Goal: Task Accomplishment & Management: Use online tool/utility

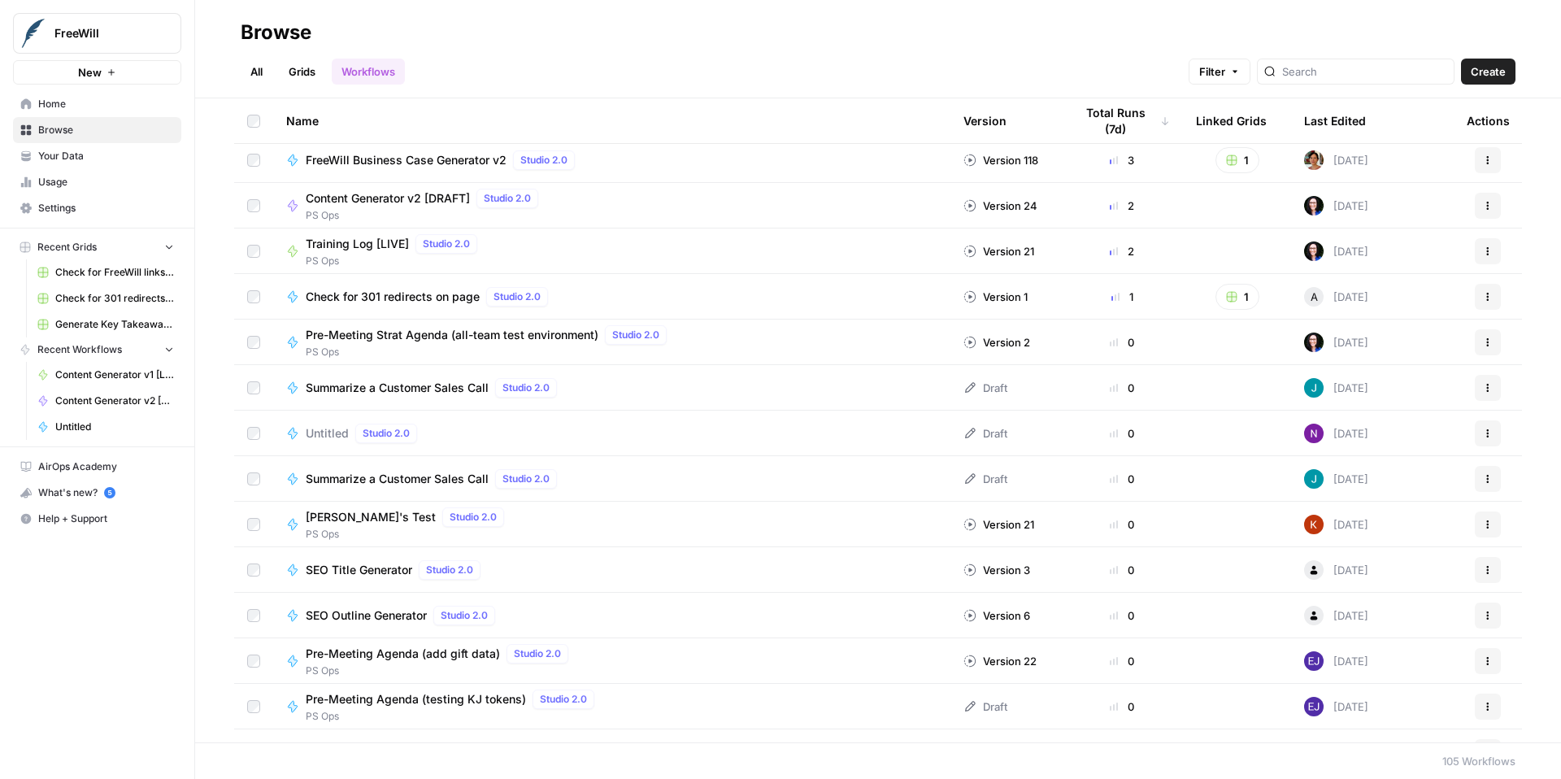
scroll to position [90, 0]
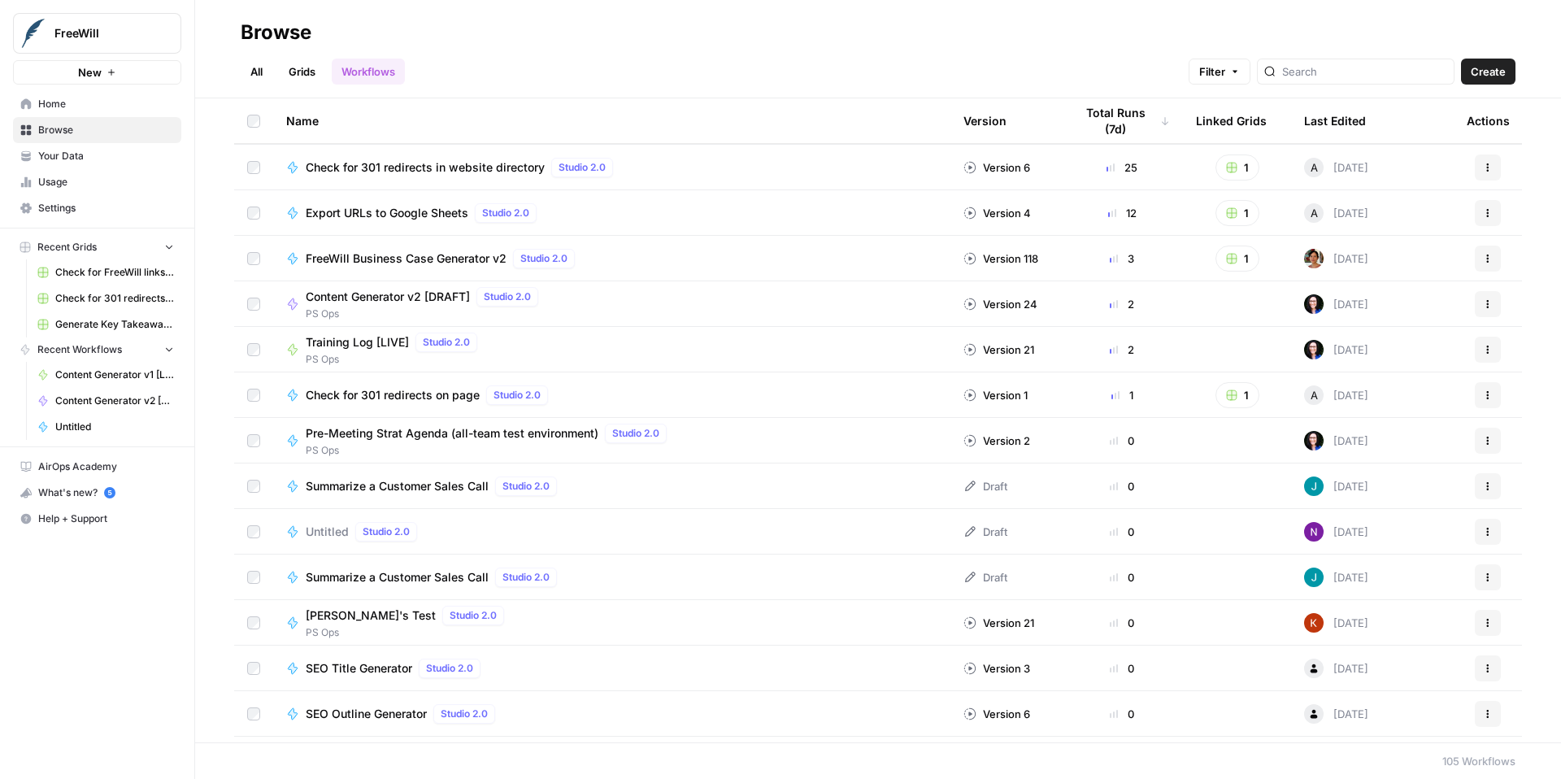
click at [353, 296] on span "Content Generator v2 [DRAFT]" at bounding box center [388, 297] width 164 height 16
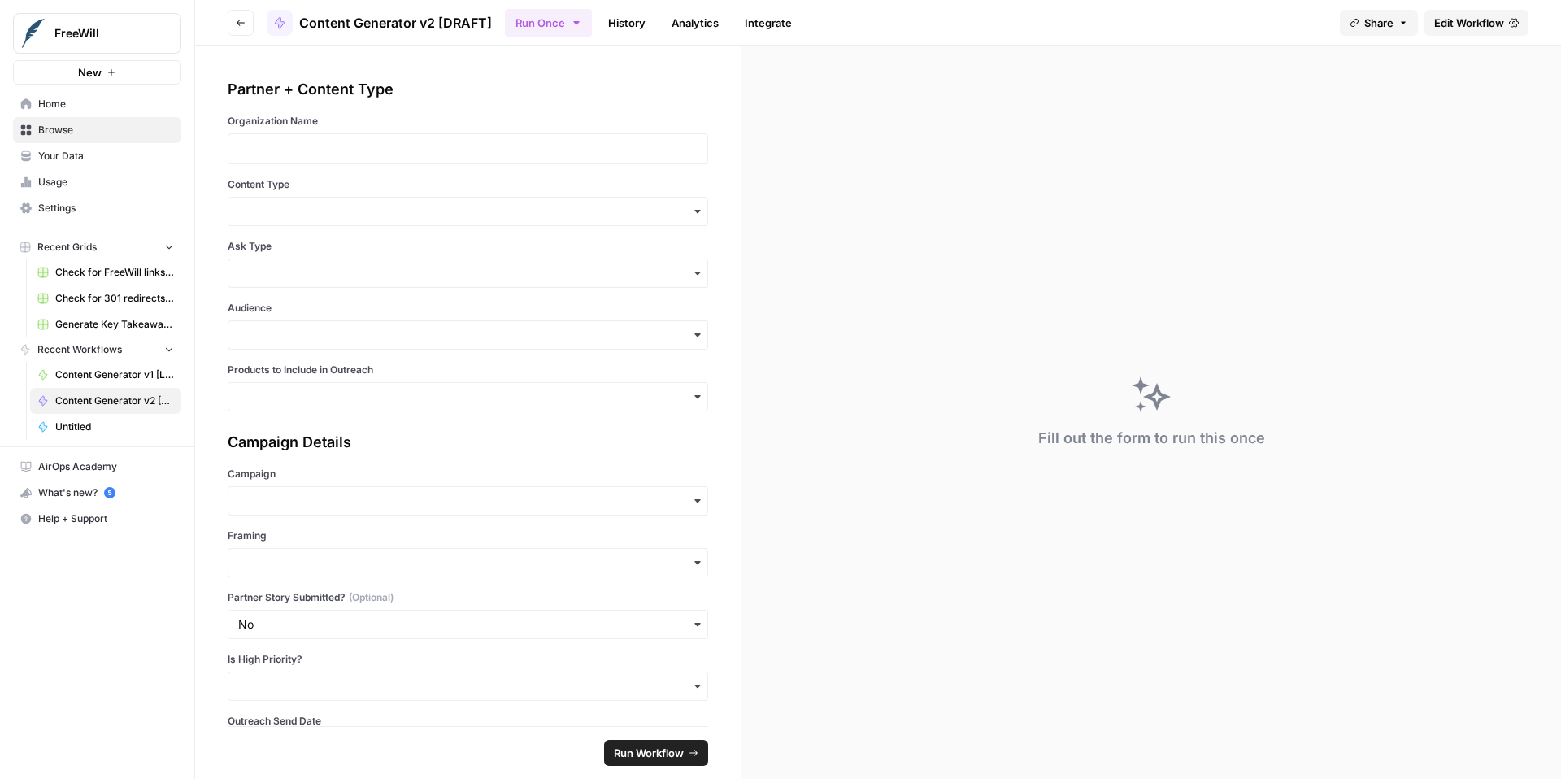
click at [1455, 23] on span "Edit Workflow" at bounding box center [1469, 23] width 70 height 16
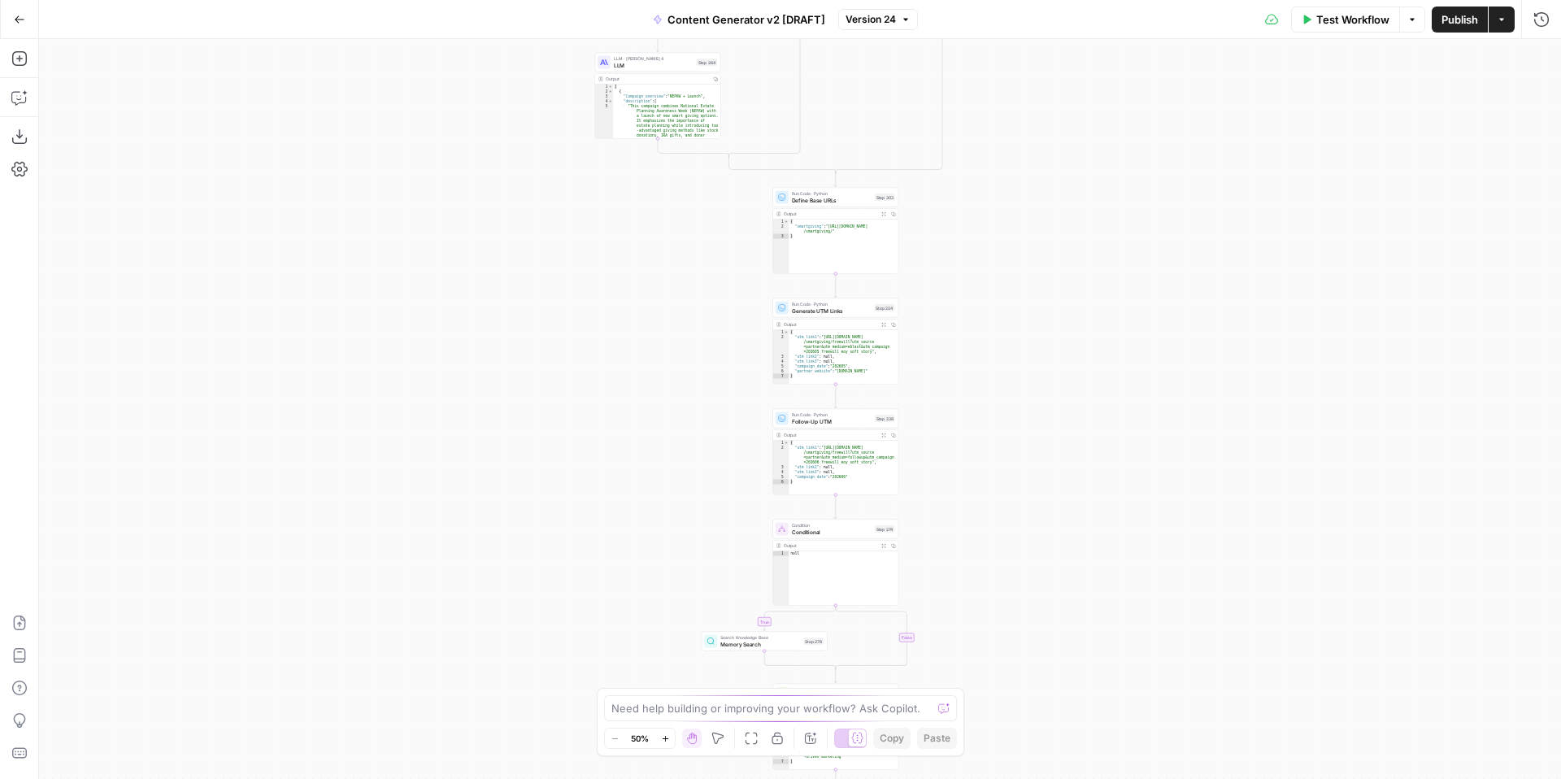
click at [664, 741] on icon "button" at bounding box center [665, 738] width 9 height 9
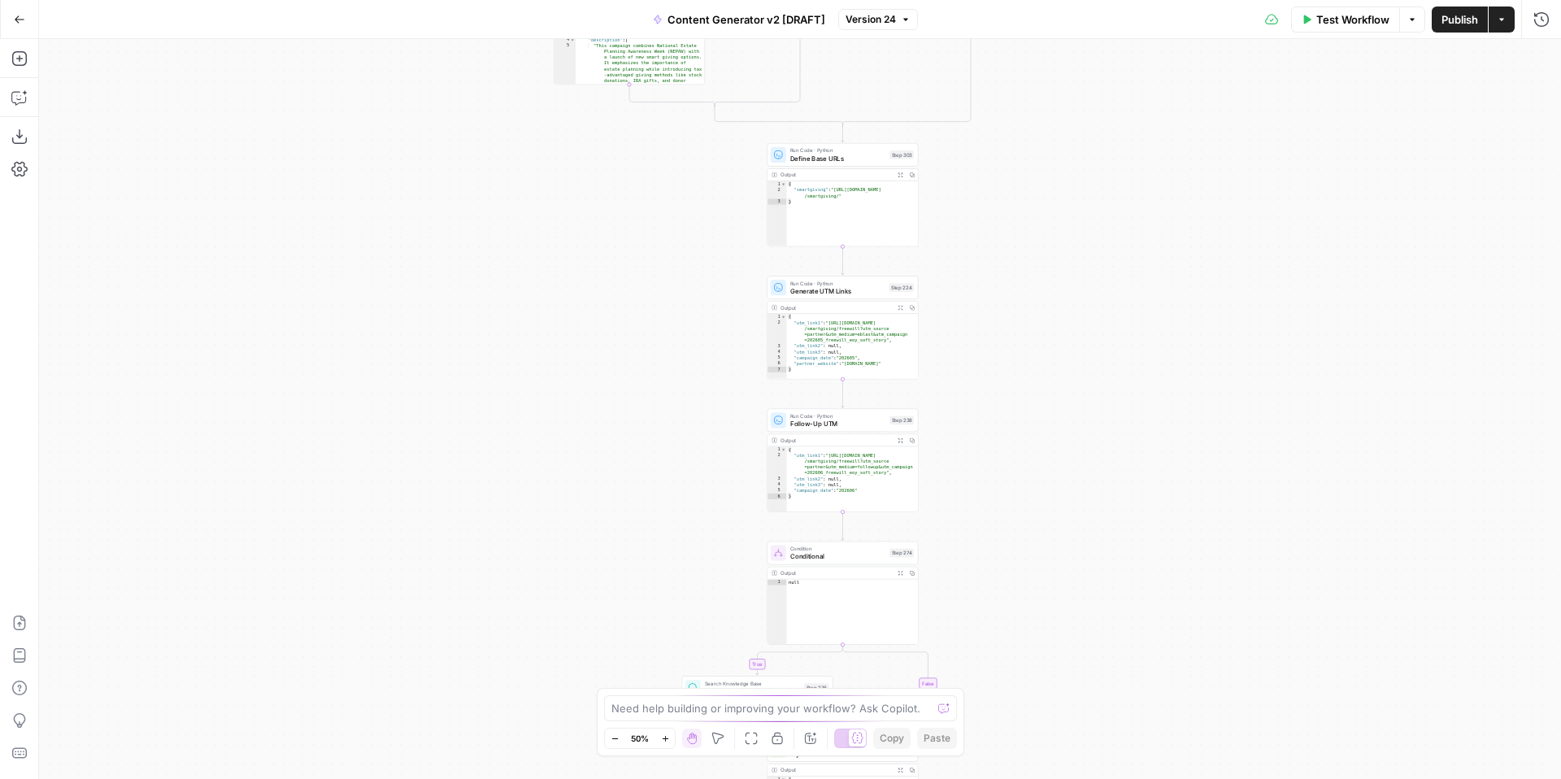
click at [664, 741] on icon "button" at bounding box center [665, 738] width 9 height 9
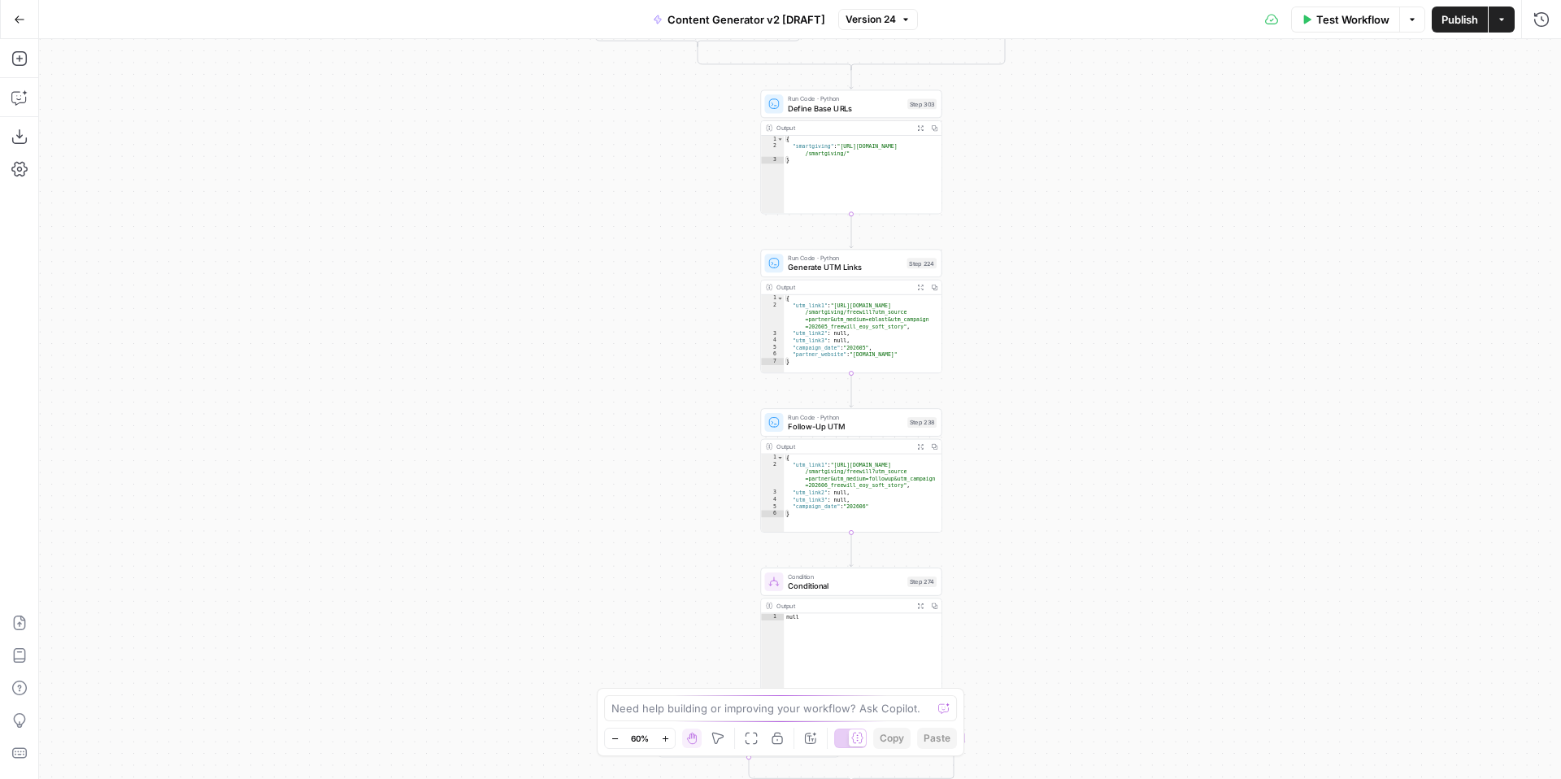
click at [664, 741] on icon "button" at bounding box center [665, 738] width 9 height 9
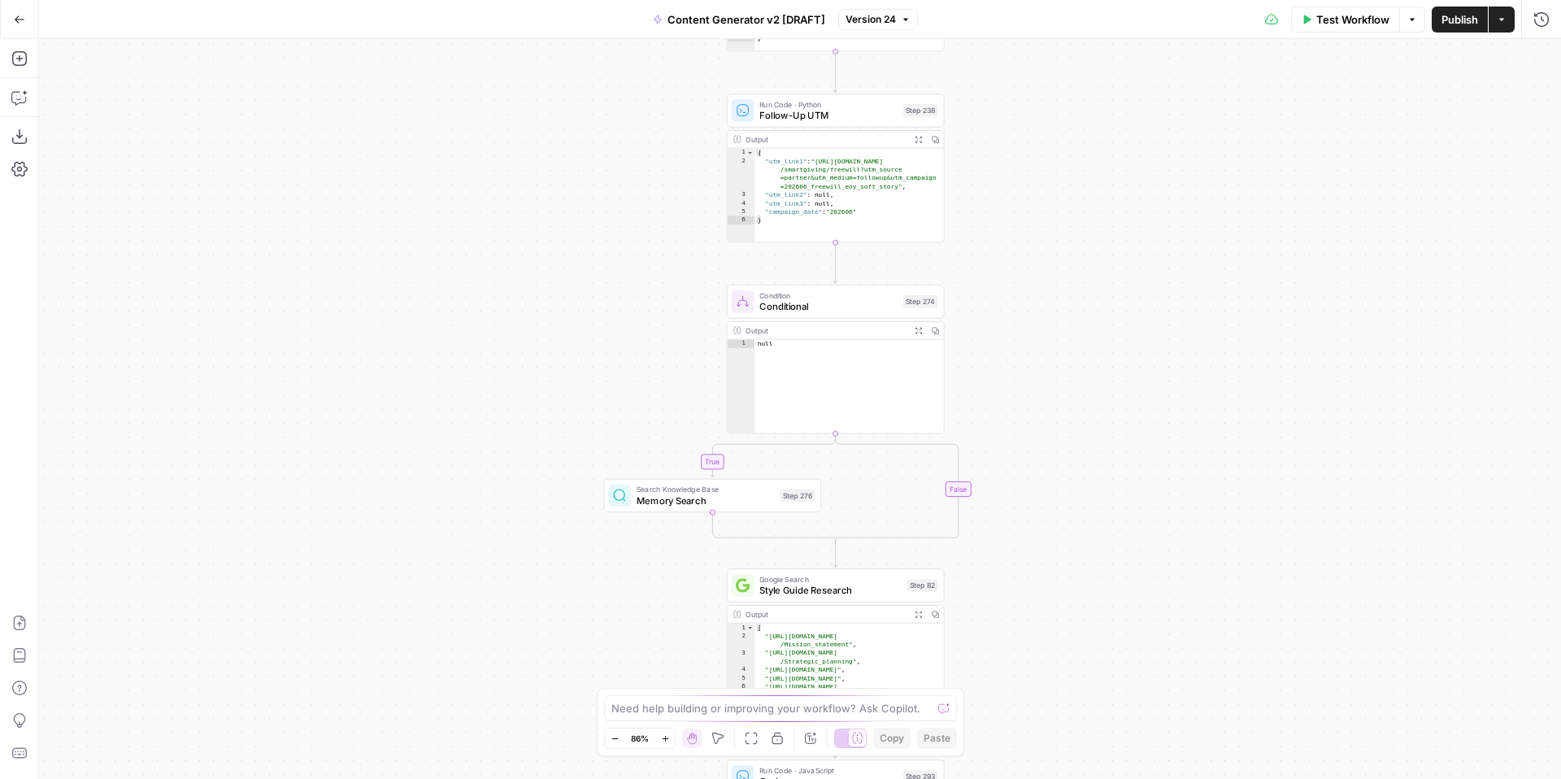
drag, startPoint x: 1098, startPoint y: 521, endPoint x: 1070, endPoint y: 205, distance: 317.5
click at [1070, 205] on div "true false true false true false true false true false true false Workflow Set …" at bounding box center [800, 409] width 1522 height 740
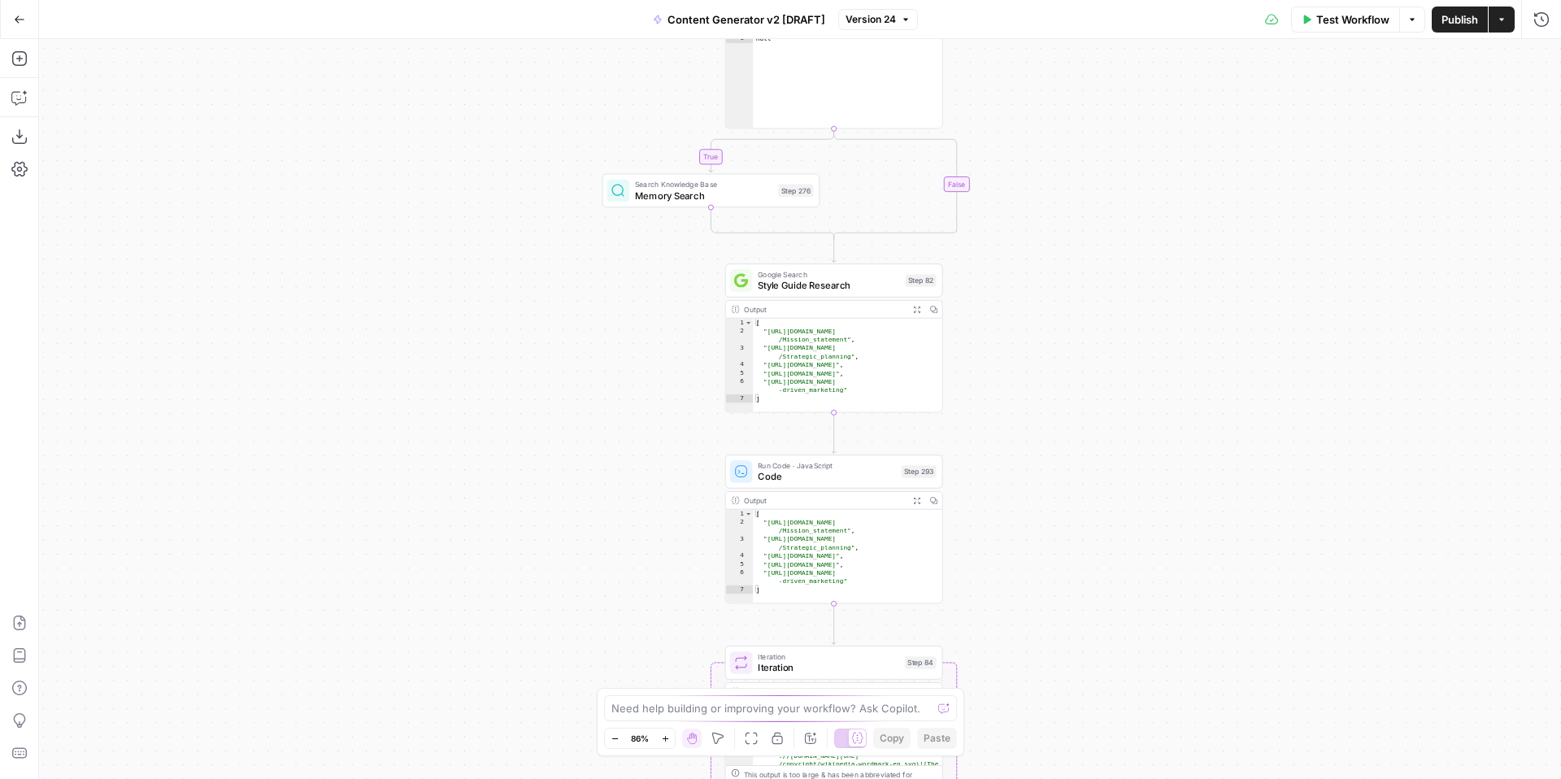
drag, startPoint x: 1085, startPoint y: 590, endPoint x: 1079, endPoint y: 198, distance: 391.9
click at [1081, 198] on div "true false true false true false true false true false true false Workflow Set …" at bounding box center [800, 409] width 1522 height 740
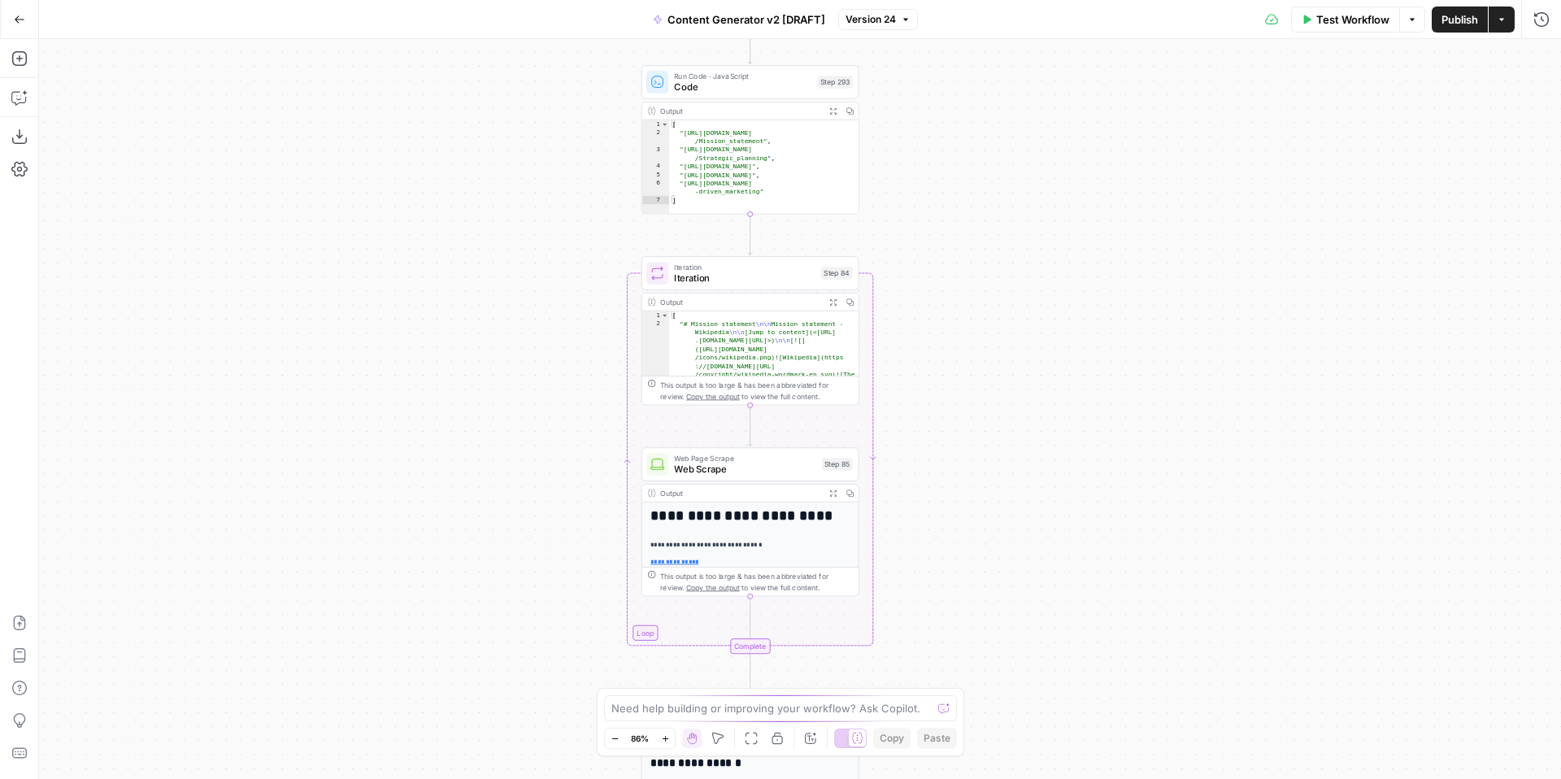
drag, startPoint x: 1100, startPoint y: 485, endPoint x: 1011, endPoint y: 143, distance: 353.6
click at [1012, 143] on div "true false true false true false true false true false true false Workflow Set …" at bounding box center [800, 409] width 1522 height 740
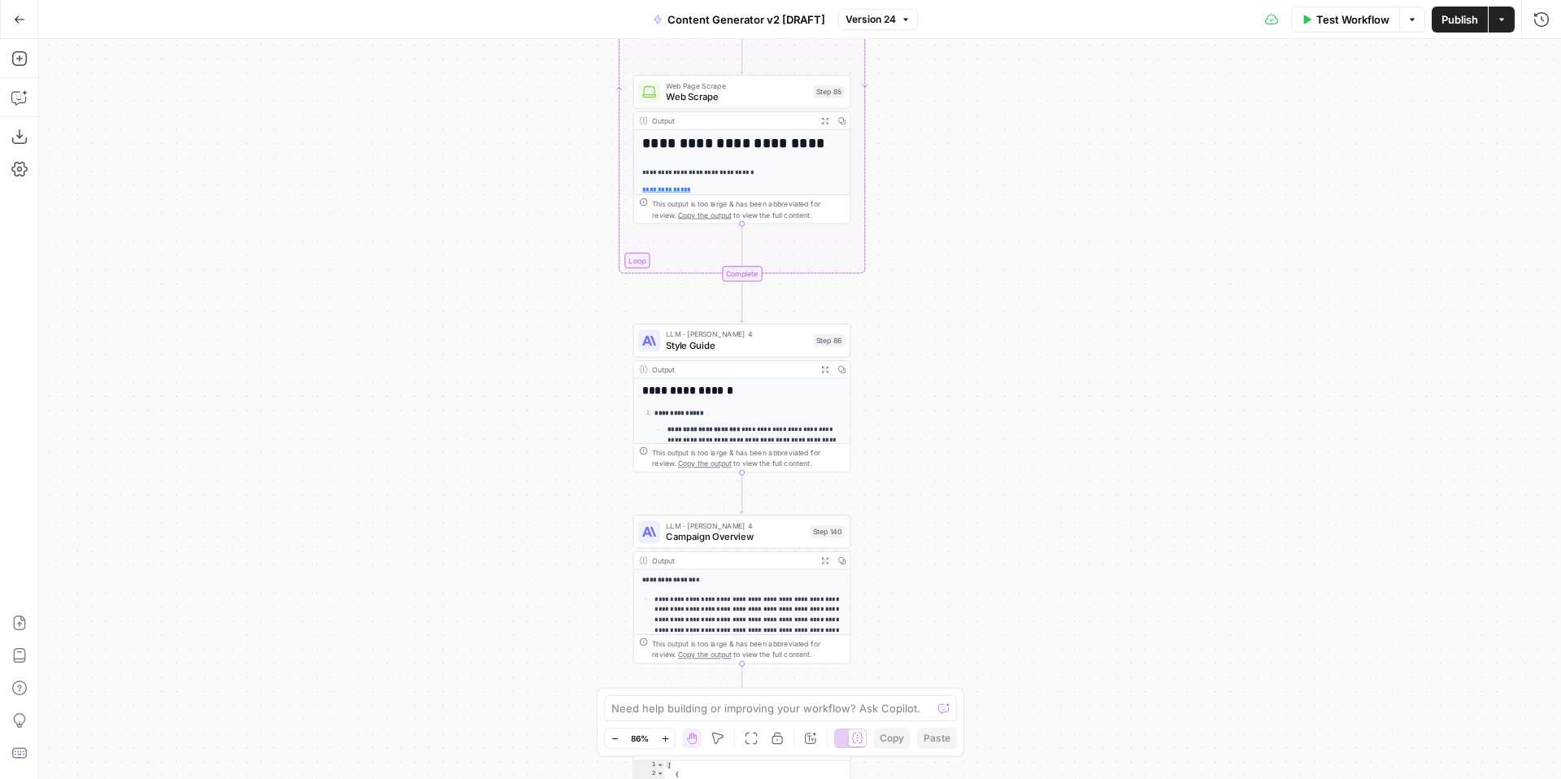
drag, startPoint x: 971, startPoint y: 397, endPoint x: 968, endPoint y: 24, distance: 373.2
click at [970, 24] on div "Go Back Content Generator v2 [DRAFT] Version 24 Test Workflow Options Publish A…" at bounding box center [780, 389] width 1561 height 779
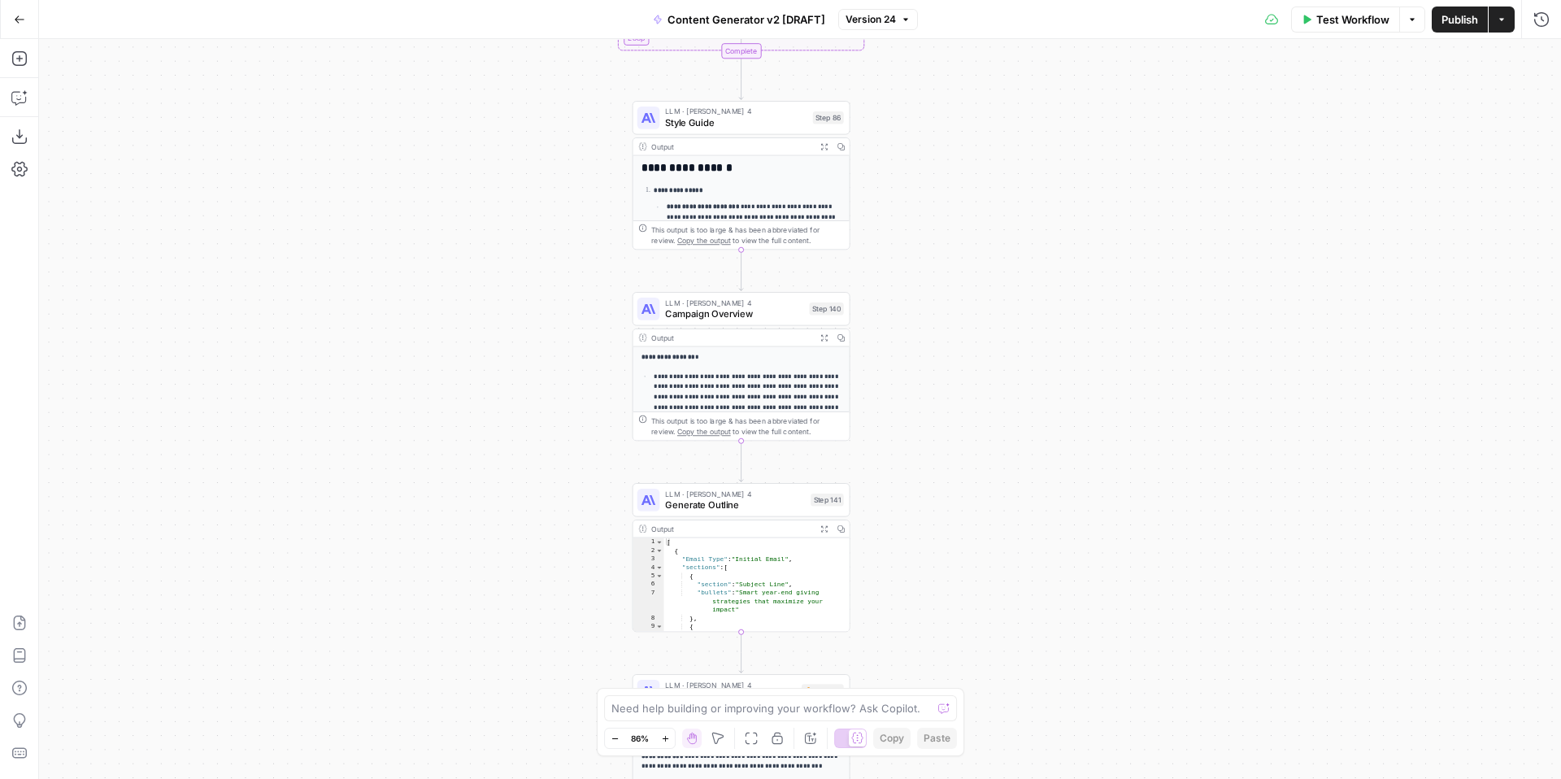
drag, startPoint x: 949, startPoint y: 421, endPoint x: 948, endPoint y: 240, distance: 181.3
click at [949, 240] on div "true false true false true false true false true false true false Workflow Set …" at bounding box center [800, 409] width 1522 height 740
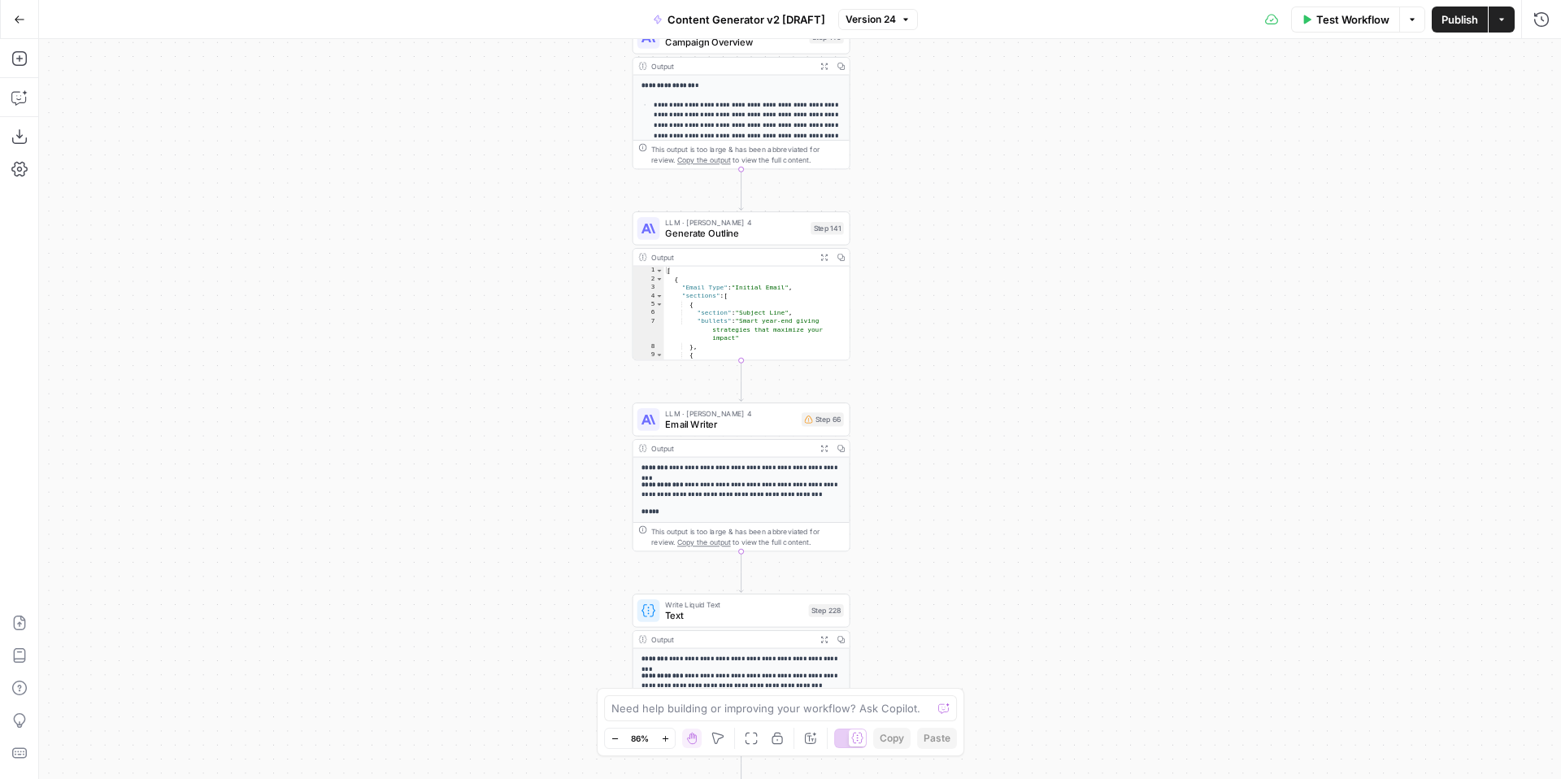
drag, startPoint x: 959, startPoint y: 442, endPoint x: 959, endPoint y: 215, distance: 227.7
click at [959, 215] on div "true false true false true false true false true false true false Workflow Set …" at bounding box center [800, 409] width 1522 height 740
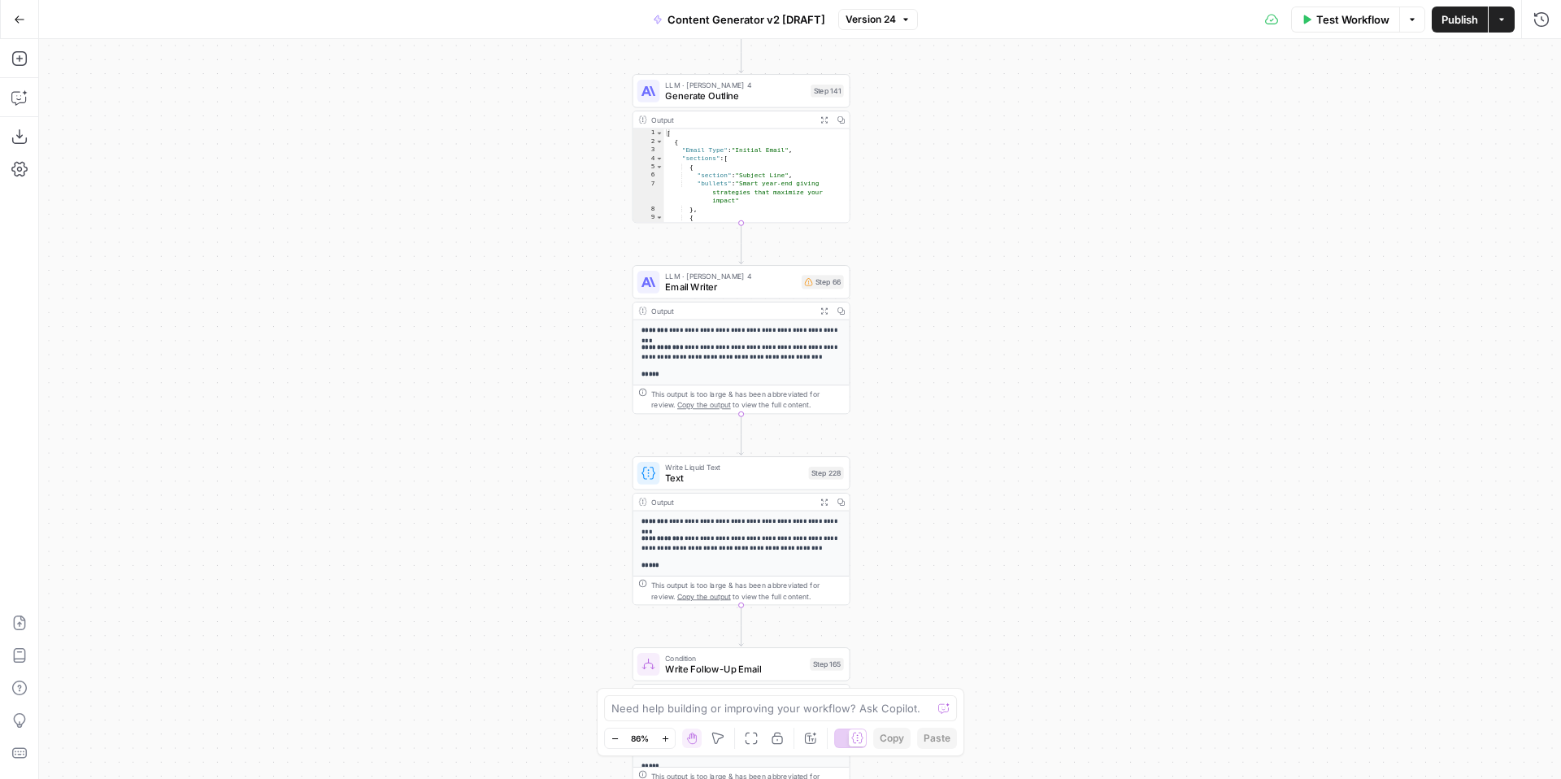
drag, startPoint x: 950, startPoint y: 503, endPoint x: 948, endPoint y: 368, distance: 135.8
click at [949, 368] on div "true false true false true false true false true false true false Workflow Set …" at bounding box center [800, 409] width 1522 height 740
click at [748, 284] on span "Email Writer" at bounding box center [729, 285] width 131 height 14
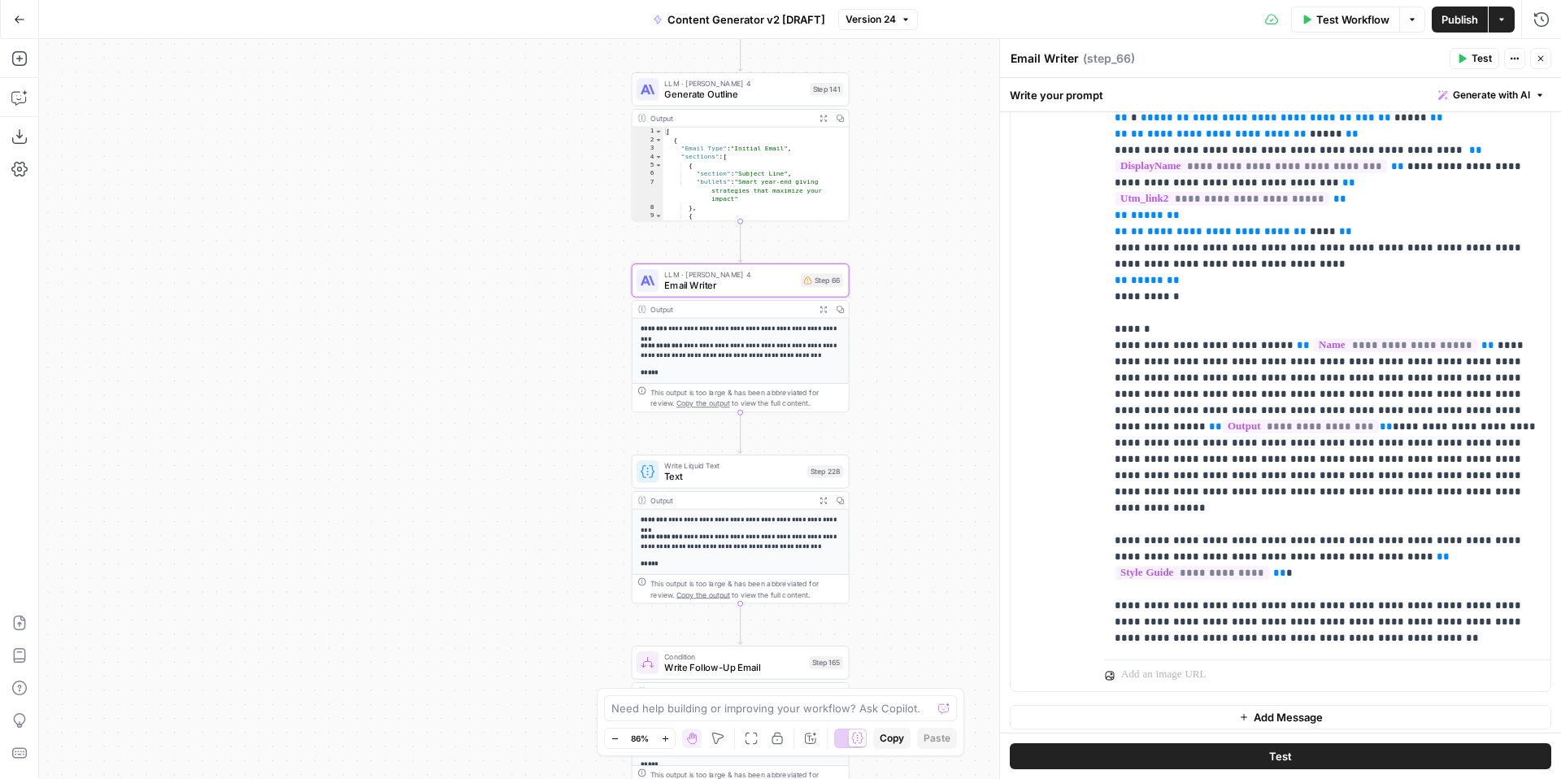
scroll to position [381, 0]
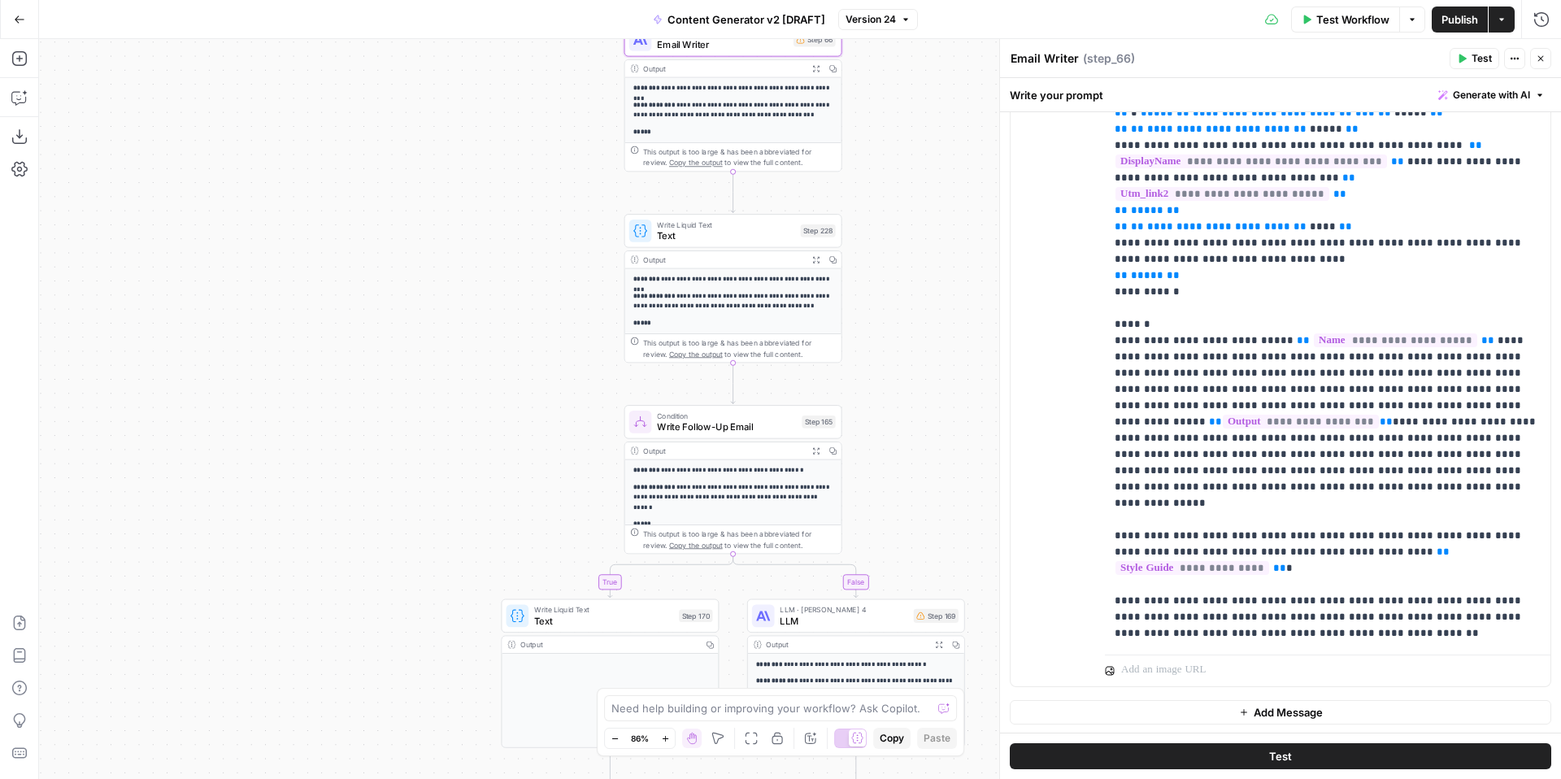
drag, startPoint x: 896, startPoint y: 558, endPoint x: 883, endPoint y: 300, distance: 258.1
click at [884, 300] on div "true false true false true false true true false true false false Workflow Set …" at bounding box center [800, 409] width 1522 height 740
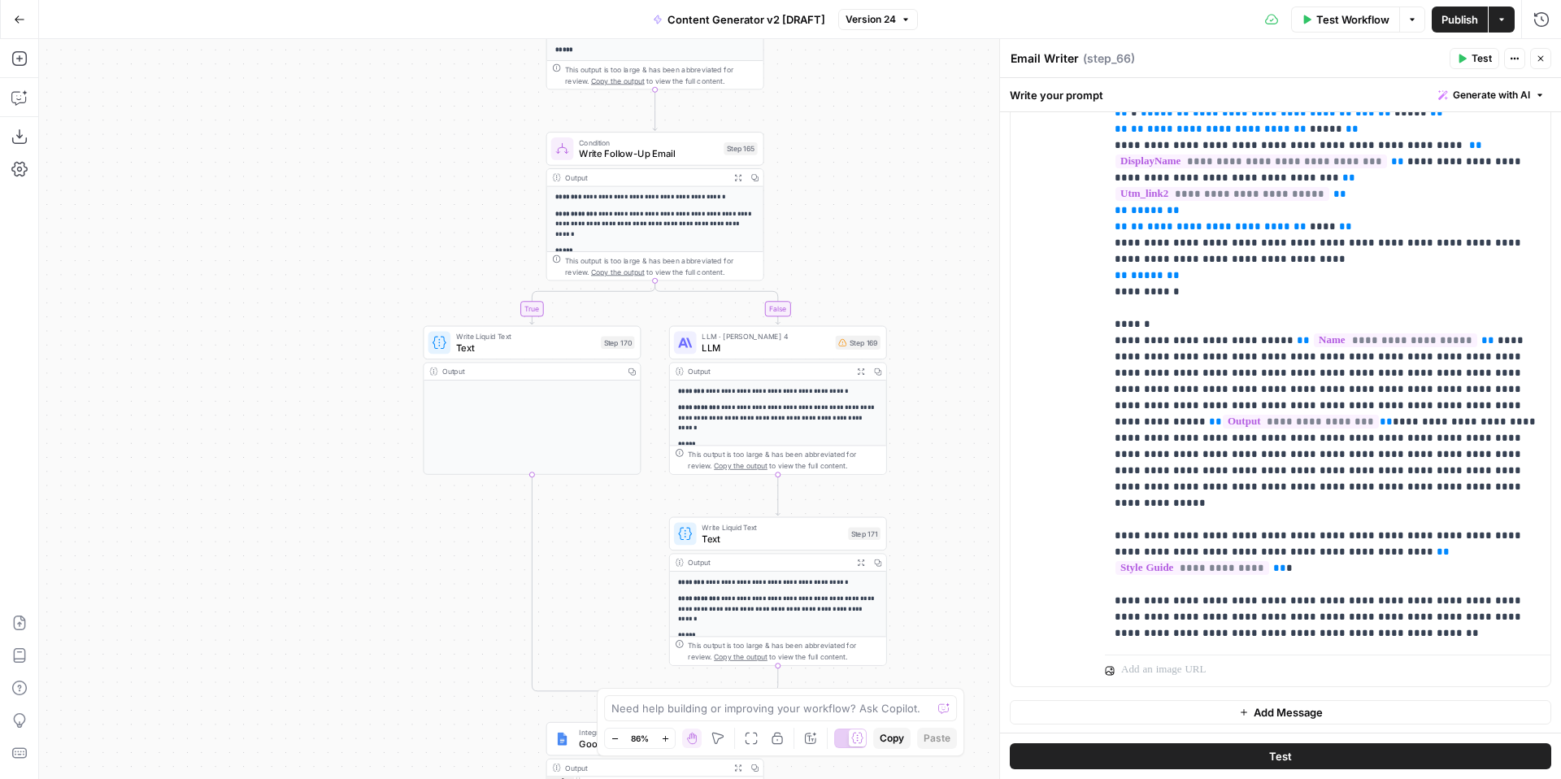
drag, startPoint x: 908, startPoint y: 474, endPoint x: 831, endPoint y: 217, distance: 268.3
click at [832, 217] on div "true false true false true false true true false true false false Workflow Set …" at bounding box center [800, 409] width 1522 height 740
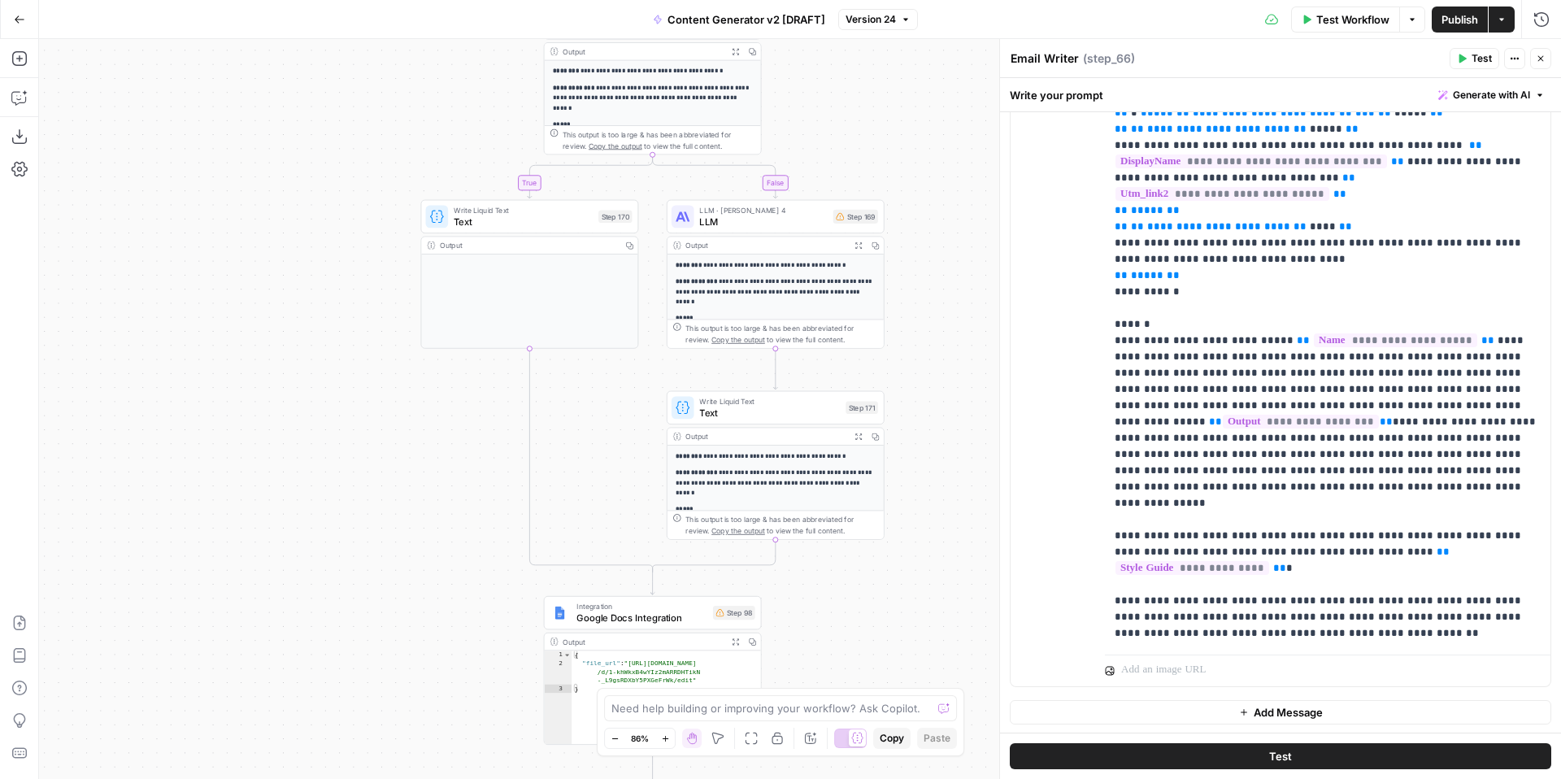
drag, startPoint x: 960, startPoint y: 474, endPoint x: 946, endPoint y: 196, distance: 278.5
click at [947, 196] on div "true false true false true false true true false true false false Workflow Set …" at bounding box center [800, 409] width 1522 height 740
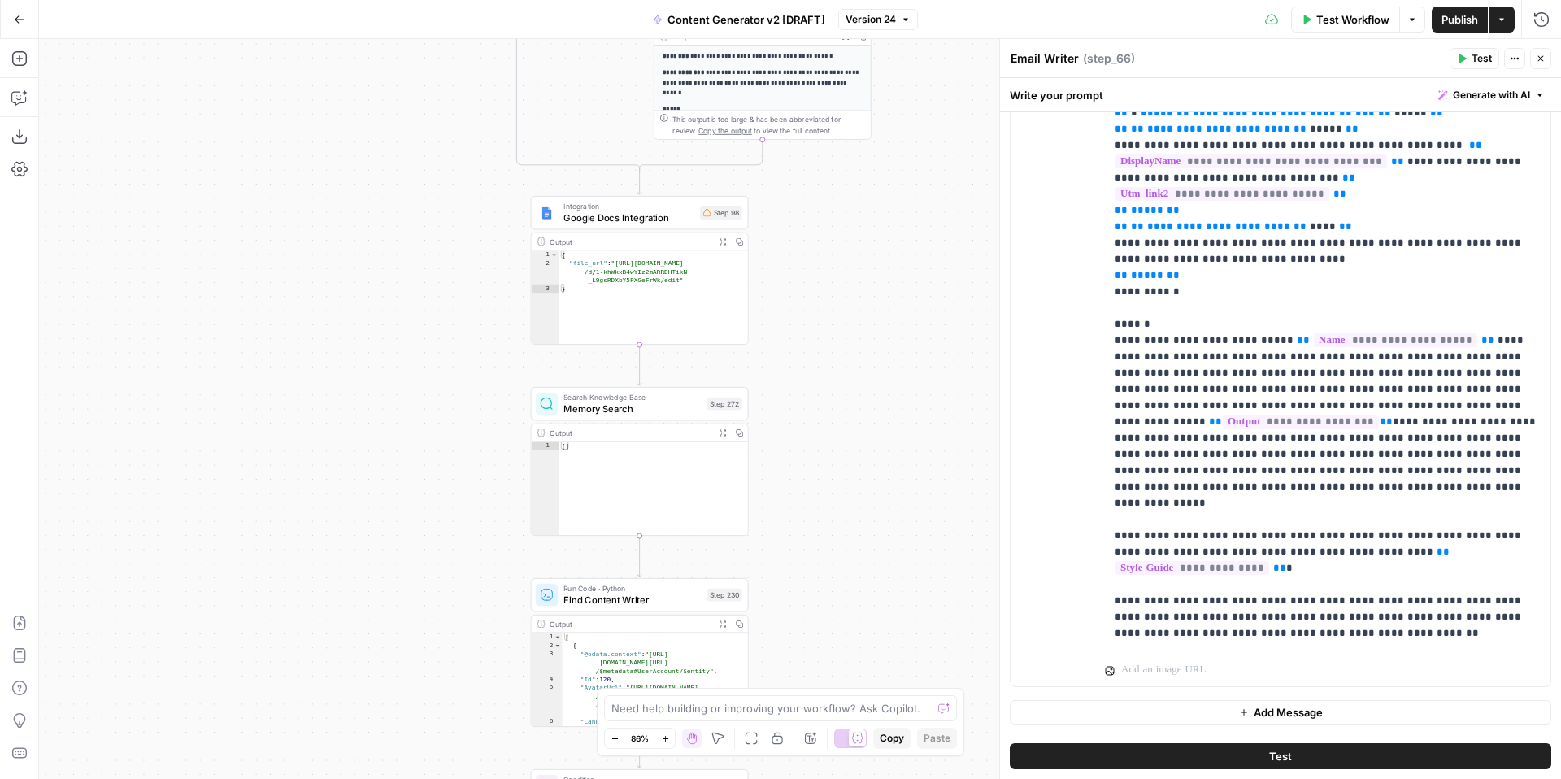
drag, startPoint x: 894, startPoint y: 546, endPoint x: 894, endPoint y: 315, distance: 230.9
click at [894, 315] on div "true false true false true false true true false true false false Workflow Set …" at bounding box center [800, 409] width 1522 height 740
click at [652, 218] on span "Google Docs Integration" at bounding box center [628, 218] width 131 height 14
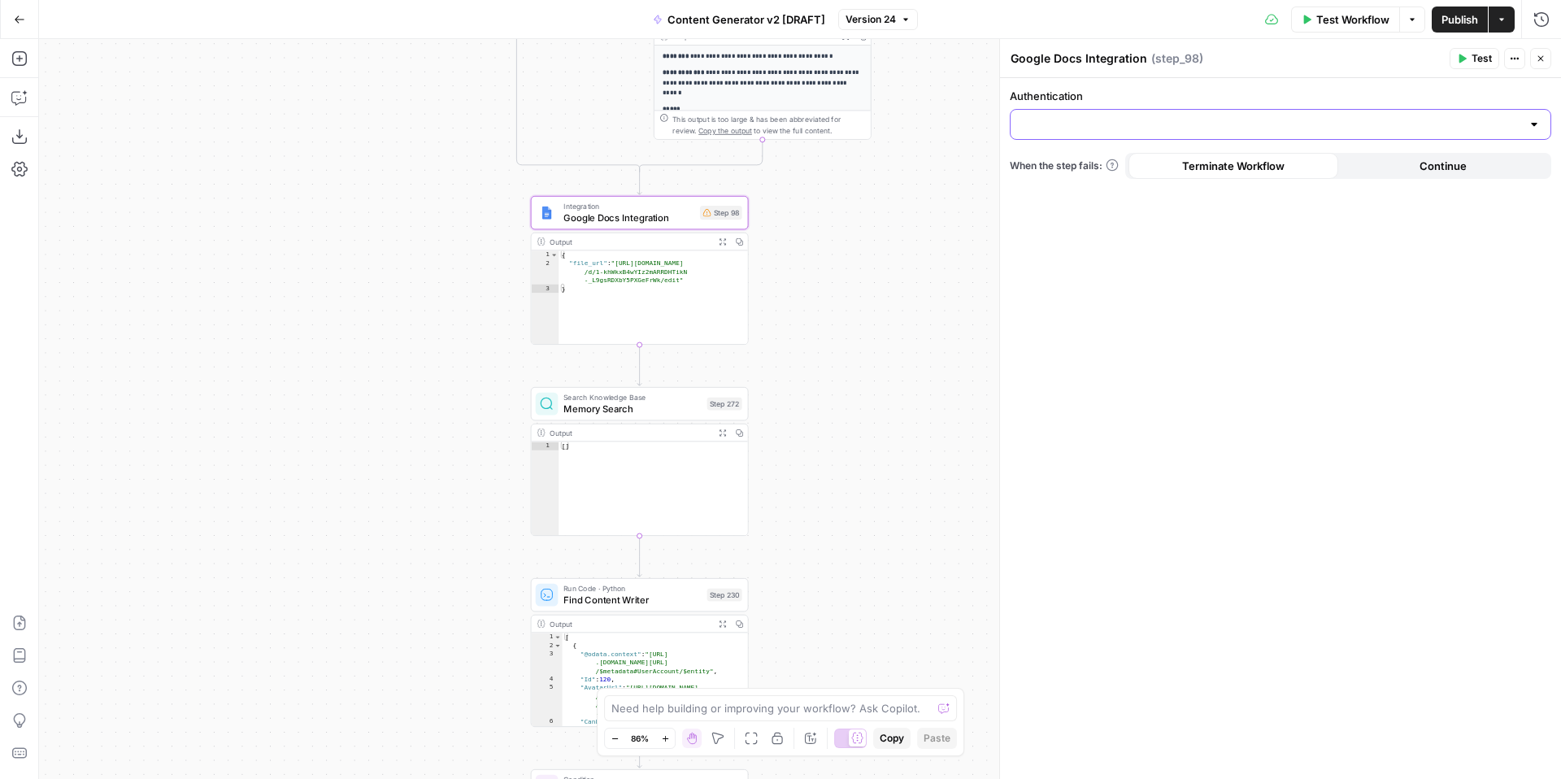
click at [1420, 131] on input "Authentication" at bounding box center [1270, 124] width 501 height 16
click at [1345, 319] on div "Authentication When the step fails: Terminate Workflow Continue" at bounding box center [1280, 428] width 561 height 701
click at [654, 298] on div "{ "file_url" : "https://docs.google.com/document /d/1-khWkxB4wYIz2mARRDHTikN -_…" at bounding box center [653, 305] width 189 height 111
click at [650, 269] on div "{ "file_url" : "https://docs.google.com/document /d/1-khWkxB4wYIz2mARRDHTikN -_…" at bounding box center [653, 305] width 189 height 111
type textarea "**********"
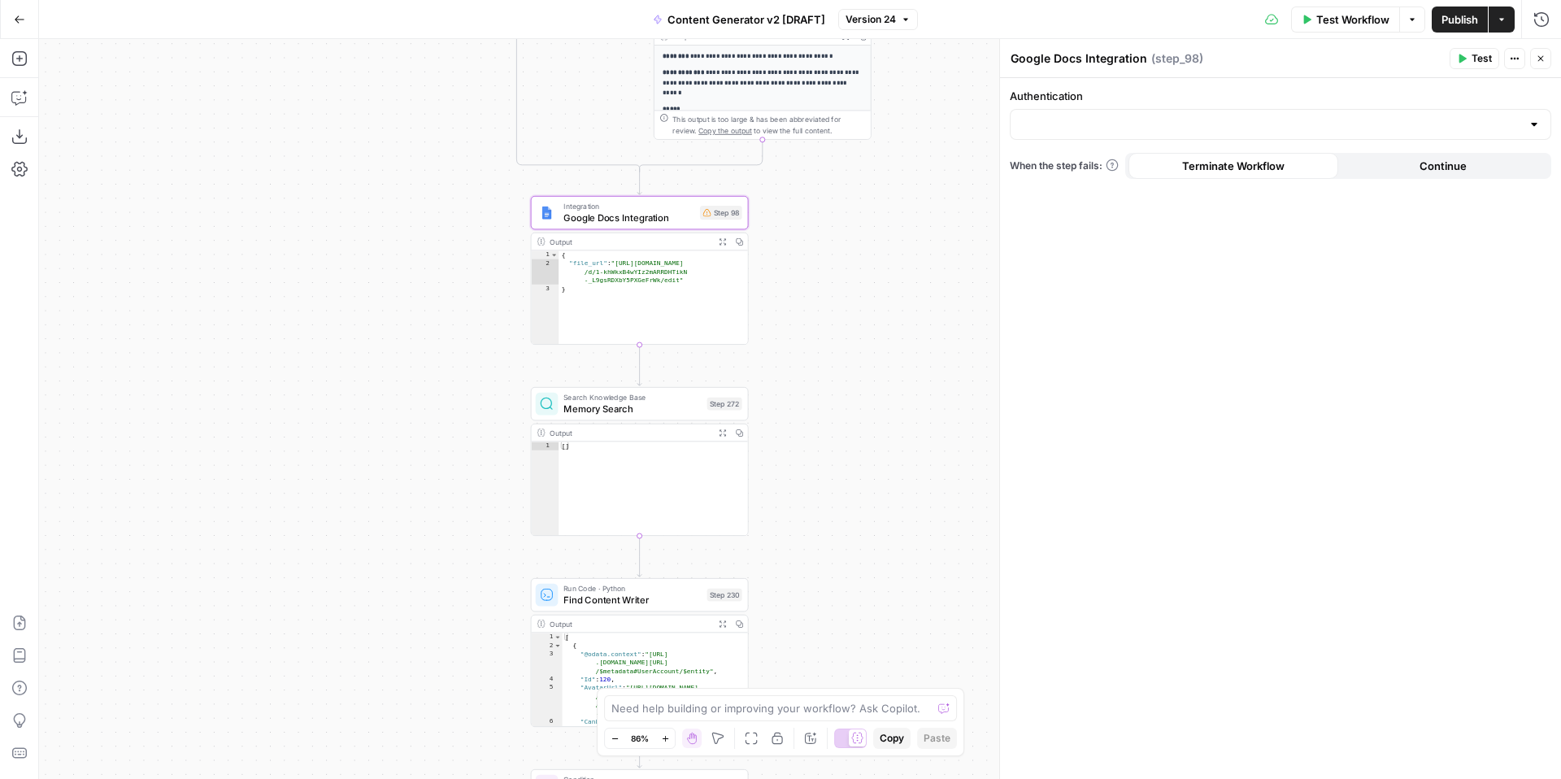
click at [721, 241] on icon "button" at bounding box center [723, 241] width 8 height 8
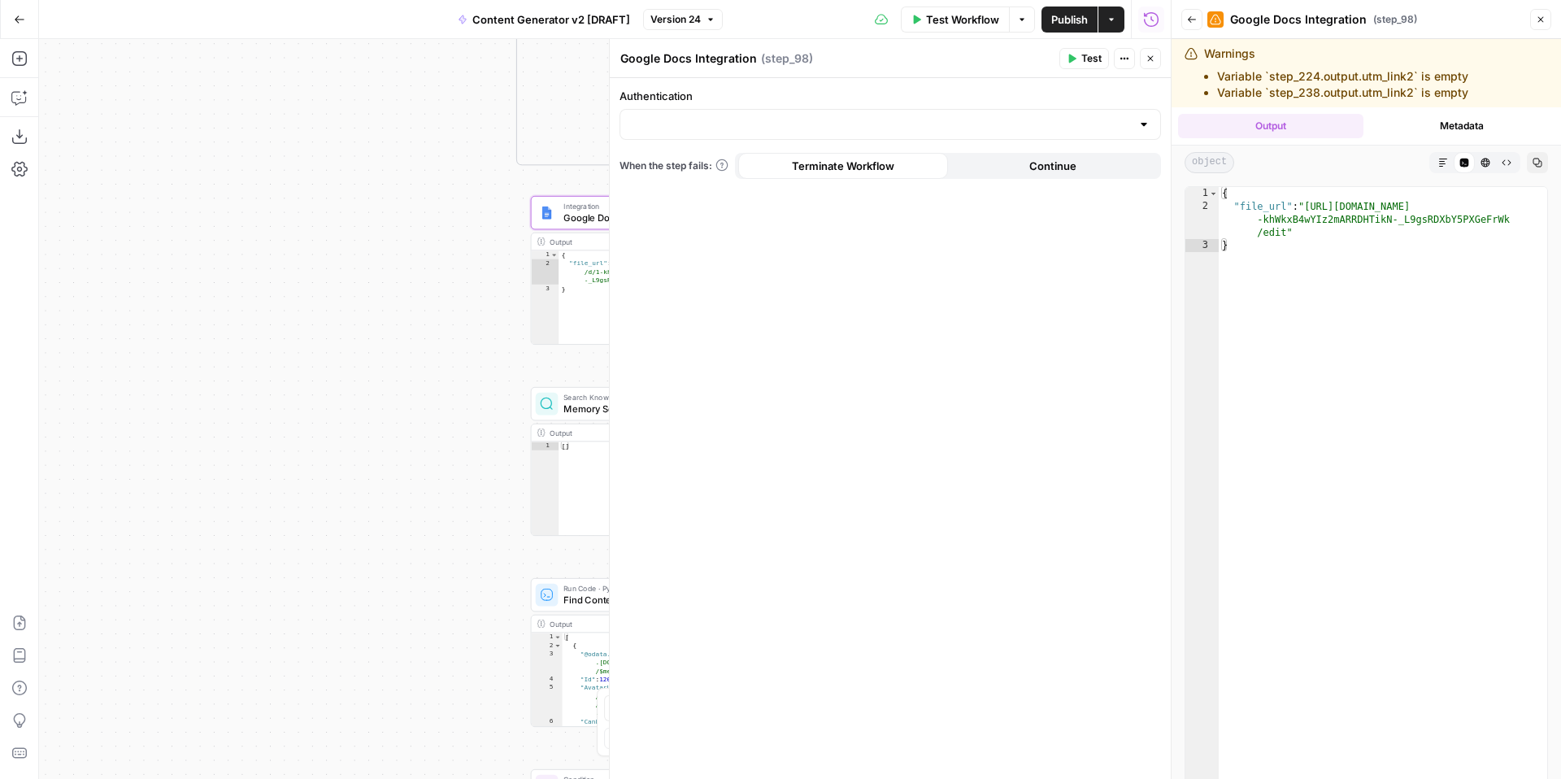
type textarea "*"
click at [1332, 263] on div "{ "file_url" : "https://docs.google.com/document/d/1 -khWkxB4wYIz2mARRDHTikN-_L…" at bounding box center [1383, 526] width 328 height 679
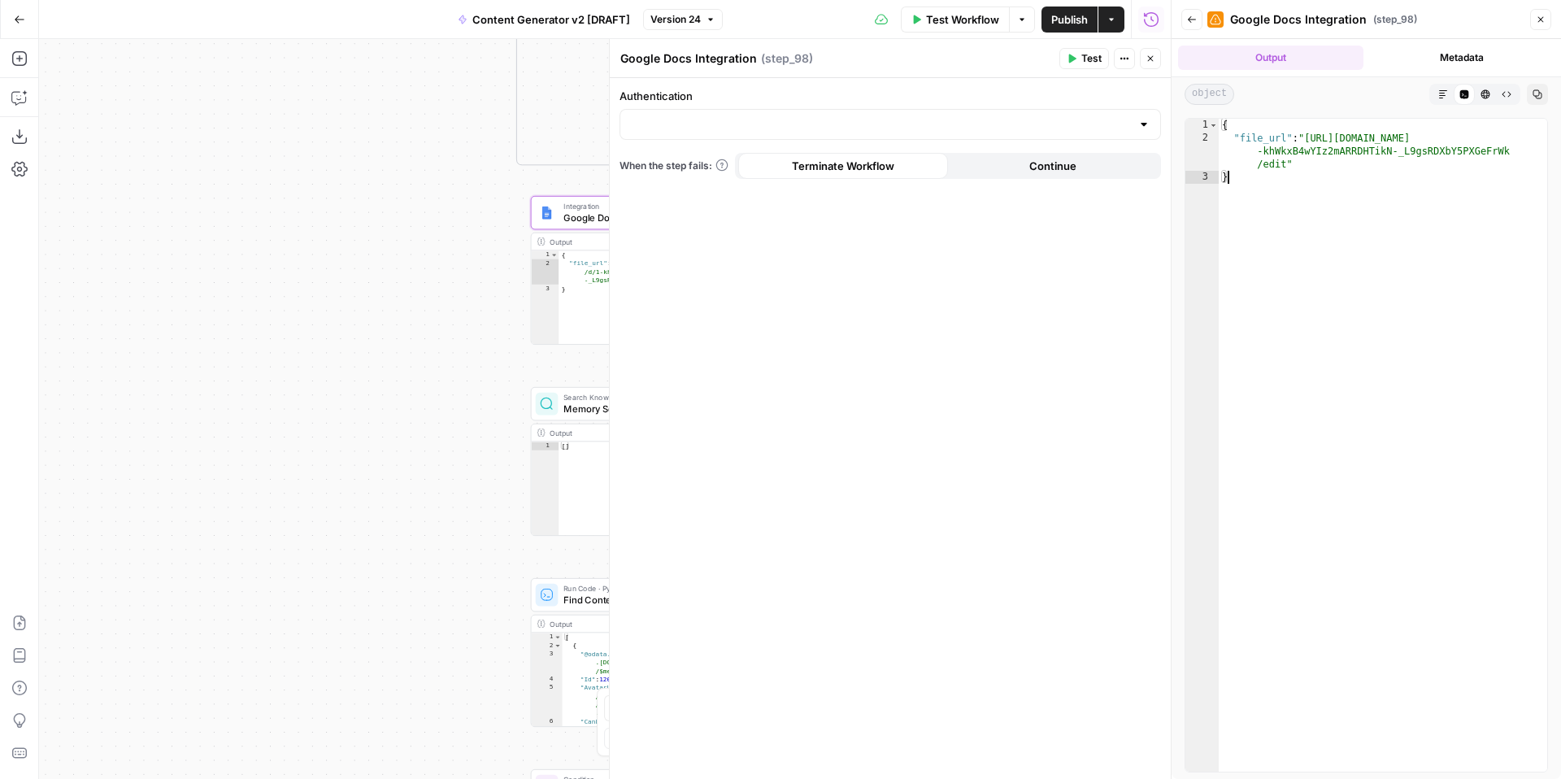
click at [1312, 285] on div "{ "file_url" : "https://docs.google.com/document/d/1 -khWkxB4wYIz2mARRDHTikN-_L…" at bounding box center [1383, 458] width 328 height 679
click at [1485, 99] on button "HTML Viewer" at bounding box center [1485, 94] width 21 height 21
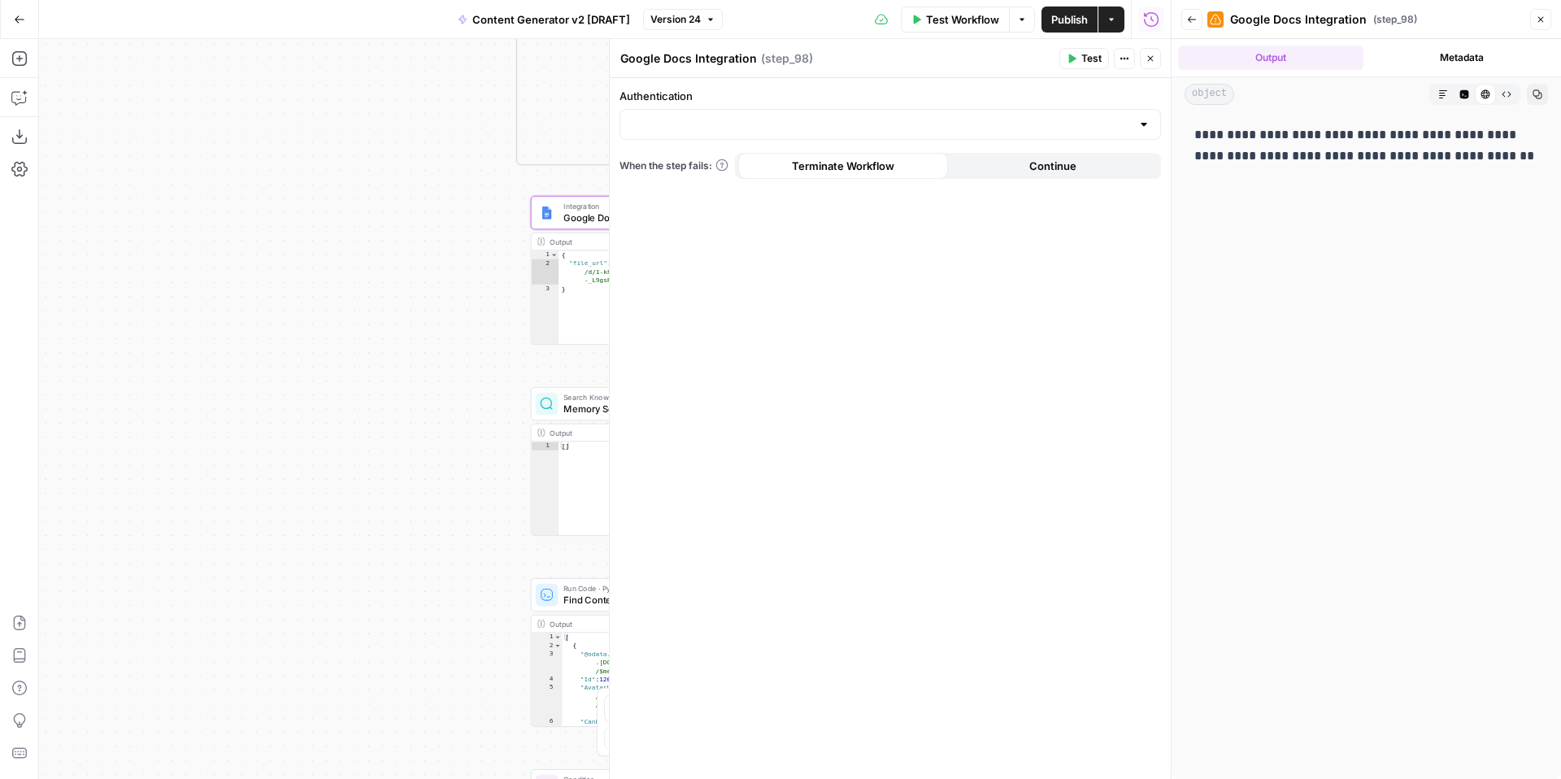
click at [1506, 98] on icon "button" at bounding box center [1507, 94] width 10 height 10
click at [1464, 95] on icon "button" at bounding box center [1464, 94] width 9 height 9
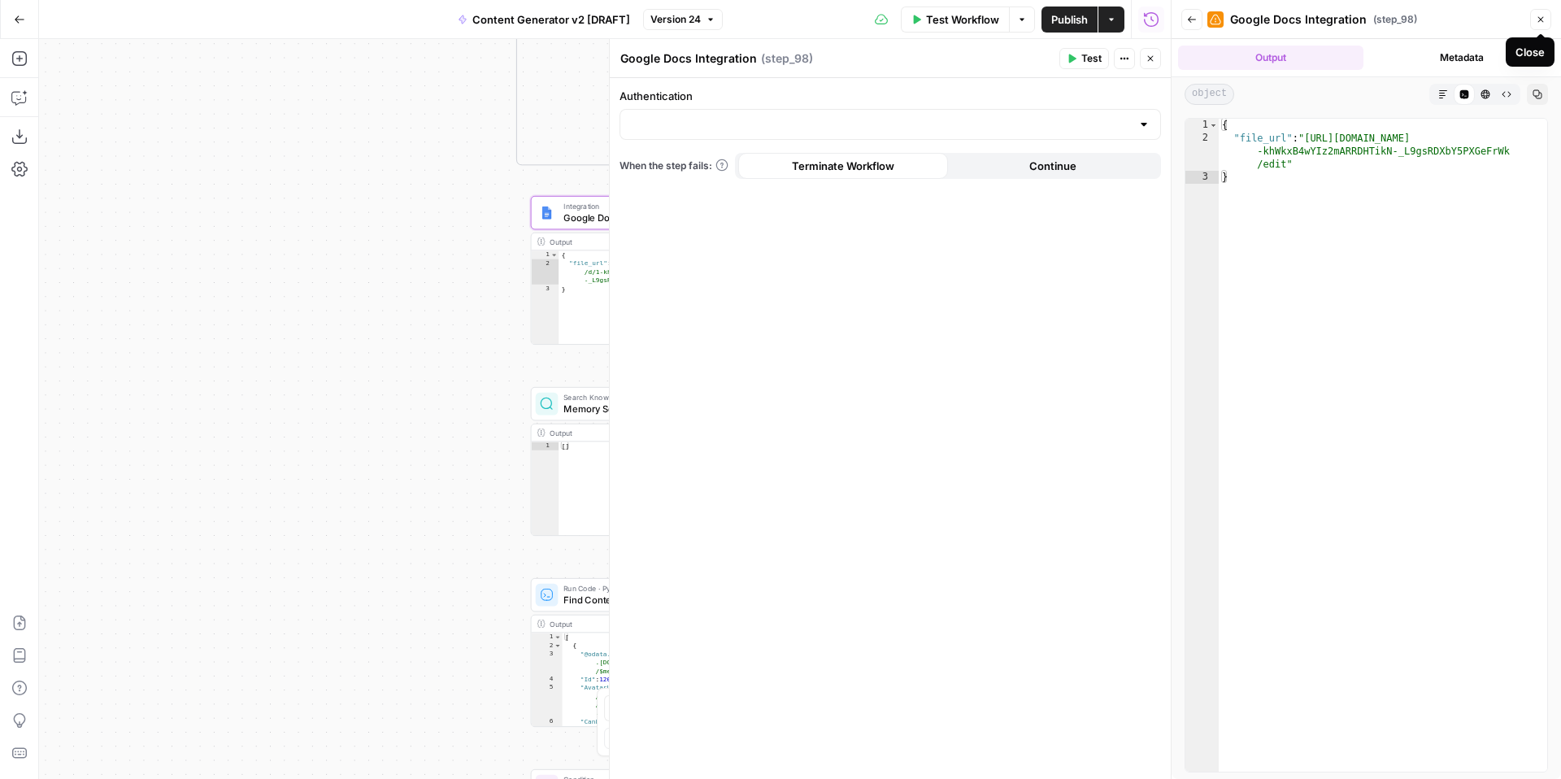
click at [1548, 13] on button "Close" at bounding box center [1540, 19] width 21 height 21
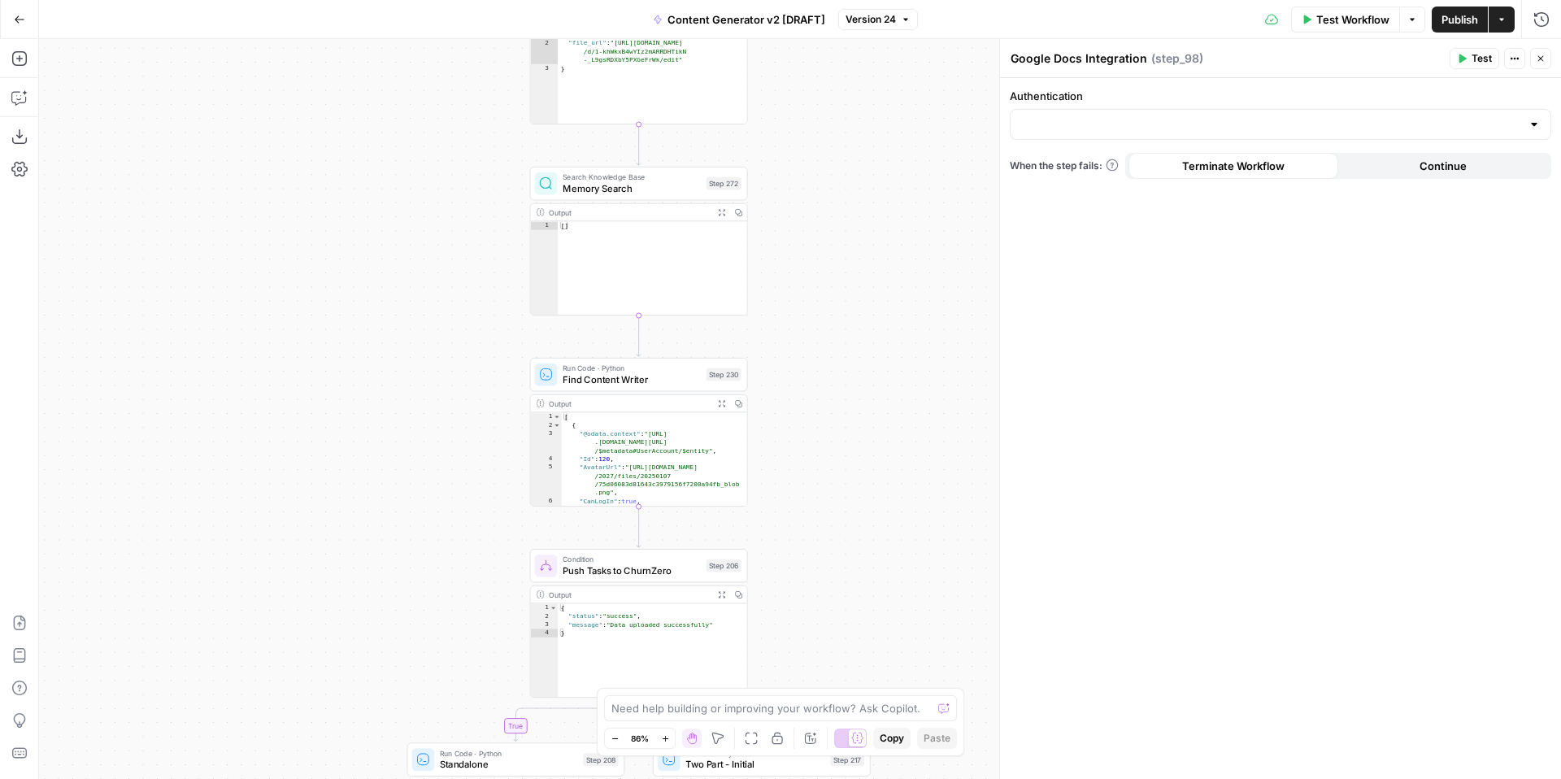
drag, startPoint x: 843, startPoint y: 472, endPoint x: 842, endPoint y: 252, distance: 220.3
click at [842, 252] on div "true false true false true false true true false true false false Workflow Set …" at bounding box center [800, 409] width 1522 height 740
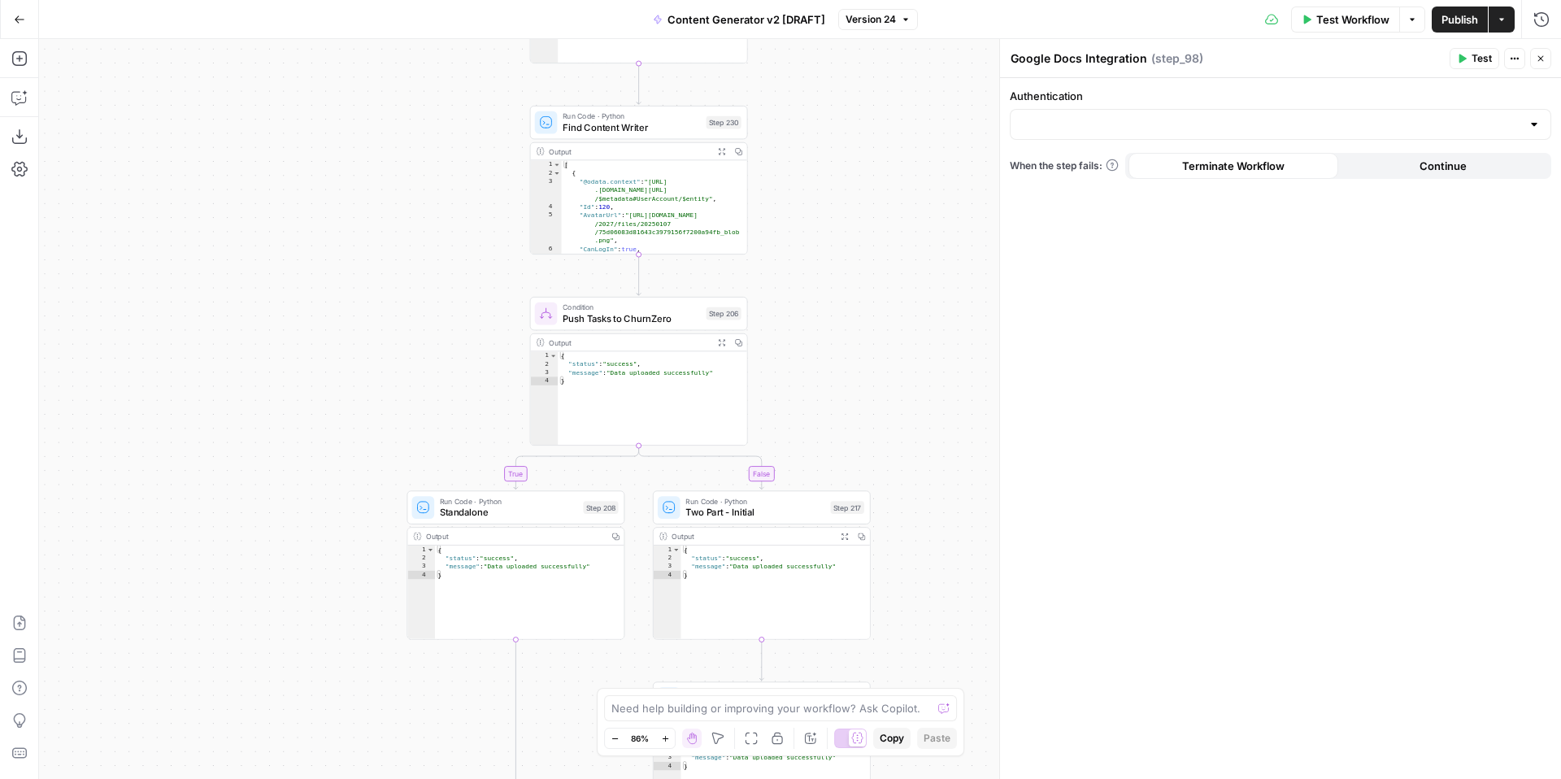
drag, startPoint x: 866, startPoint y: 301, endPoint x: 865, endPoint y: 266, distance: 35.0
click at [865, 266] on div "true false true false true false true true false true false false Workflow Set …" at bounding box center [800, 409] width 1522 height 740
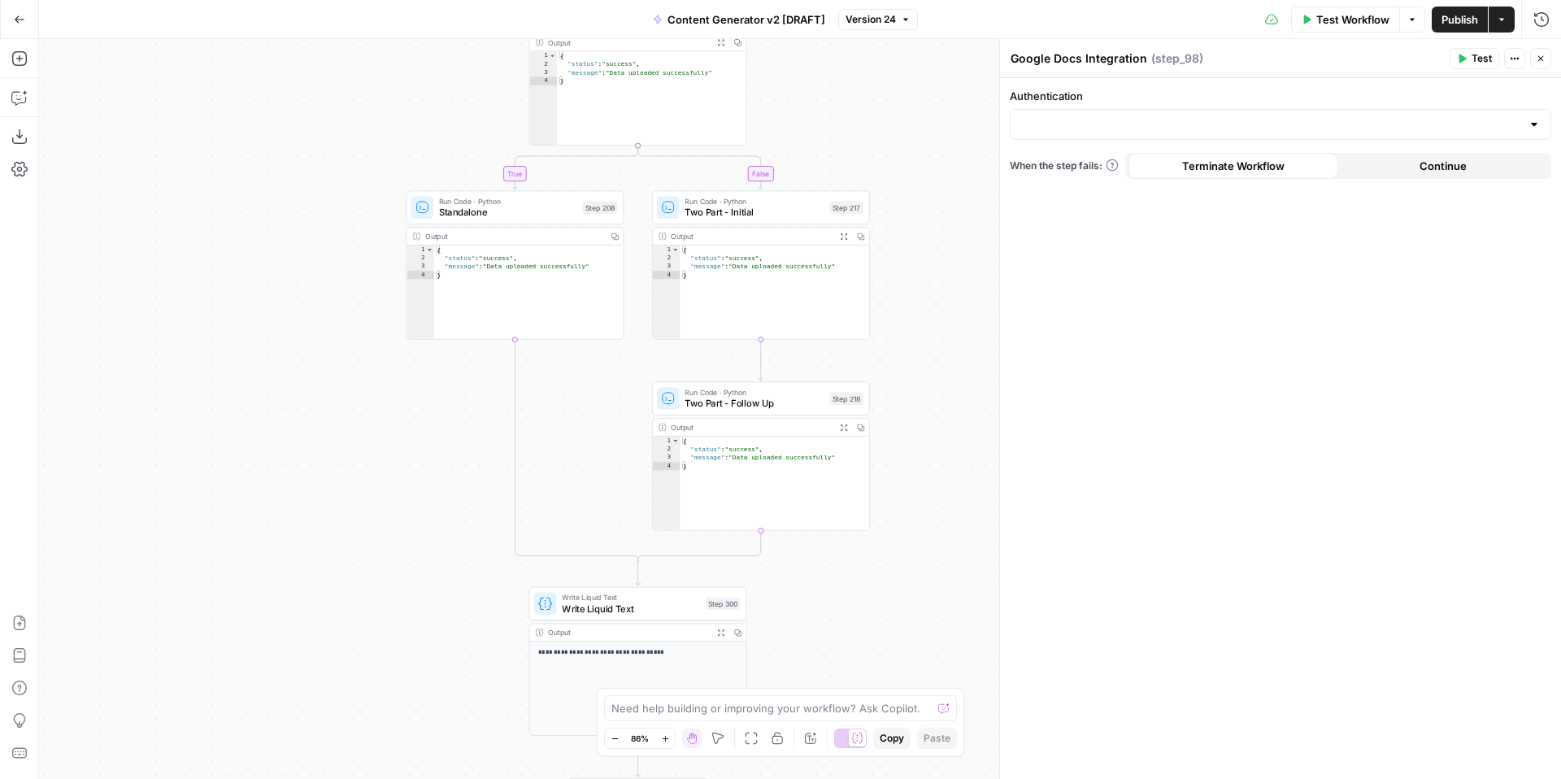
drag, startPoint x: 908, startPoint y: 424, endPoint x: 907, endPoint y: 128, distance: 296.0
click at [907, 128] on div "true false true false true false true true false true false false Workflow Set …" at bounding box center [800, 409] width 1522 height 740
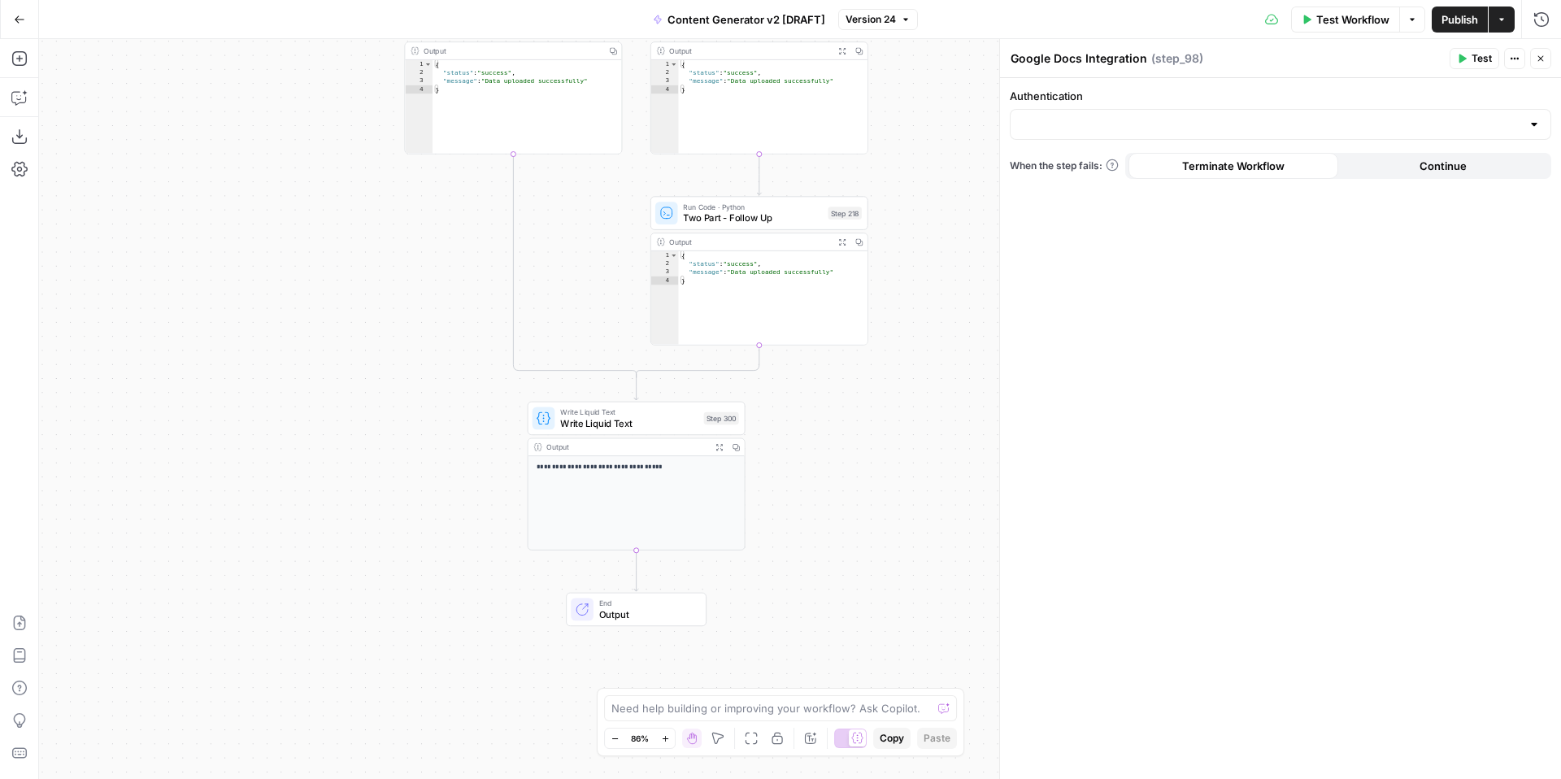
drag, startPoint x: 946, startPoint y: 326, endPoint x: 945, endPoint y: 300, distance: 26.1
click at [946, 298] on div "true false true false true false true true false true false false Workflow Set …" at bounding box center [800, 409] width 1522 height 740
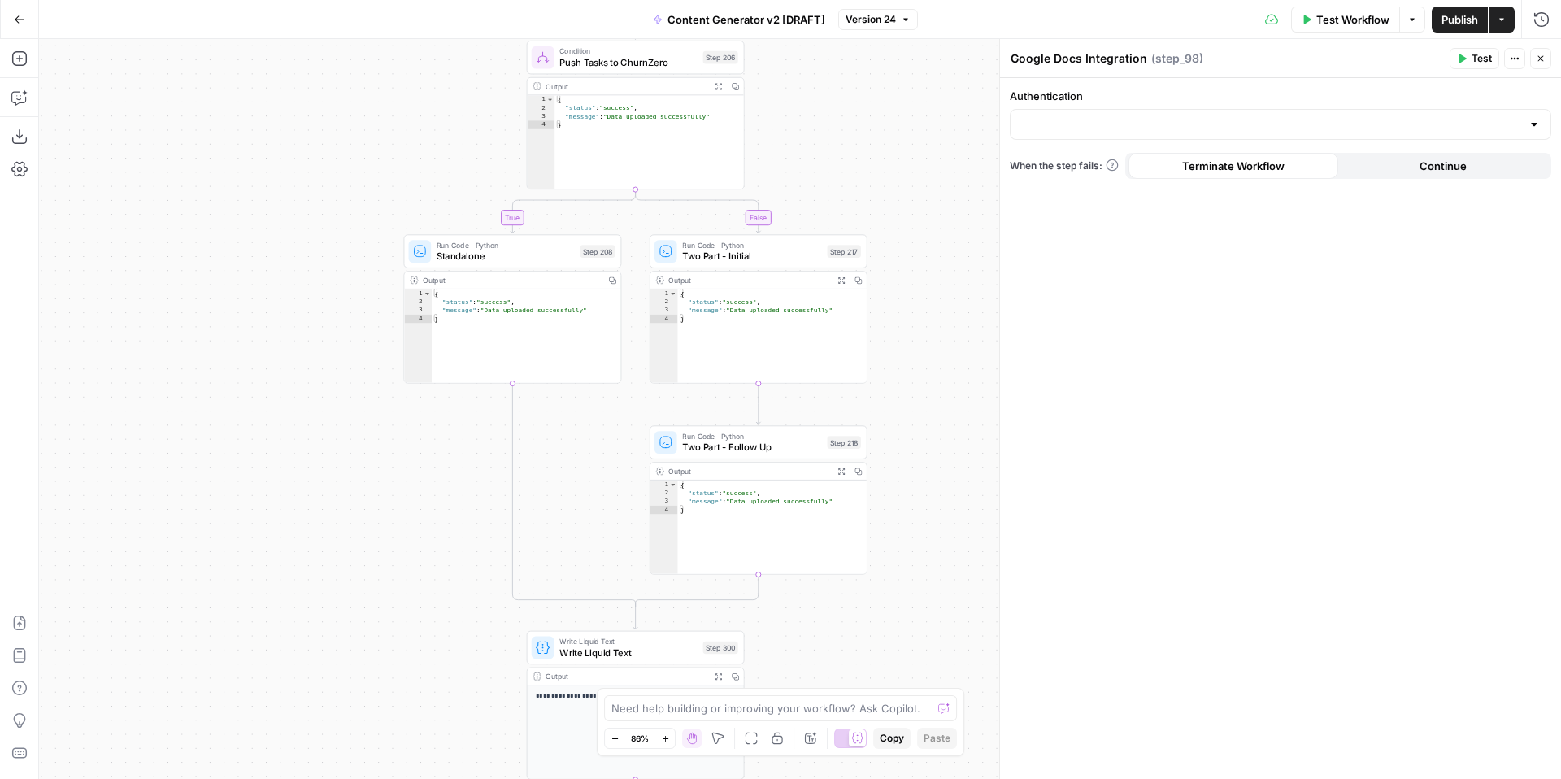
drag, startPoint x: 940, startPoint y: 568, endPoint x: 938, endPoint y: 602, distance: 34.2
click at [938, 602] on div "true false true false true false true true false true false false Workflow Set …" at bounding box center [800, 409] width 1522 height 740
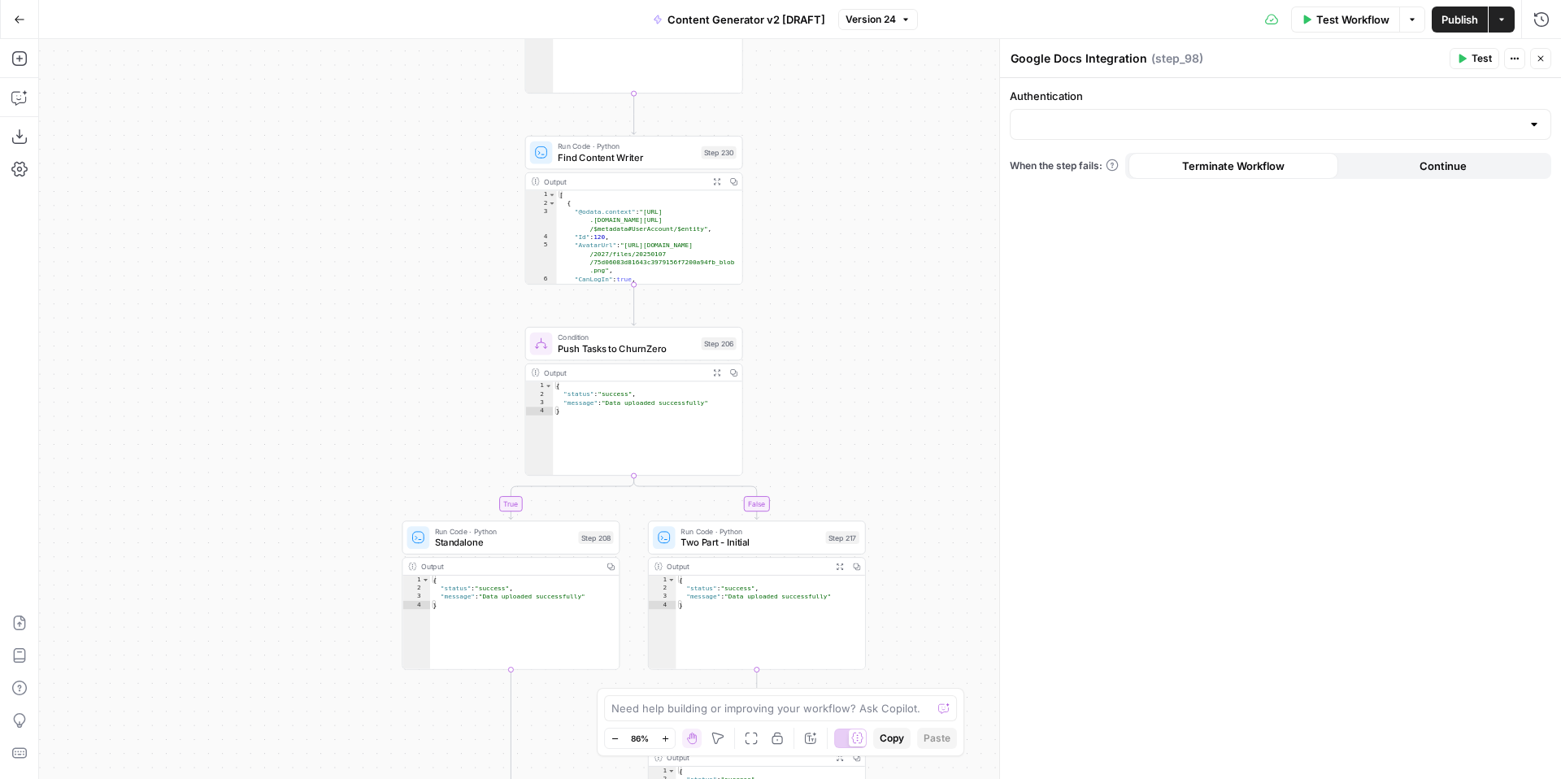
drag, startPoint x: 910, startPoint y: 485, endPoint x: 910, endPoint y: 522, distance: 36.6
click at [910, 523] on div "true false true false true false true true false true false false Workflow Set …" at bounding box center [800, 409] width 1522 height 740
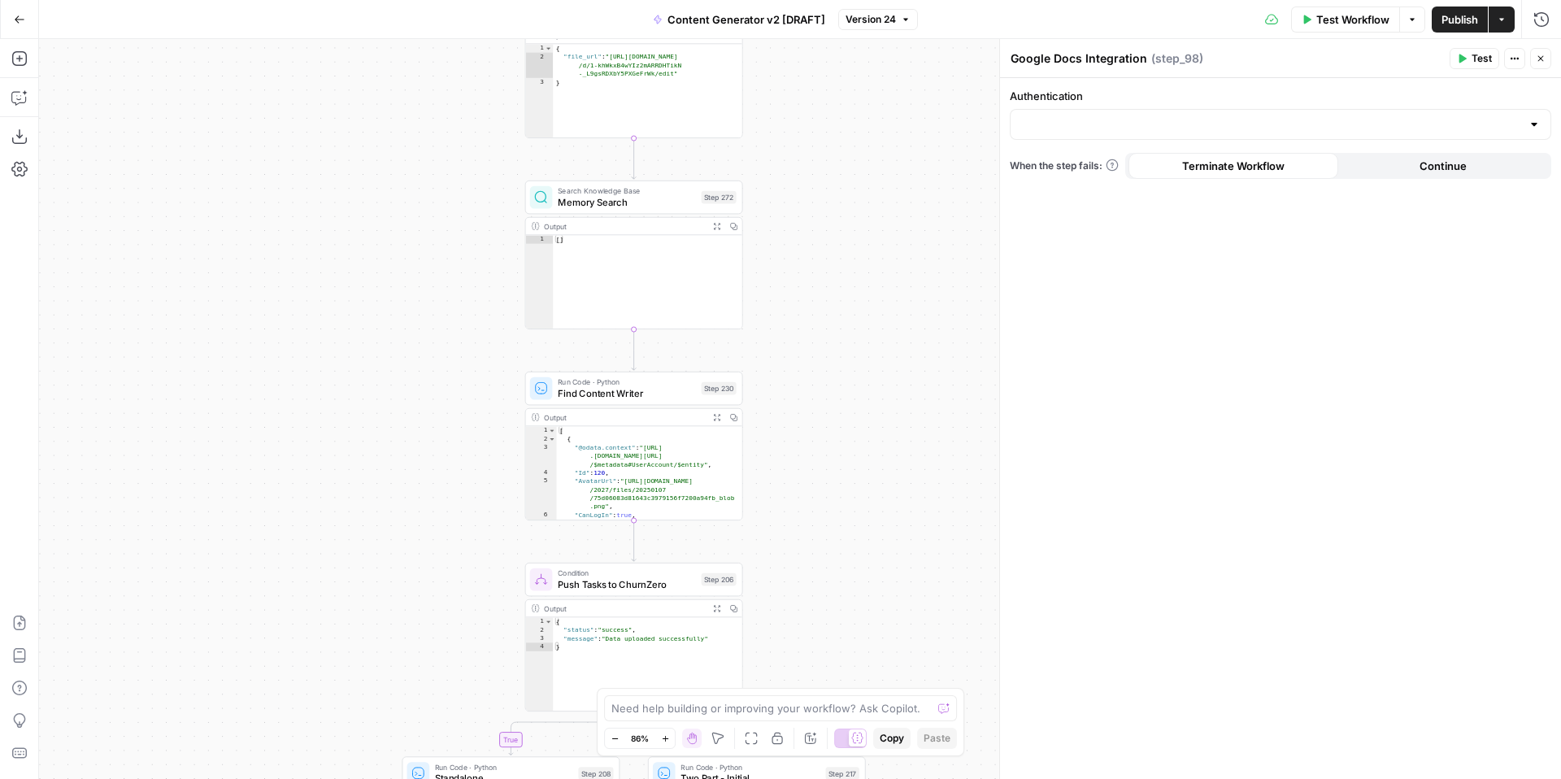
drag, startPoint x: 837, startPoint y: 533, endPoint x: 837, endPoint y: 550, distance: 17.1
click at [837, 550] on div "true false true false true false true true false true false false Workflow Set …" at bounding box center [800, 409] width 1522 height 740
type textarea "**"
drag, startPoint x: 633, startPoint y: 256, endPoint x: 645, endPoint y: 421, distance: 165.4
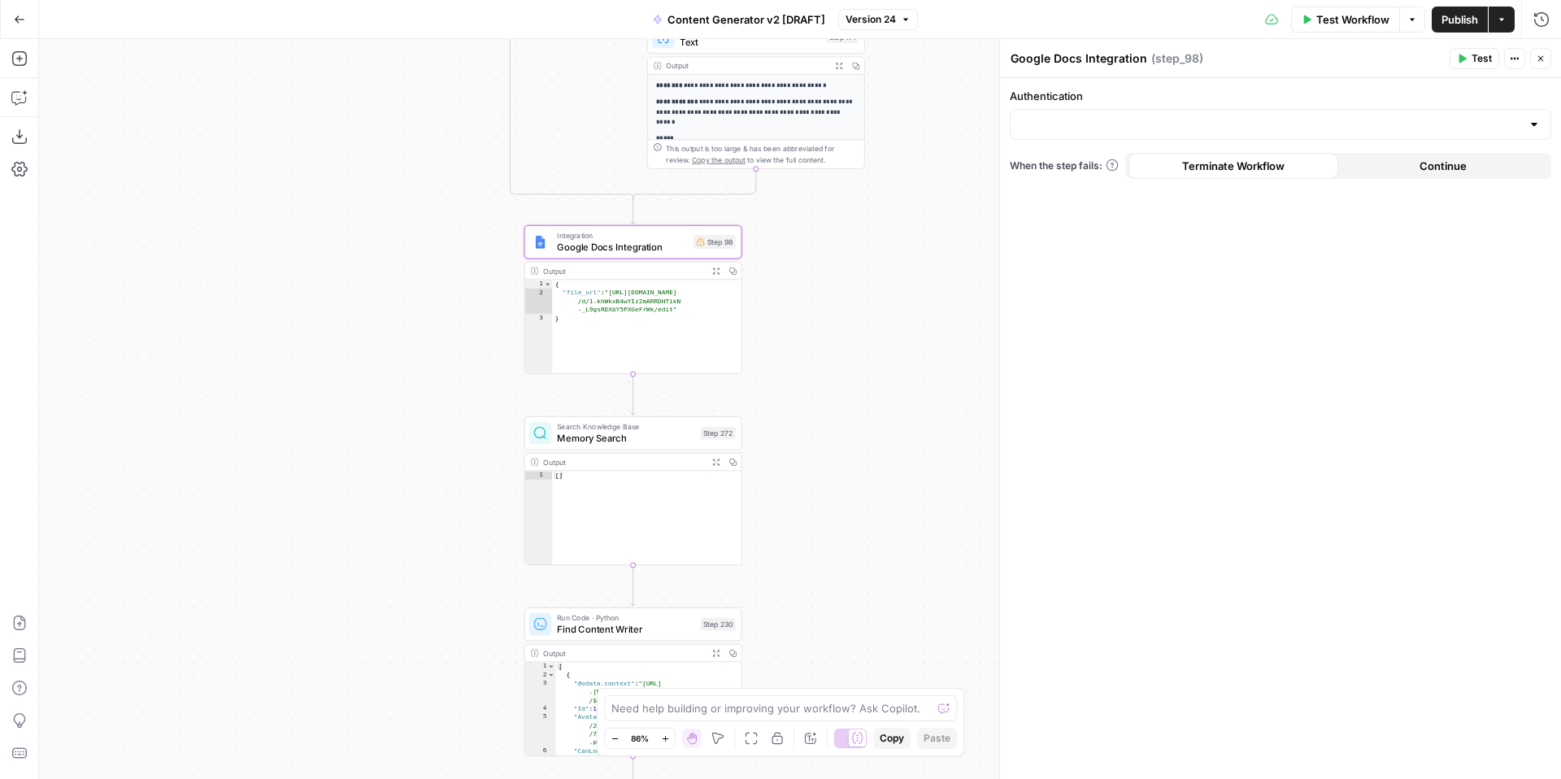
drag, startPoint x: 813, startPoint y: 176, endPoint x: 810, endPoint y: 415, distance: 239.1
click at [811, 415] on div "true false true false true false true true false true false false Workflow Set …" at bounding box center [800, 409] width 1522 height 740
click at [620, 244] on span "Google Docs Integration" at bounding box center [620, 251] width 131 height 14
click at [20, 89] on button "Copilot" at bounding box center [20, 98] width 26 height 26
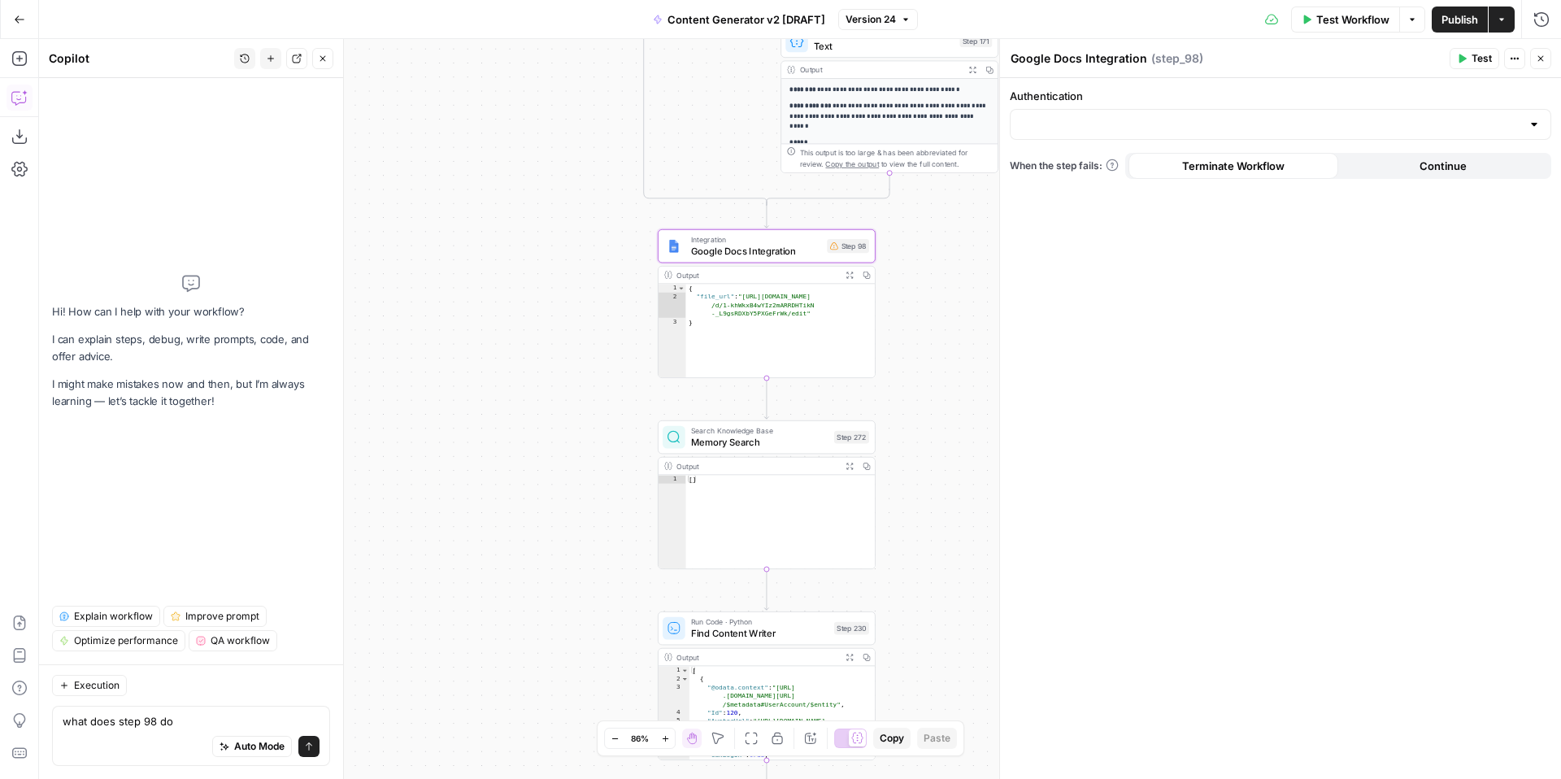
type textarea "what does step 98 do?"
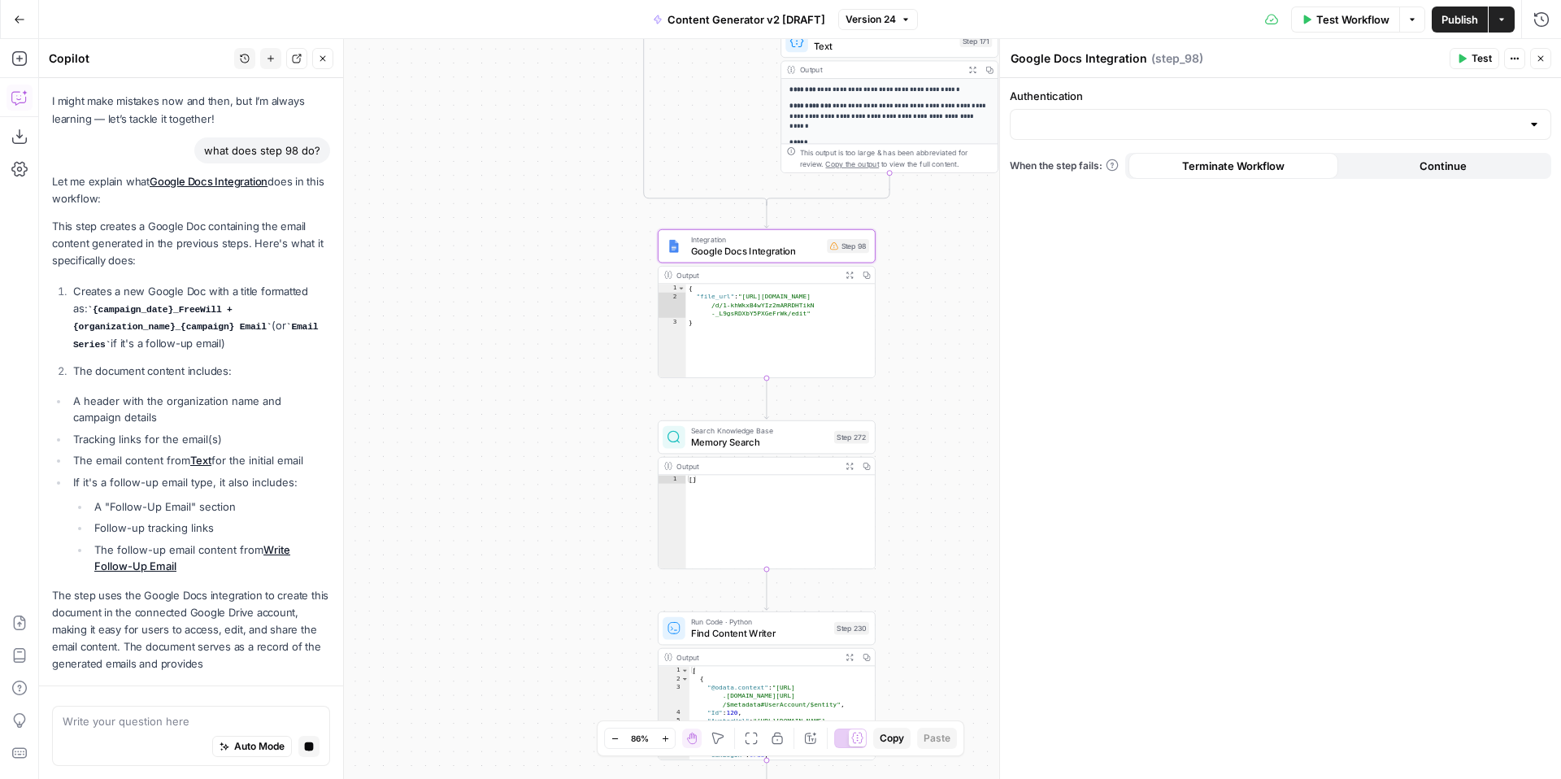
click at [211, 722] on textarea at bounding box center [191, 721] width 257 height 16
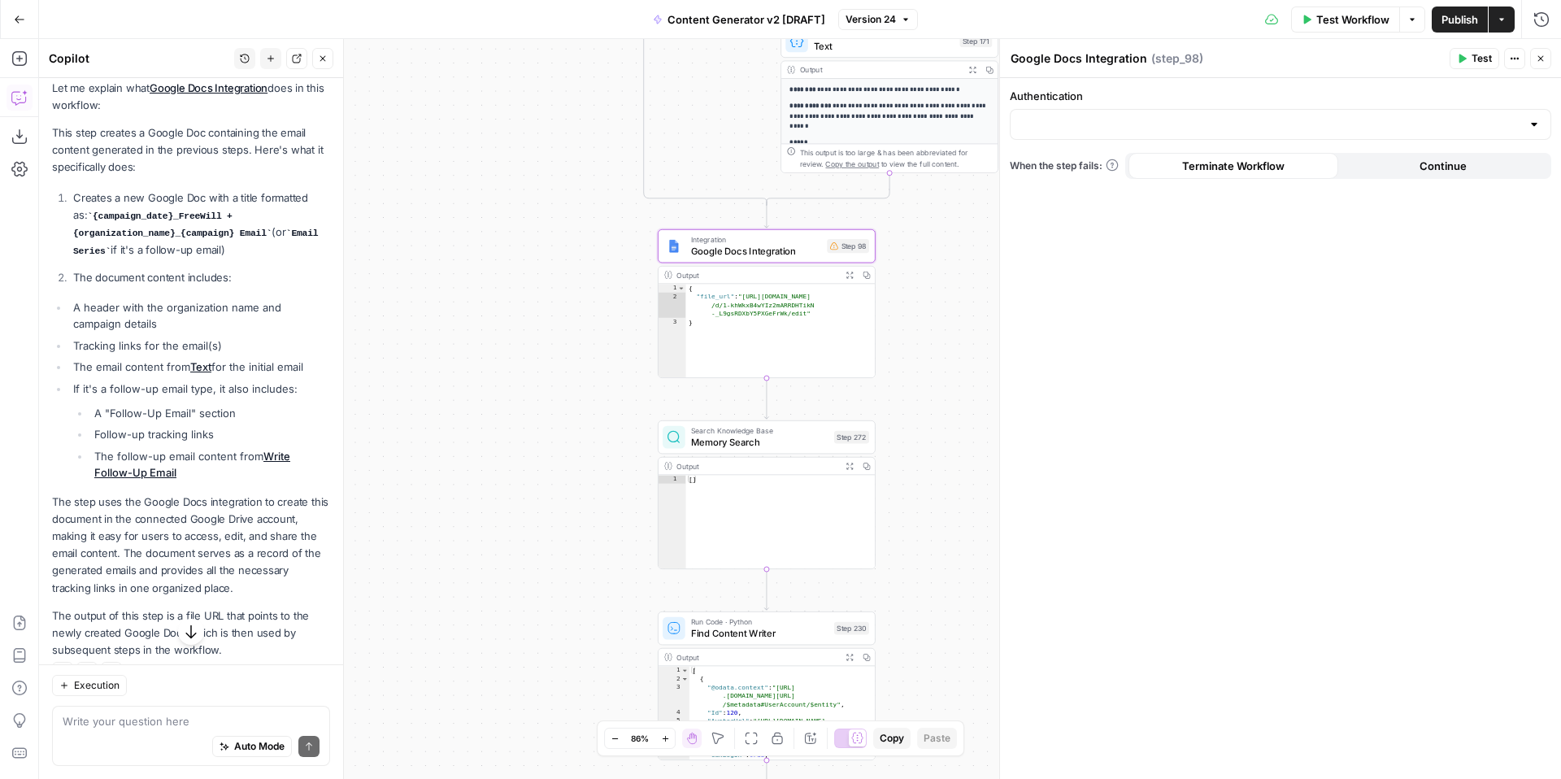
scroll to position [197, 0]
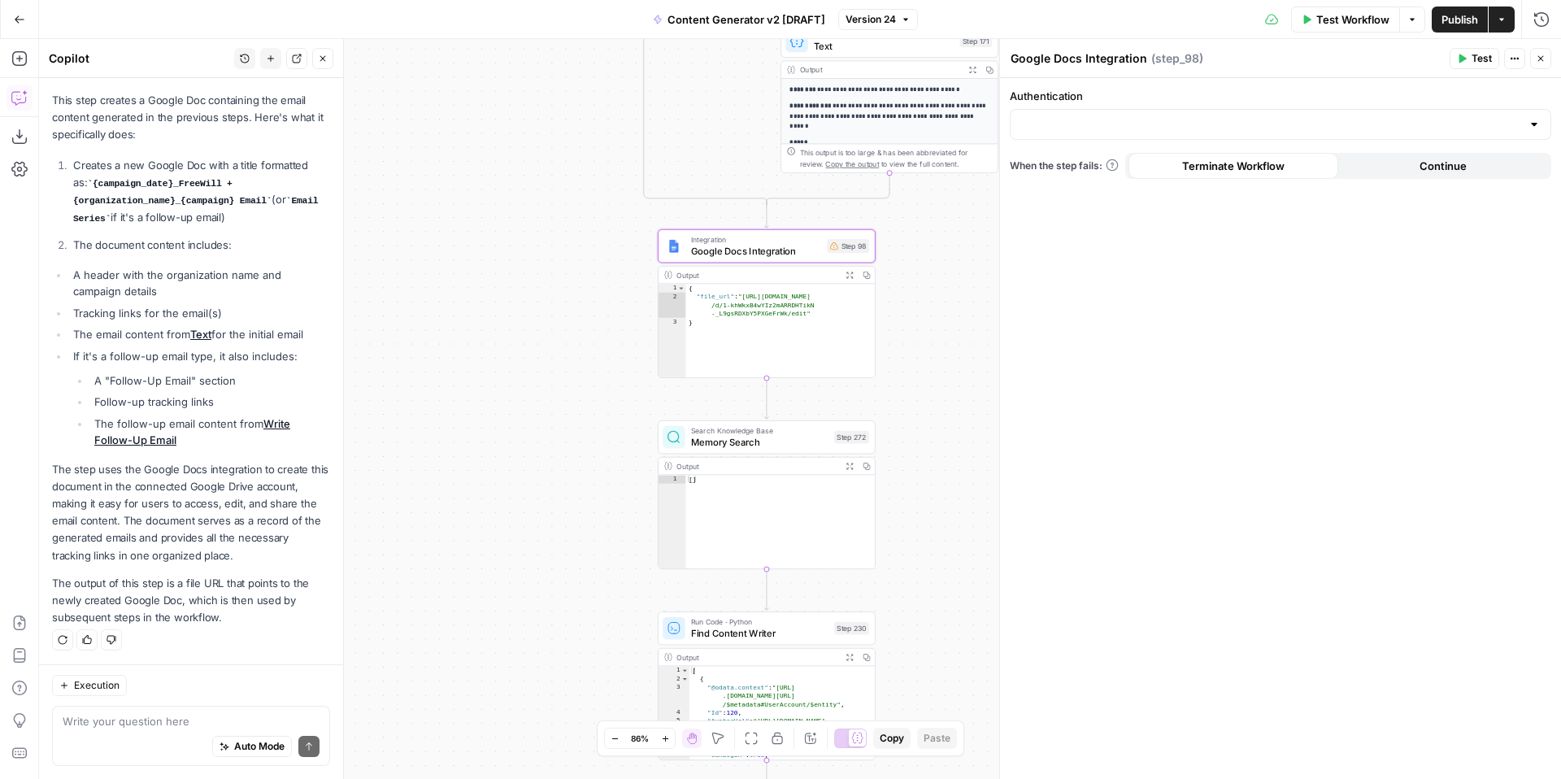
click at [180, 726] on textarea at bounding box center [191, 721] width 257 height 16
click at [775, 315] on div "{ "file_url" : "https://docs.google.com/document /d/1-khWkxB4wYIz2mARRDHTikN -_…" at bounding box center [780, 339] width 189 height 111
click at [785, 298] on div "{ "file_url" : "https://docs.google.com/document /d/1-khWkxB4wYIz2mARRDHTikN -_…" at bounding box center [780, 339] width 189 height 111
click at [770, 246] on span "Google Docs Integration" at bounding box center [756, 251] width 131 height 14
type textarea "*"
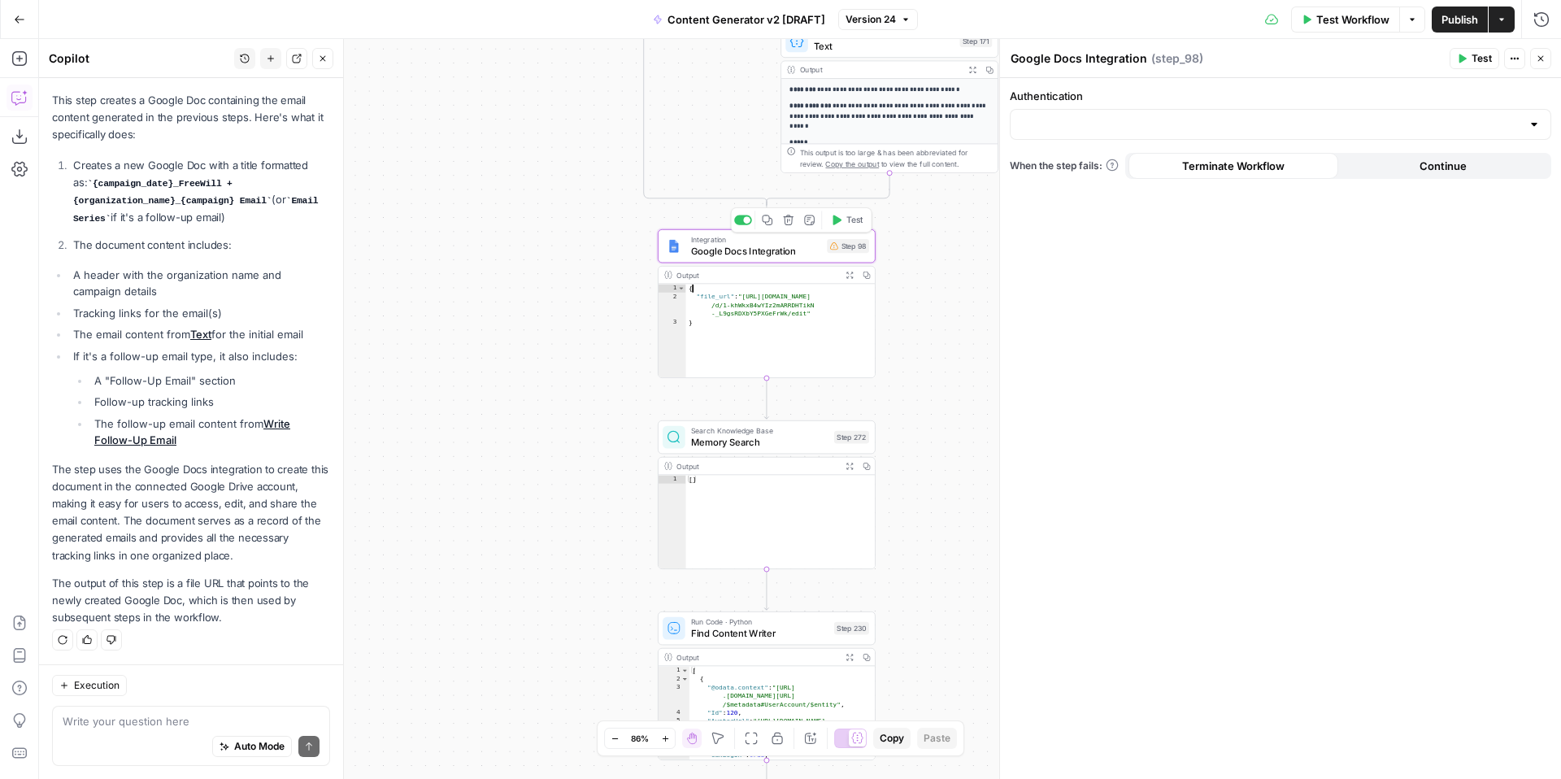
click at [760, 289] on div "{ "file_url" : "https://docs.google.com/document /d/1-khWkxB4wYIz2mARRDHTikN -_…" at bounding box center [780, 339] width 189 height 111
click at [849, 277] on icon "button" at bounding box center [850, 275] width 8 height 8
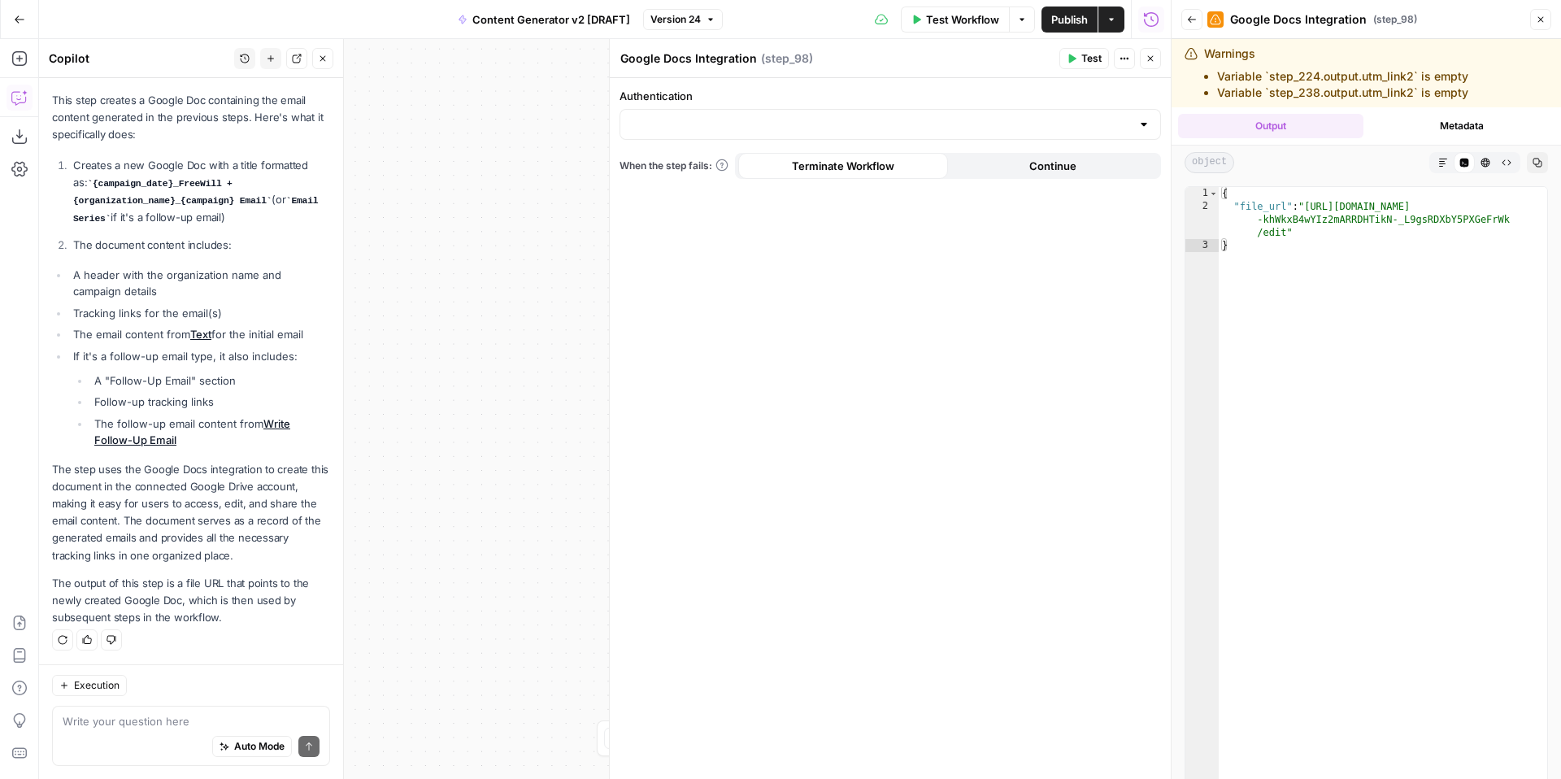
type textarea "**********"
drag, startPoint x: 1311, startPoint y: 207, endPoint x: 1289, endPoint y: 231, distance: 32.8
click at [1289, 231] on div "{ "file_url" : "https://docs.google.com/document/d/1 -khWkxB4wYIz2mARRDHTikN-_L…" at bounding box center [1383, 526] width 328 height 679
click at [1450, 115] on button "Metadata" at bounding box center [1462, 126] width 185 height 24
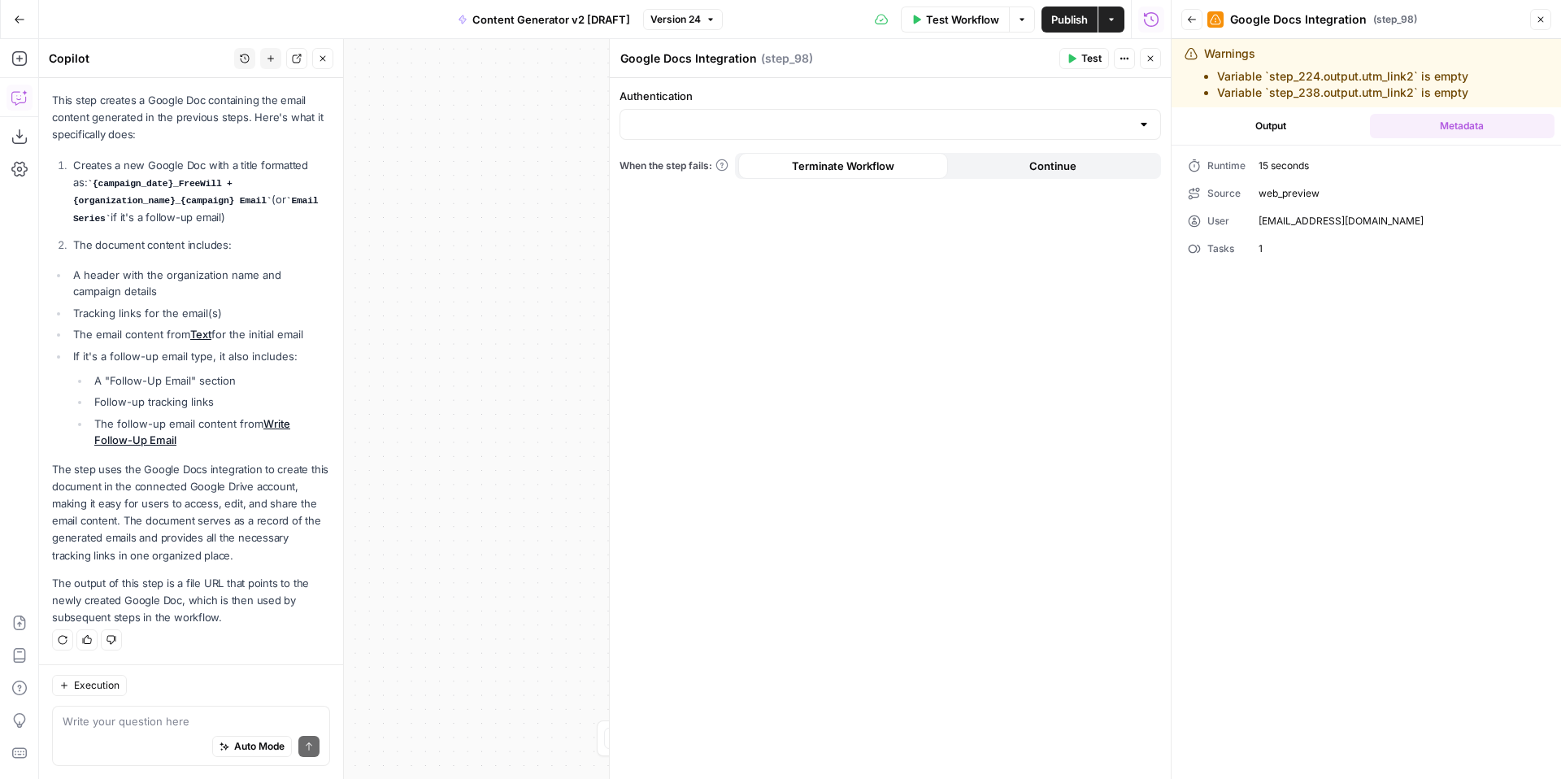
click at [1129, 63] on button "Actions" at bounding box center [1124, 58] width 21 height 21
click at [1059, 219] on div "Authentication When the step fails: Terminate Workflow Continue" at bounding box center [890, 428] width 561 height 701
click at [922, 120] on input "Authentication" at bounding box center [880, 124] width 501 height 16
click at [859, 172] on span "Google Docs" at bounding box center [886, 165] width 507 height 16
type input "Google Docs"
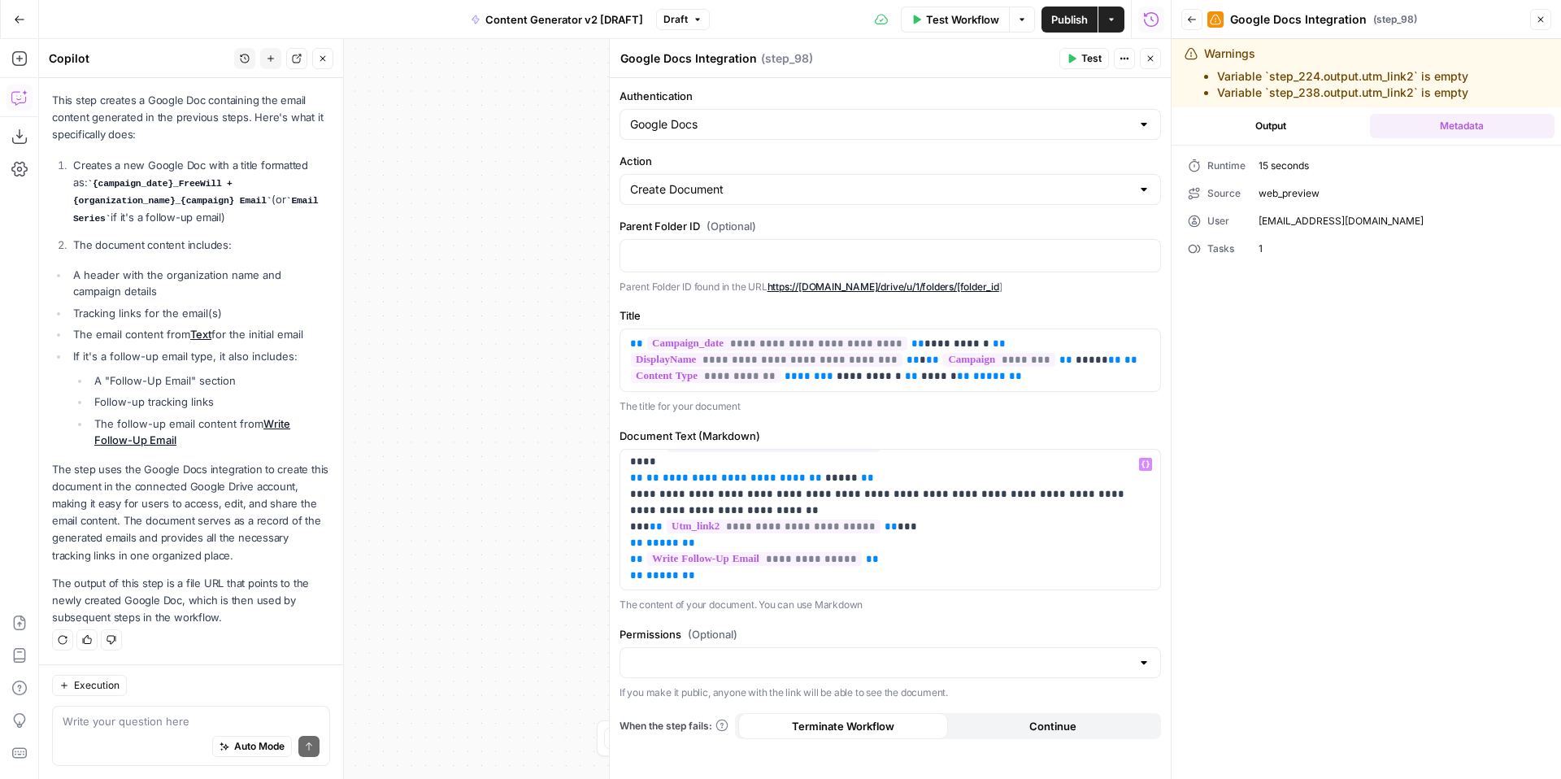
scroll to position [0, 0]
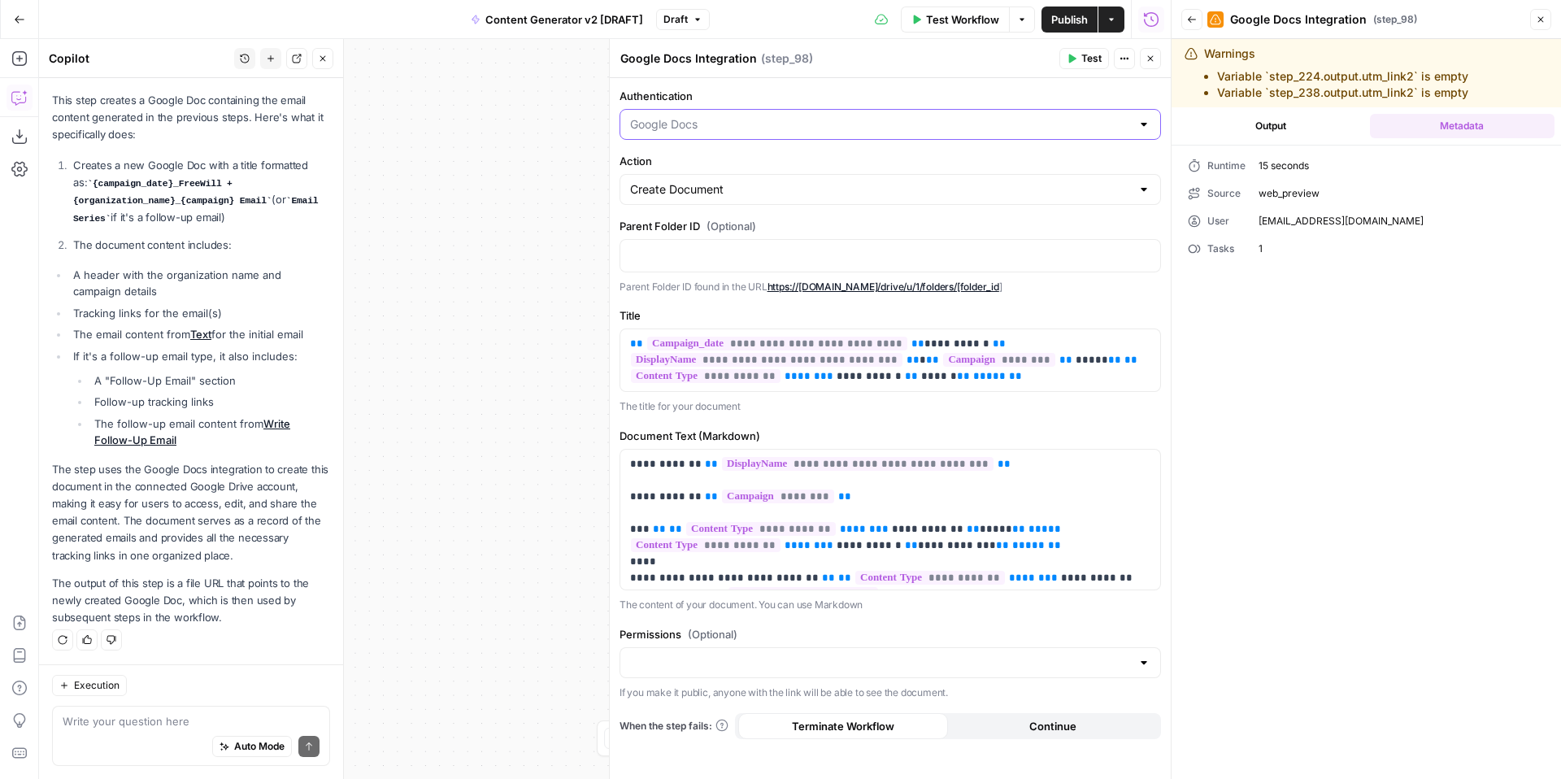
click at [969, 122] on input "Authentication" at bounding box center [880, 124] width 501 height 16
click at [949, 183] on span "Google Docs 1" at bounding box center [886, 188] width 507 height 16
type input "Google Docs 1"
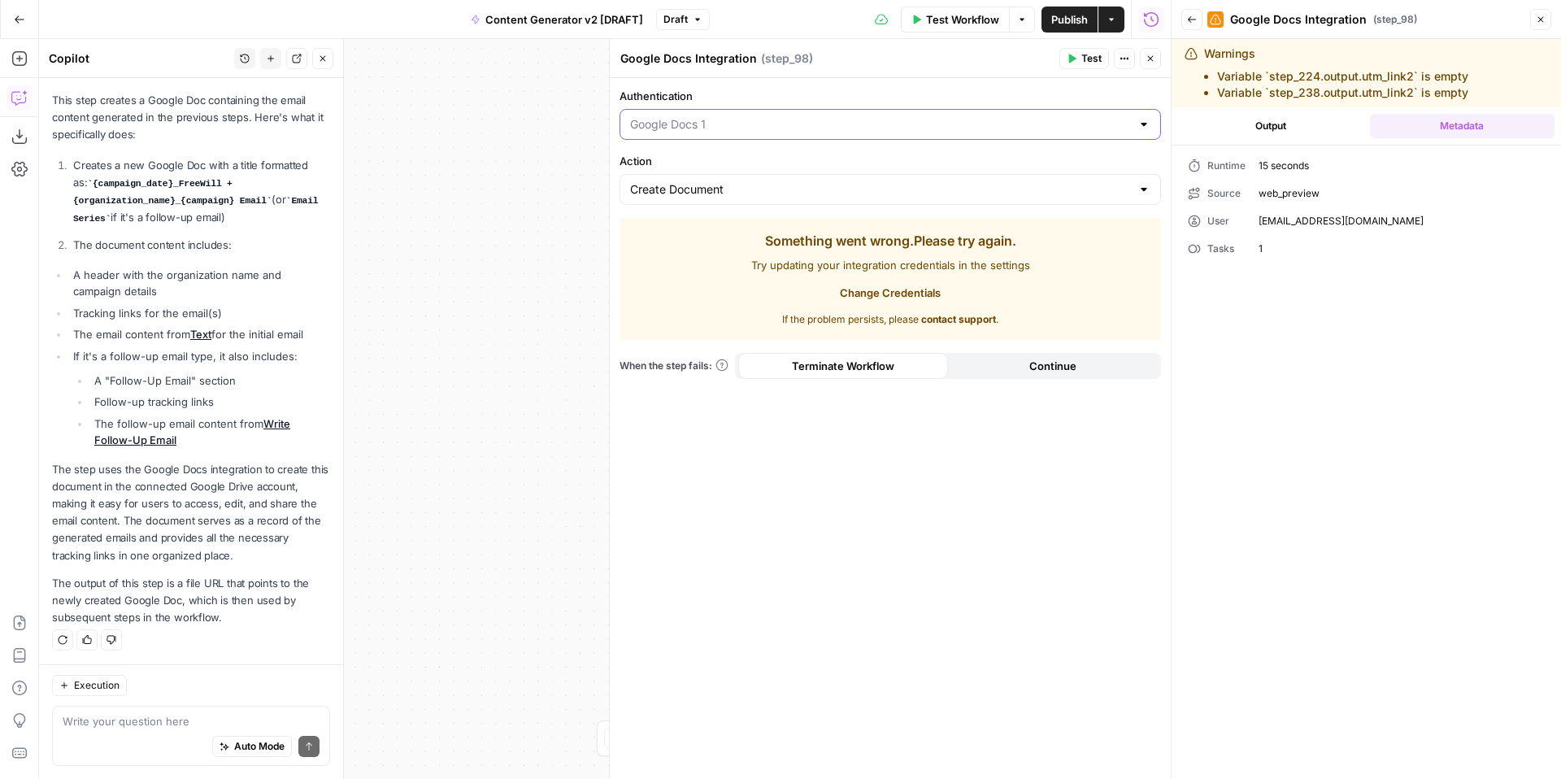
click at [1015, 116] on input "Authentication" at bounding box center [880, 124] width 501 height 16
click at [980, 154] on button "Google Docs" at bounding box center [890, 165] width 527 height 23
type input "Google Docs"
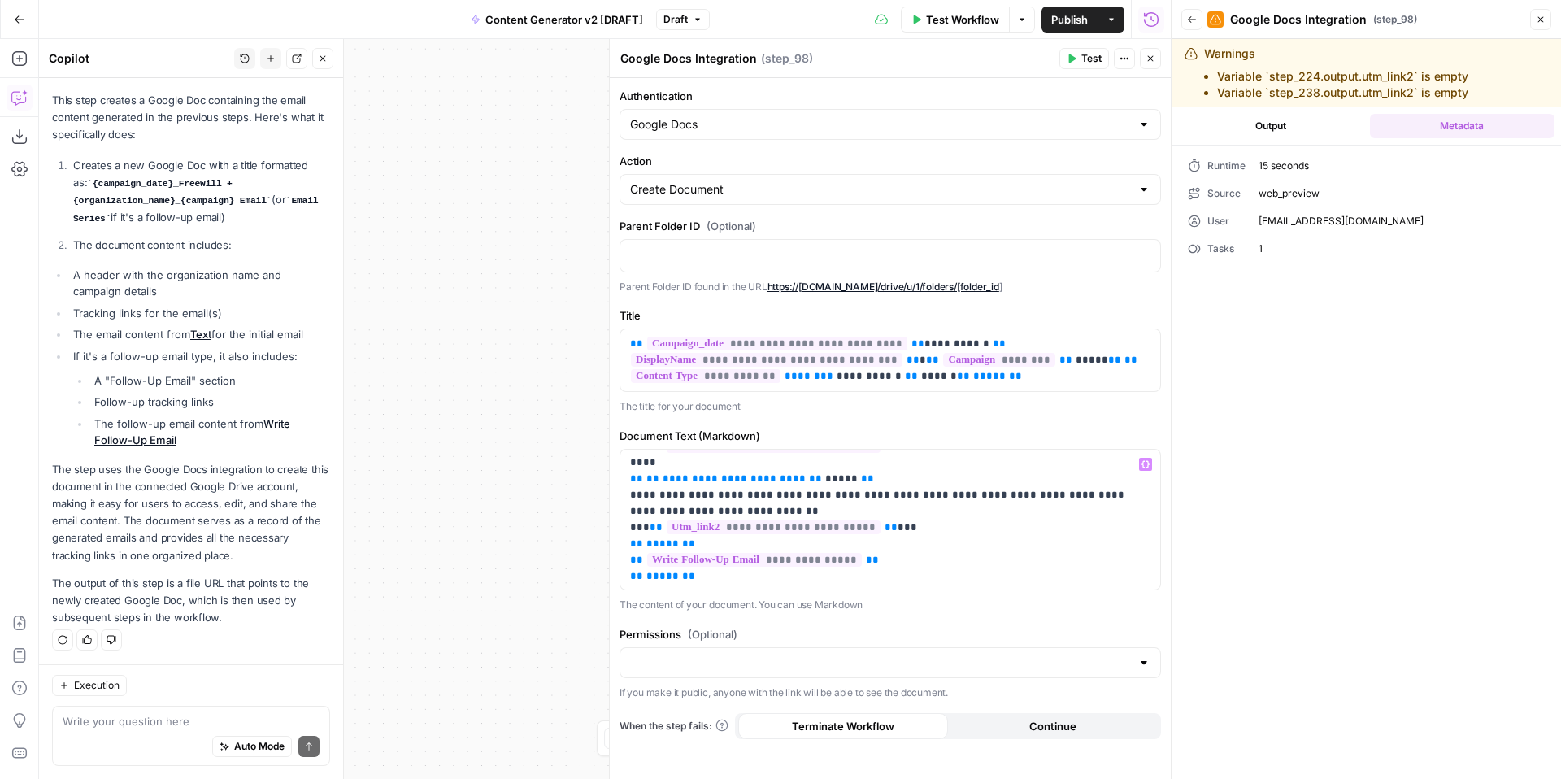
scroll to position [425, 0]
click at [1008, 660] on input "Permissions (Optional)" at bounding box center [880, 663] width 501 height 16
click at [1003, 617] on div "**********" at bounding box center [890, 428] width 561 height 701
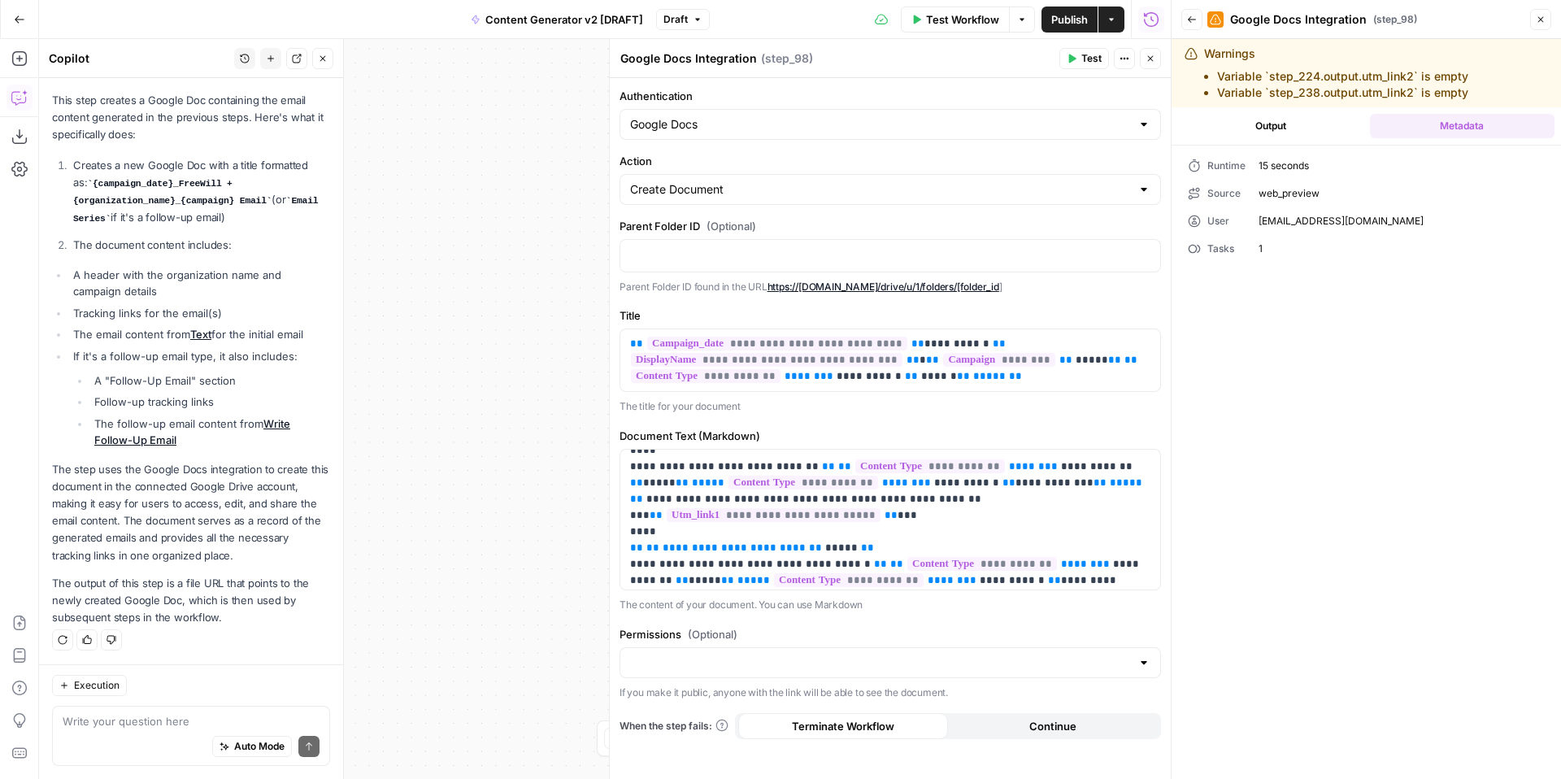
scroll to position [0, 0]
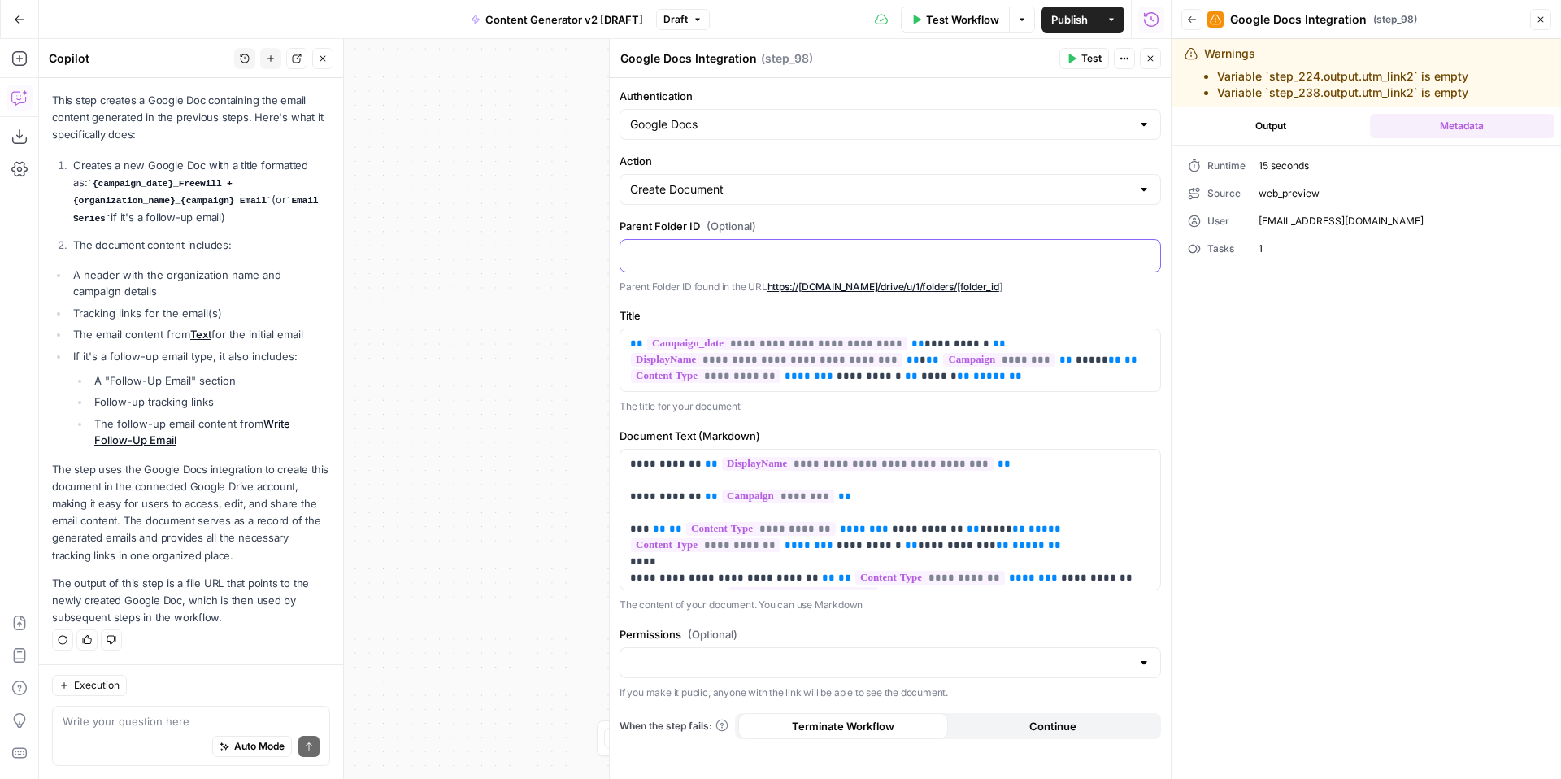
click at [1053, 244] on div at bounding box center [890, 256] width 540 height 32
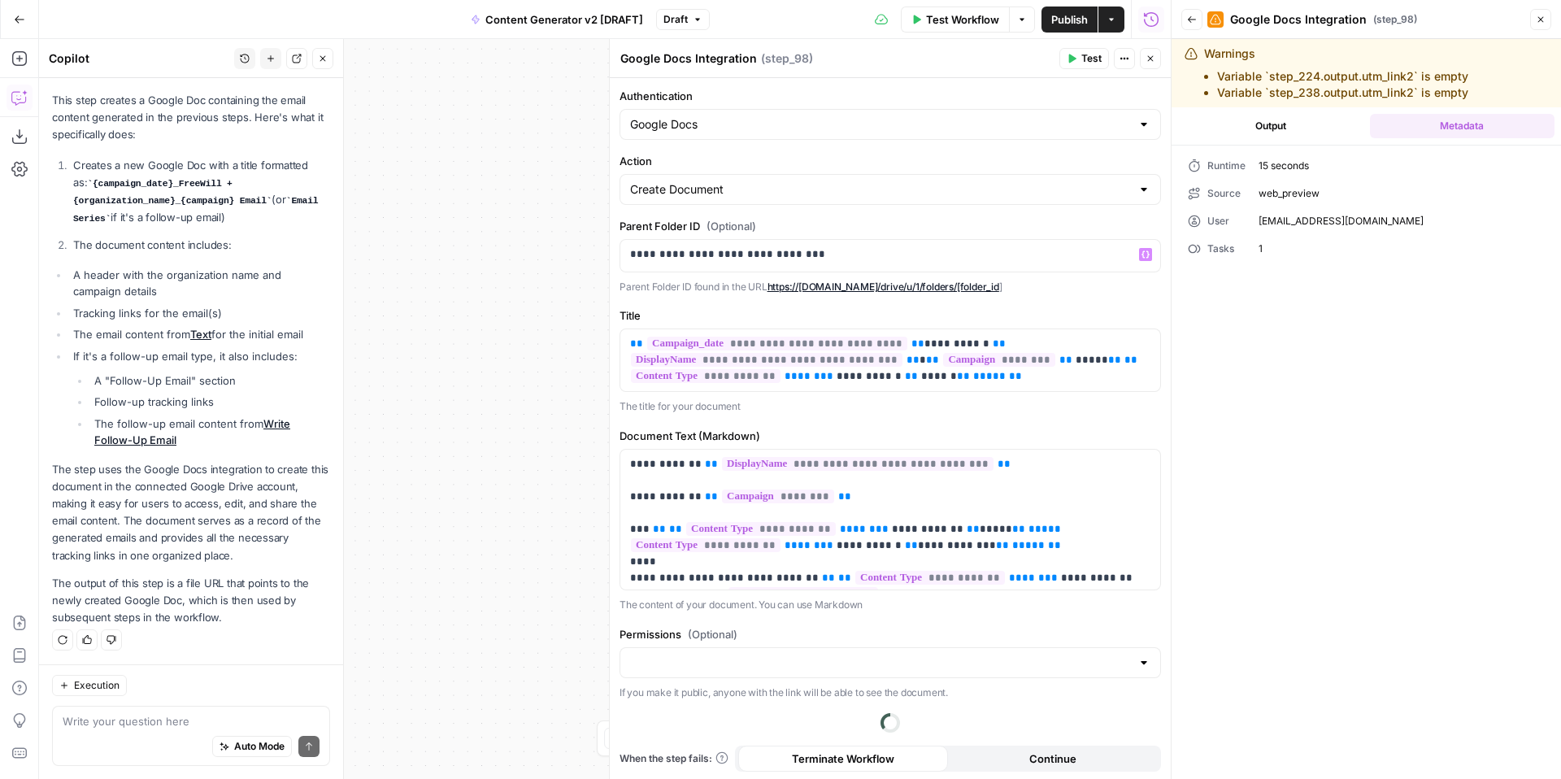
click at [1308, 319] on div "Output Metadata Runtime 15 seconds Source web_preview User kellyjo@freewill.com…" at bounding box center [1366, 477] width 389 height 740
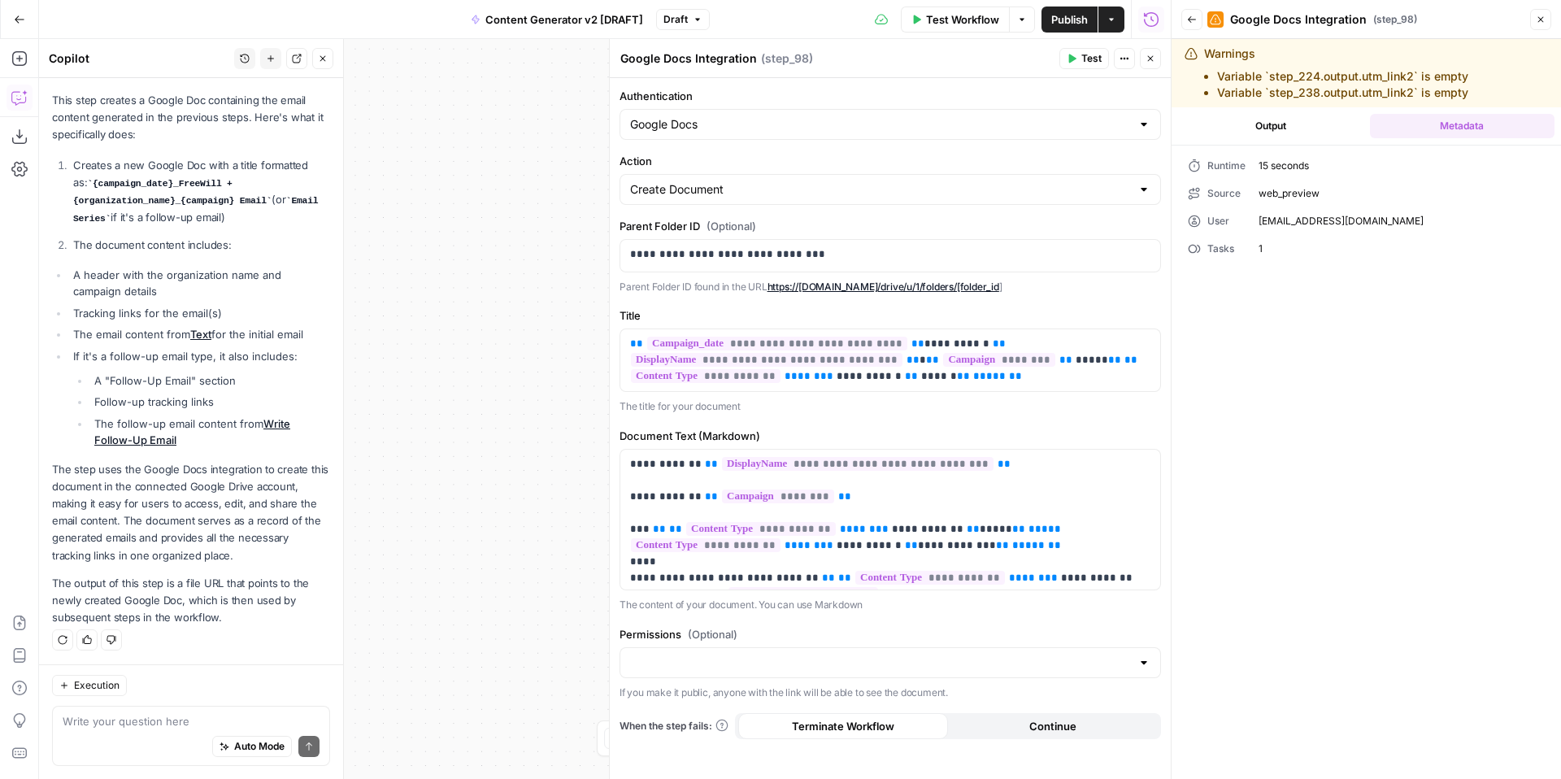
click at [1545, 21] on icon "button" at bounding box center [1541, 20] width 10 height 10
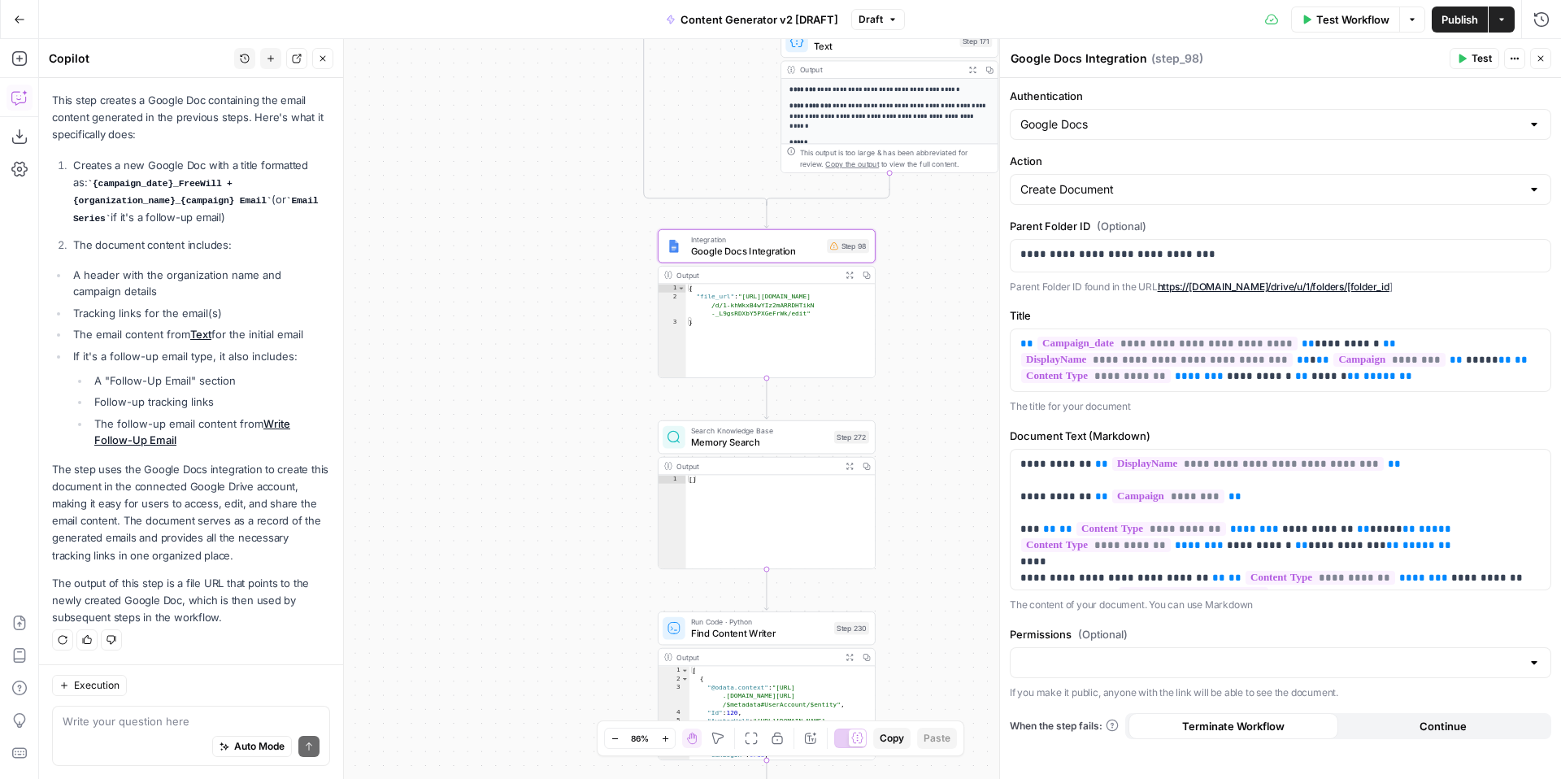
click at [1455, 16] on span "Publish" at bounding box center [1460, 19] width 37 height 16
click at [326, 55] on icon "button" at bounding box center [323, 59] width 10 height 10
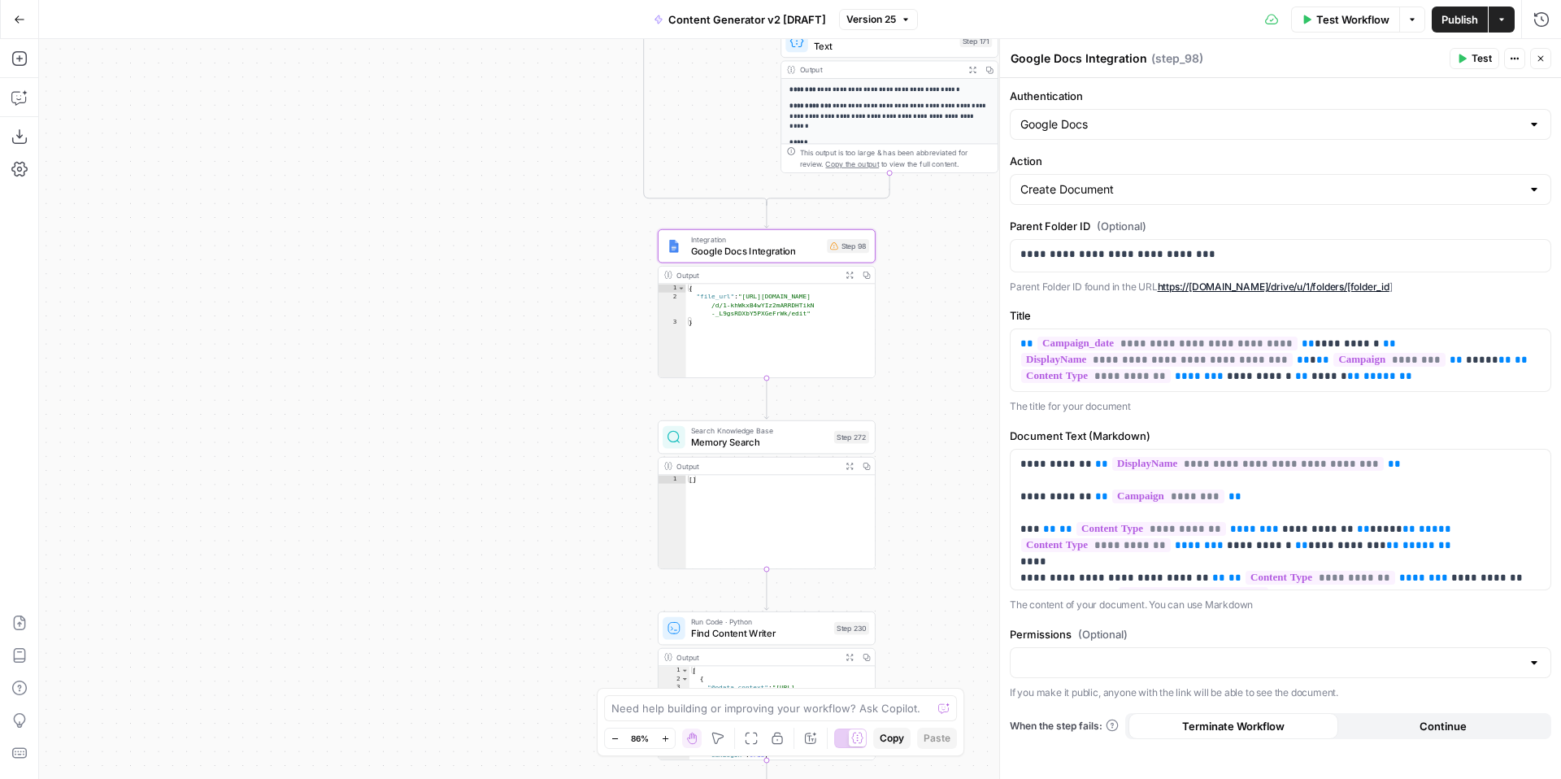
click at [1541, 59] on icon "button" at bounding box center [1541, 59] width 6 height 6
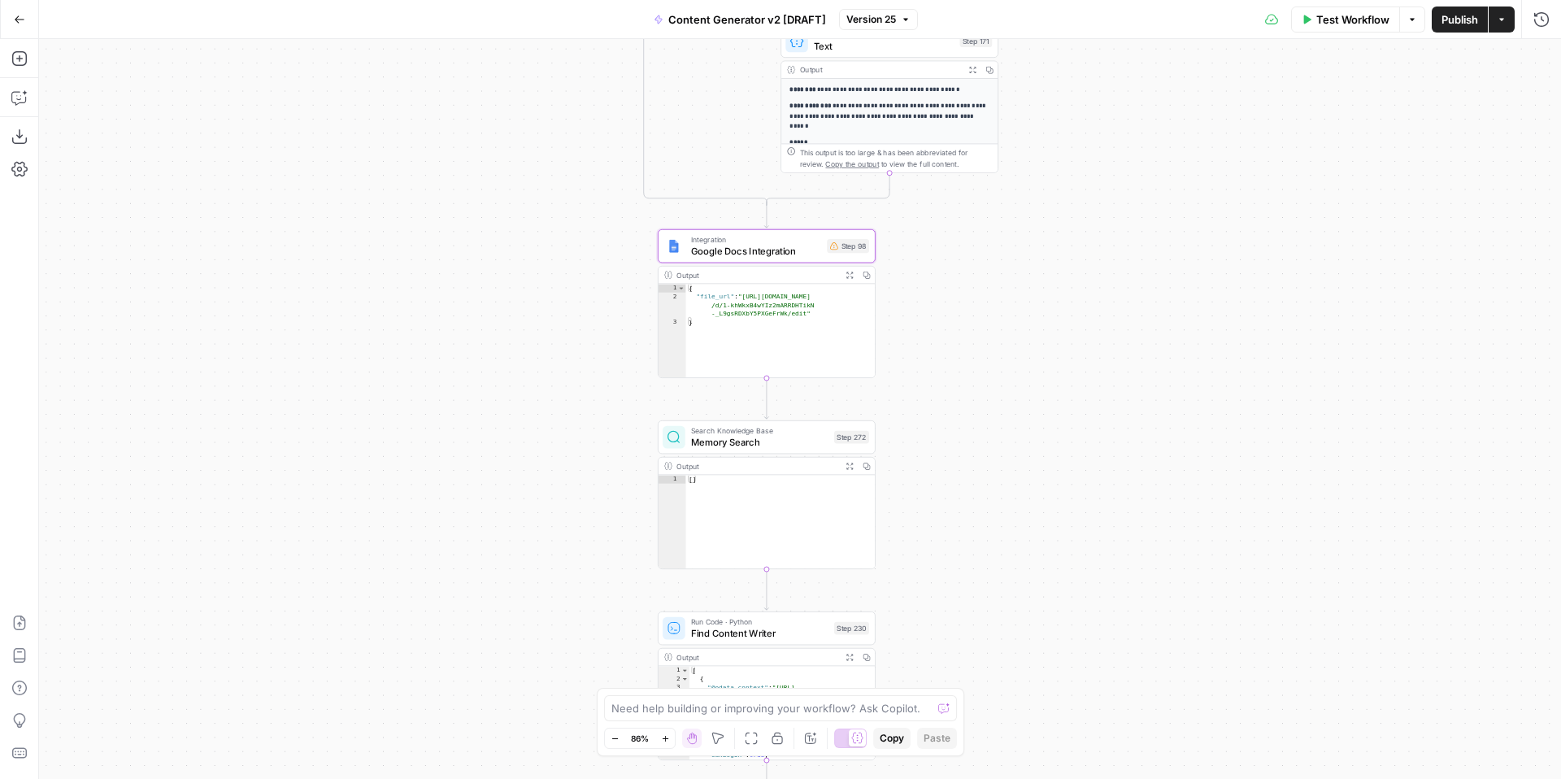
click at [1340, 25] on span "Test Workflow" at bounding box center [1352, 19] width 73 height 16
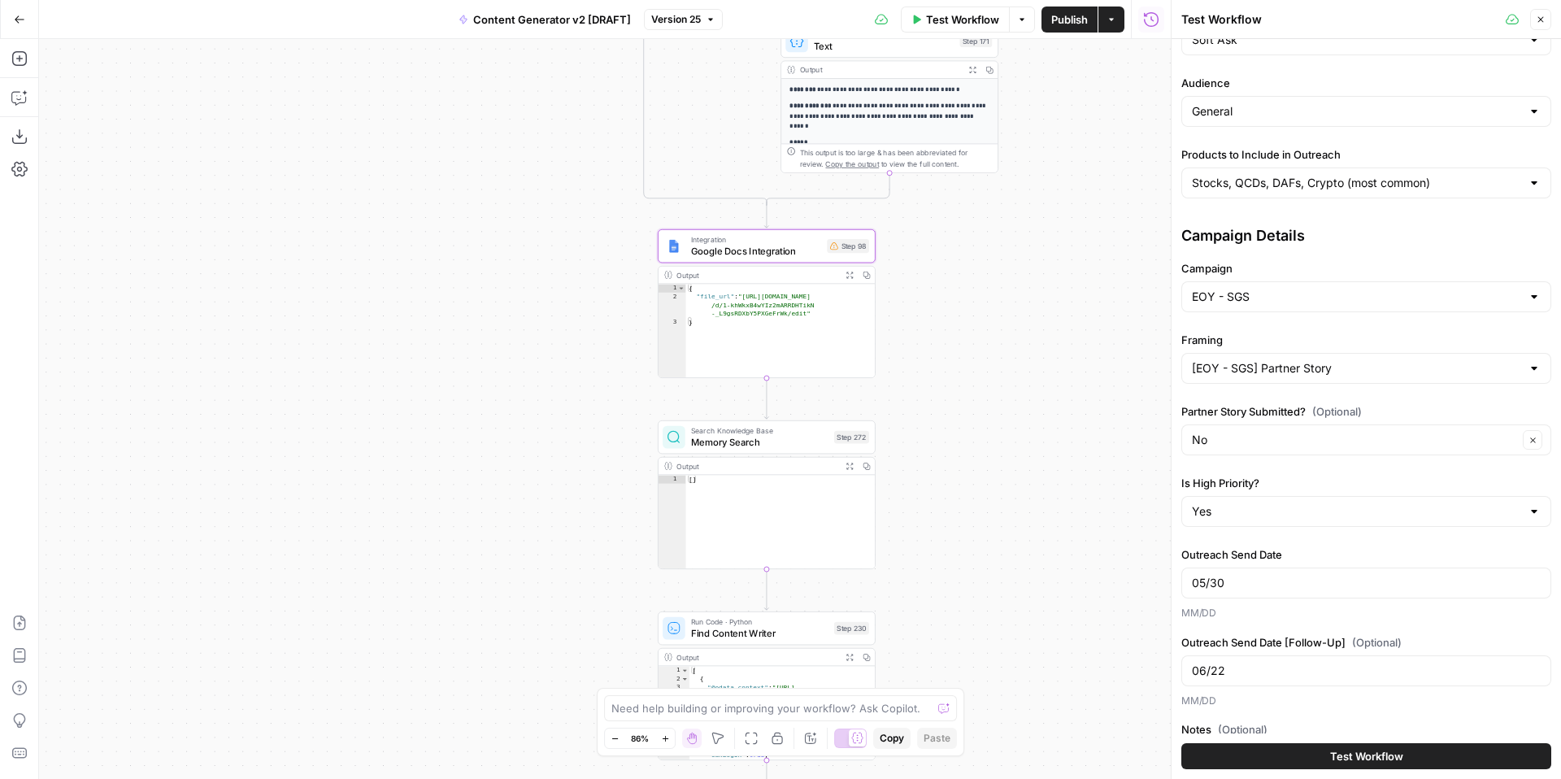
scroll to position [313, 0]
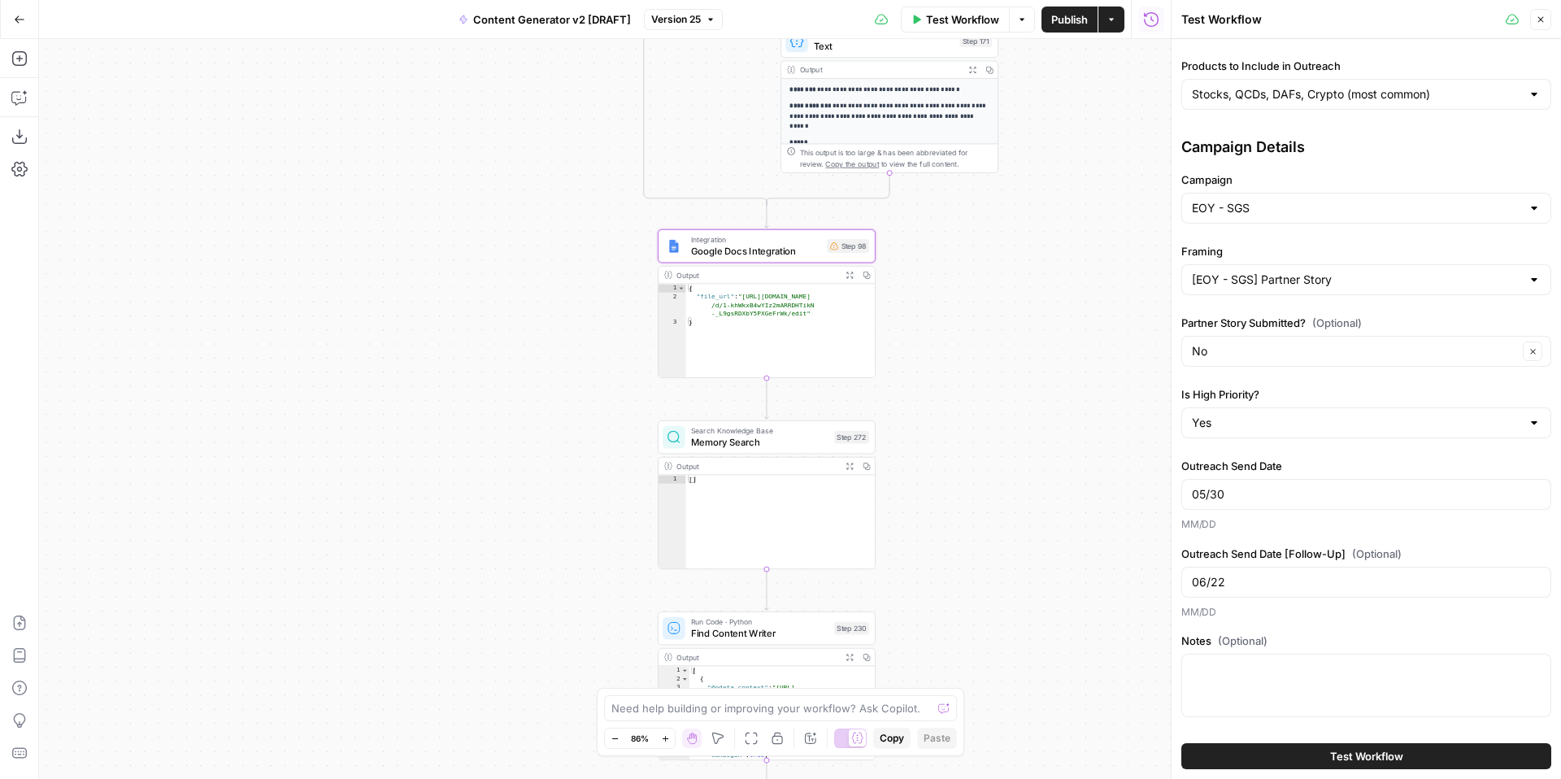
click at [1338, 752] on span "Test Workflow" at bounding box center [1366, 756] width 73 height 16
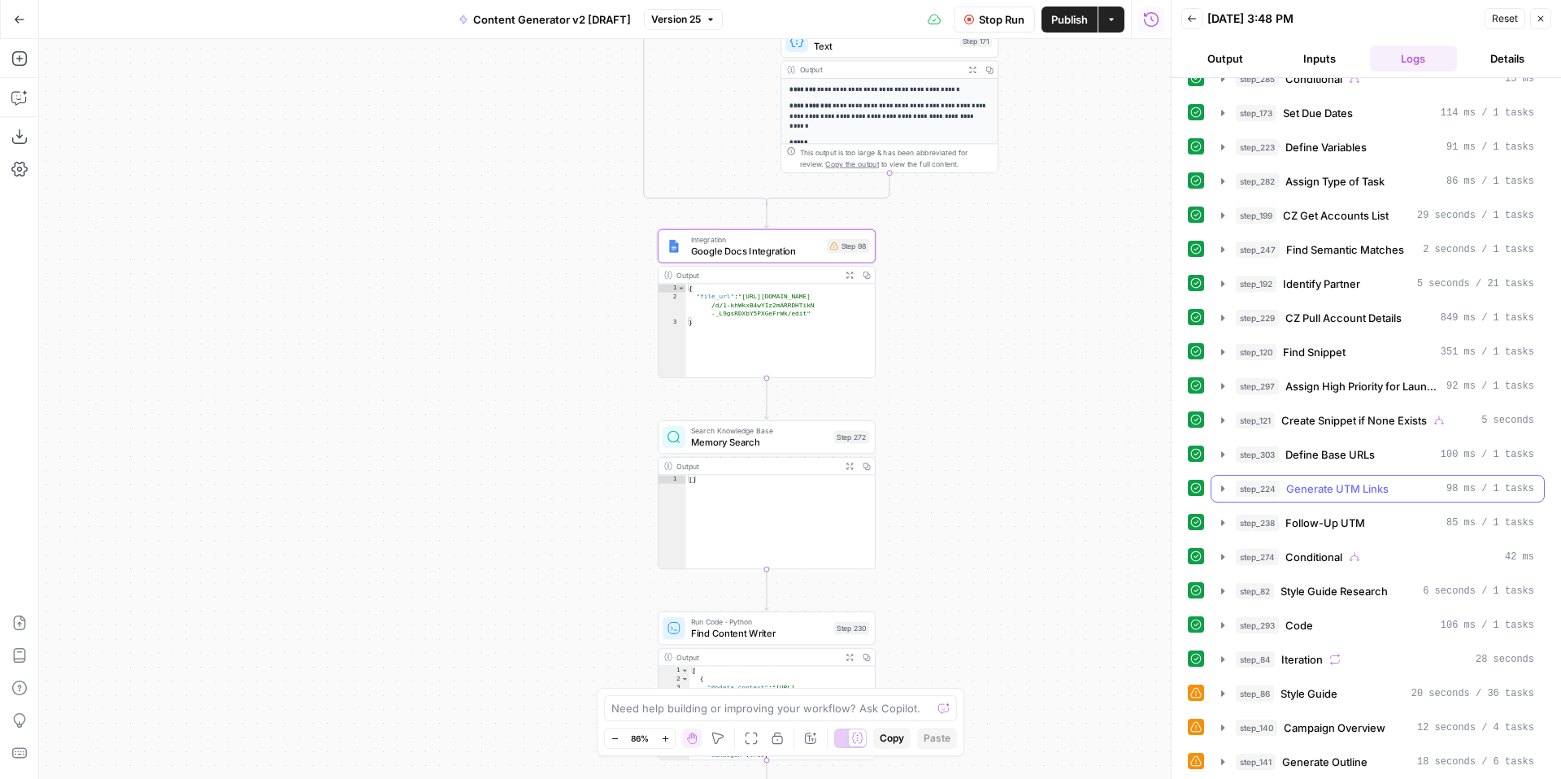
scroll to position [124, 0]
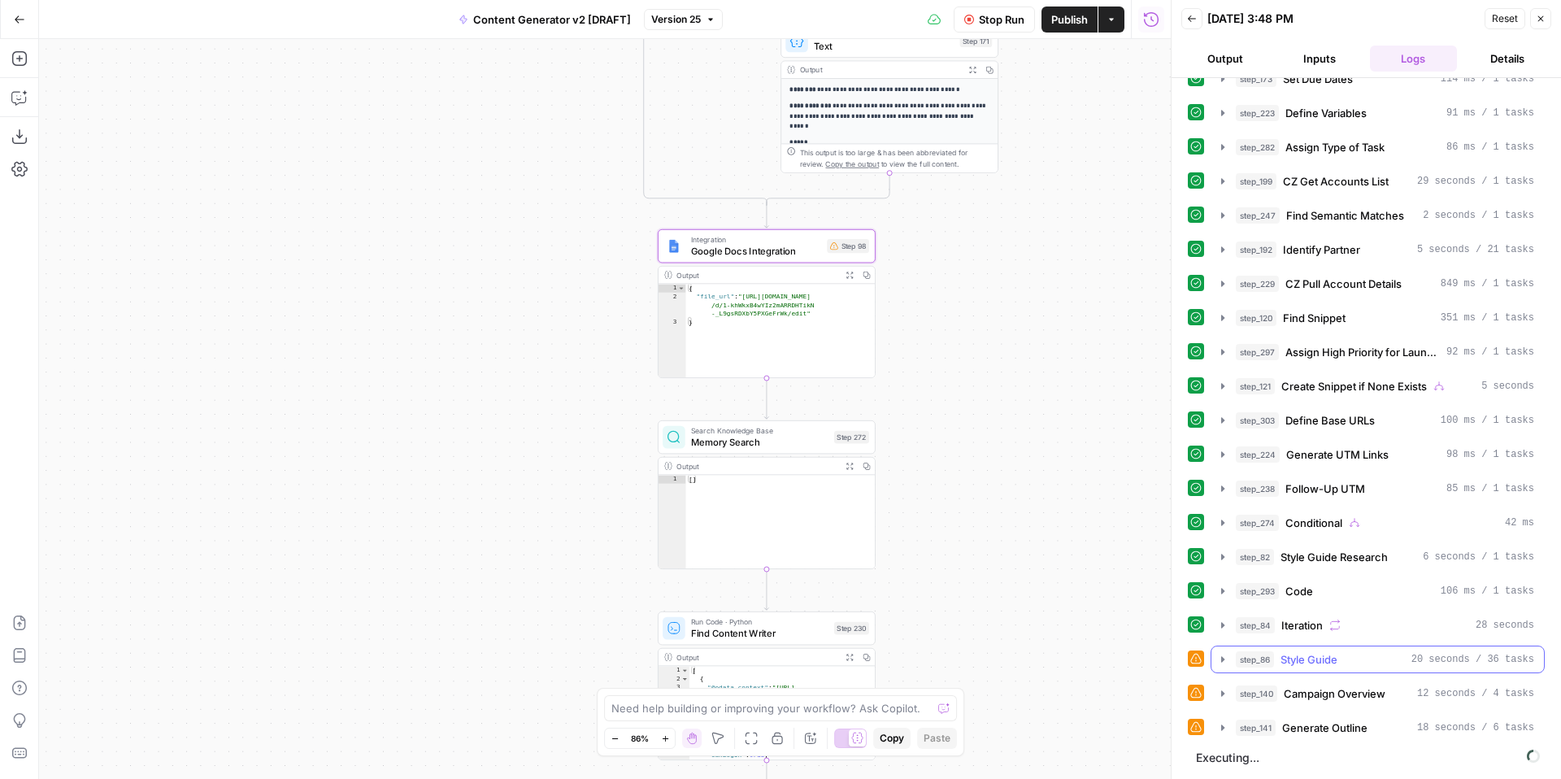
click at [1224, 661] on icon "button" at bounding box center [1222, 659] width 13 height 13
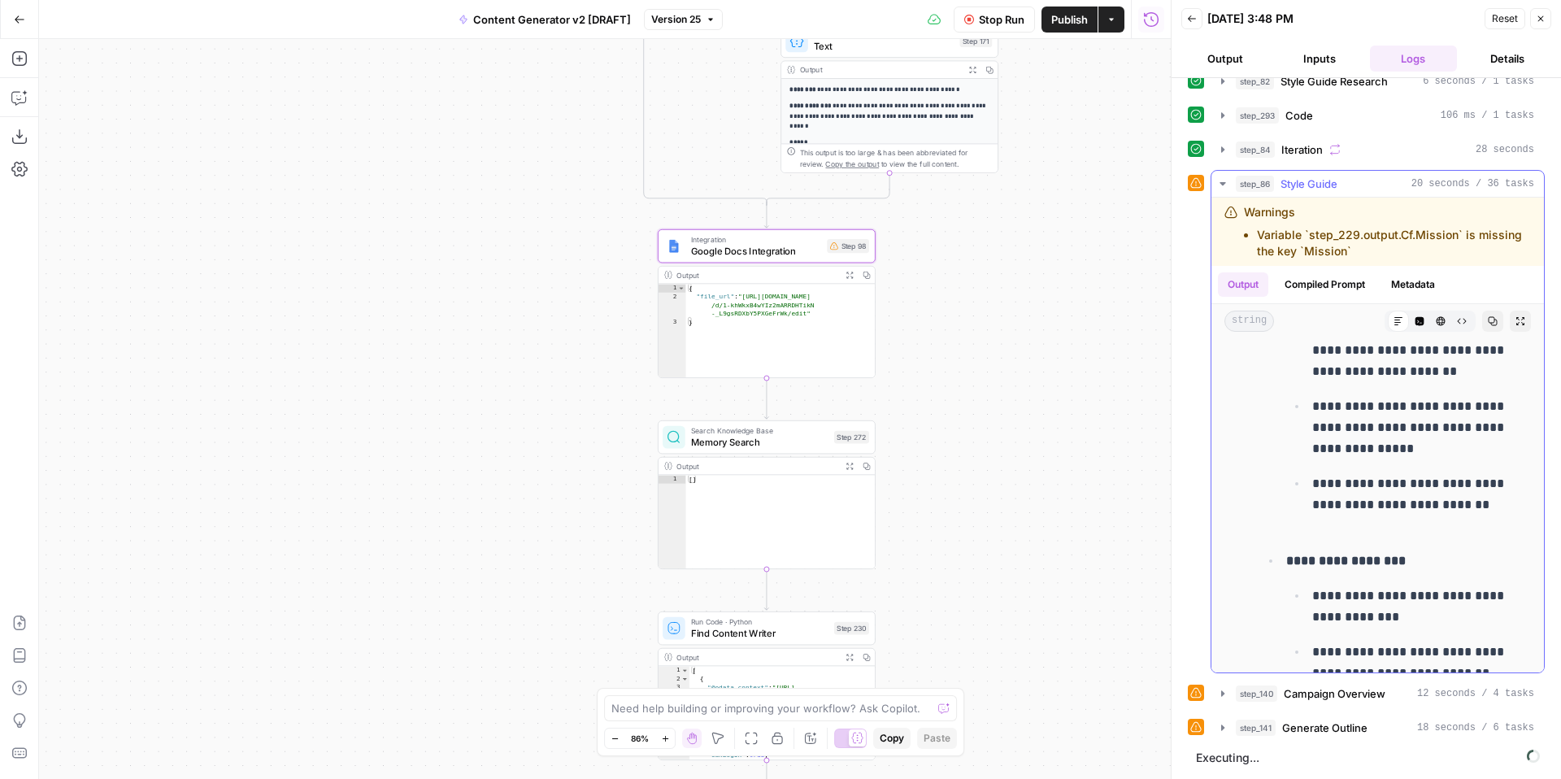
scroll to position [1537, 0]
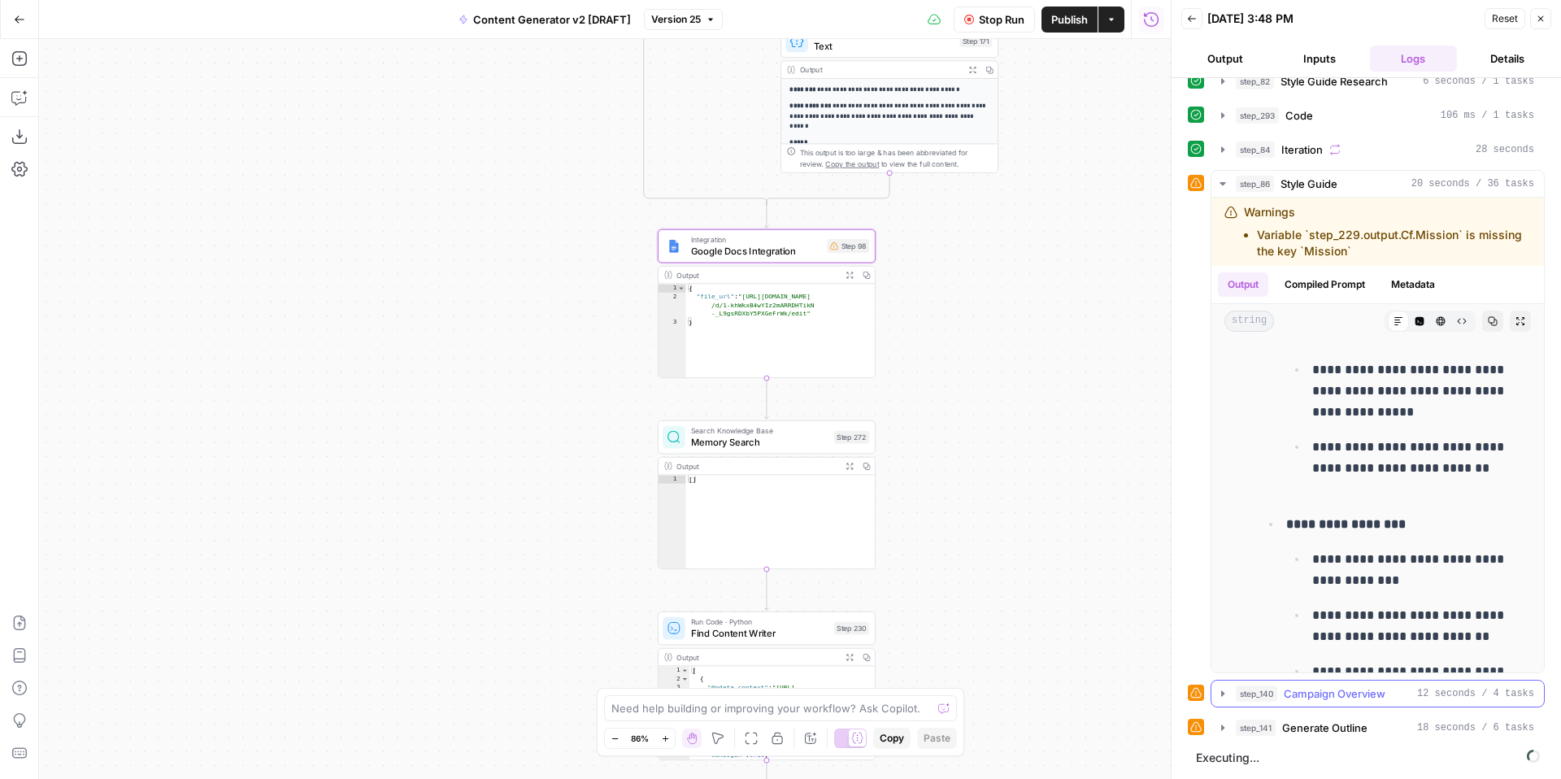
click at [1221, 692] on icon "button" at bounding box center [1222, 693] width 3 height 6
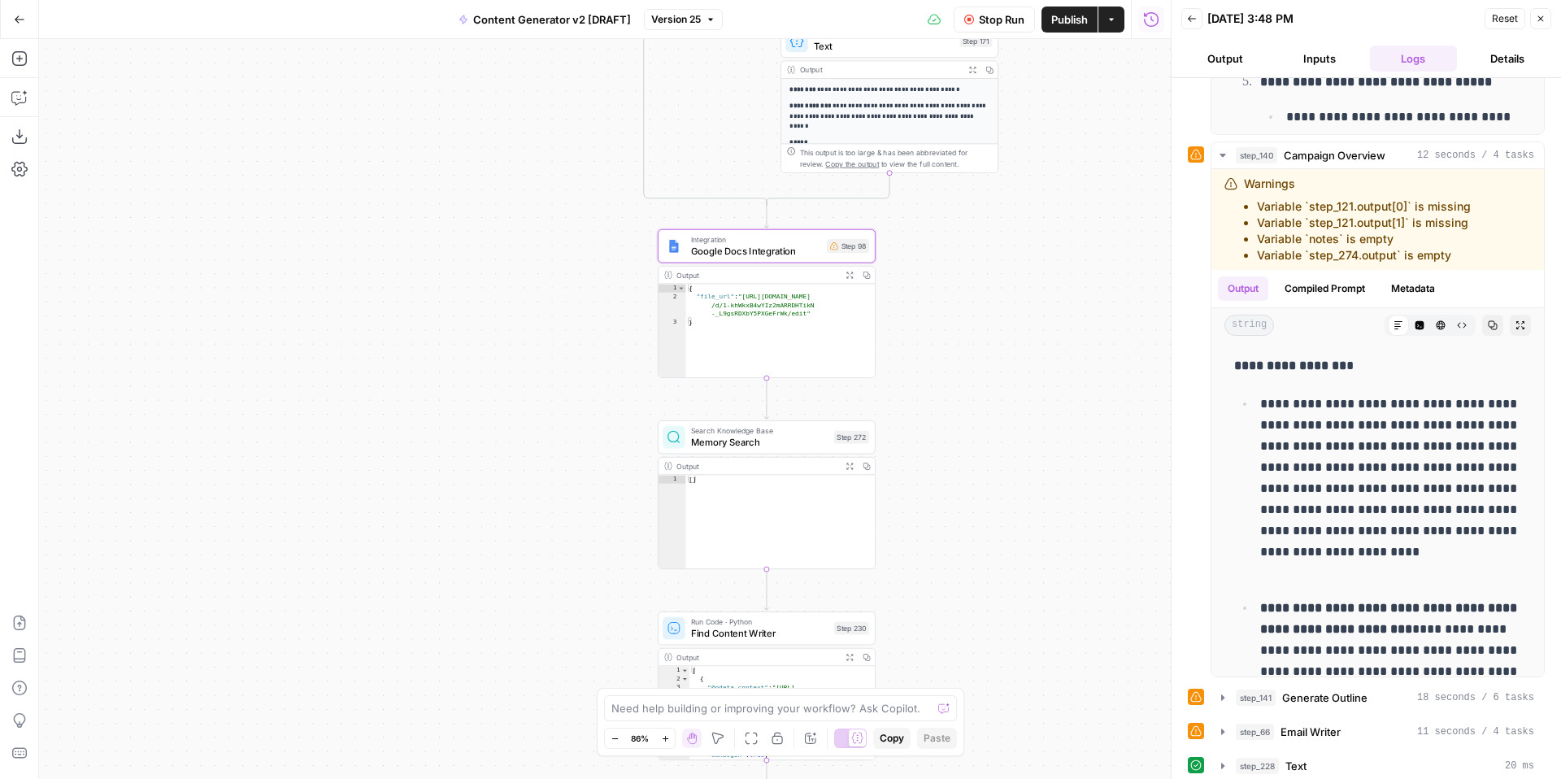
scroll to position [1176, 0]
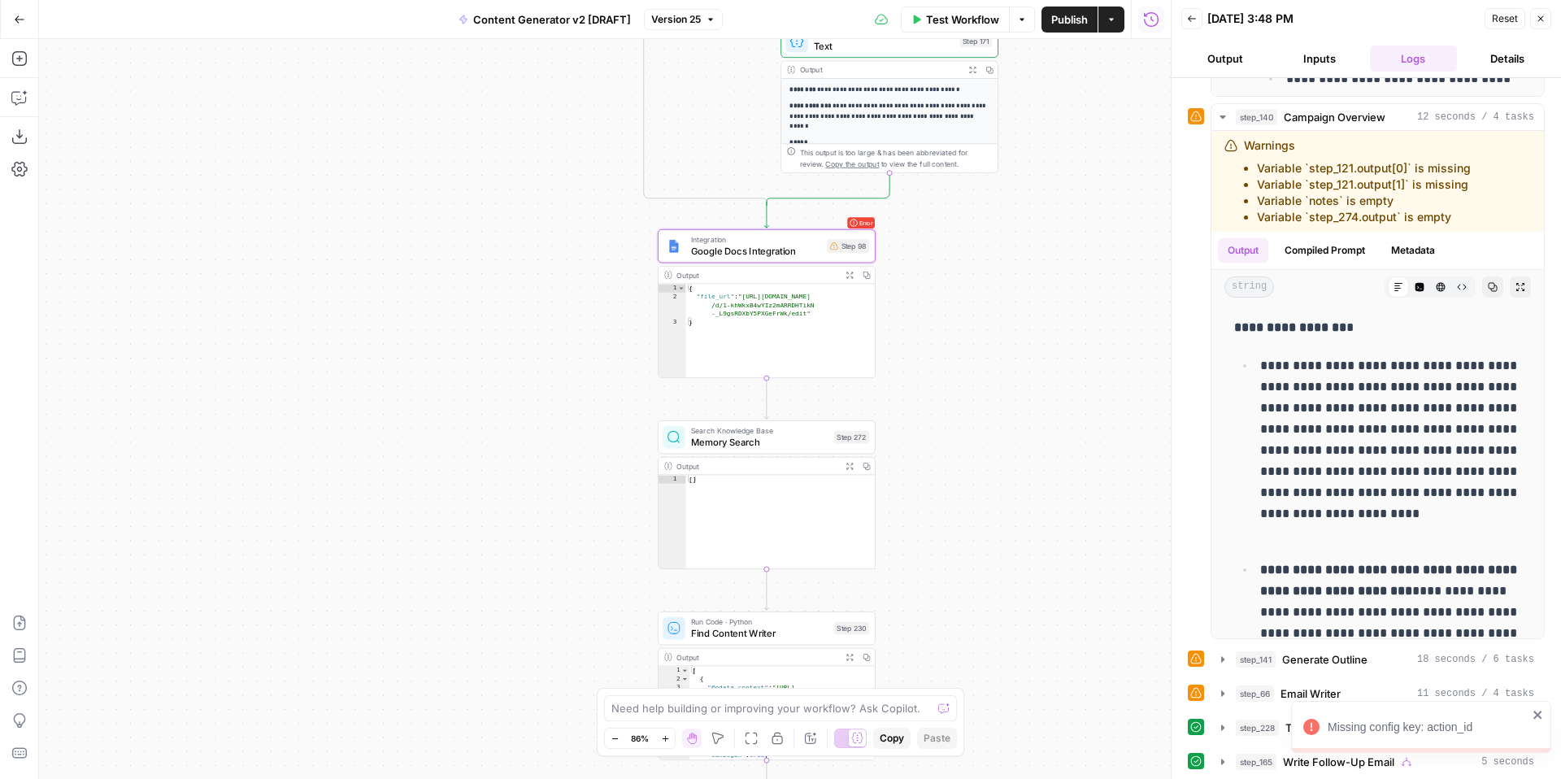
click at [1541, 714] on icon "close" at bounding box center [1538, 714] width 11 height 13
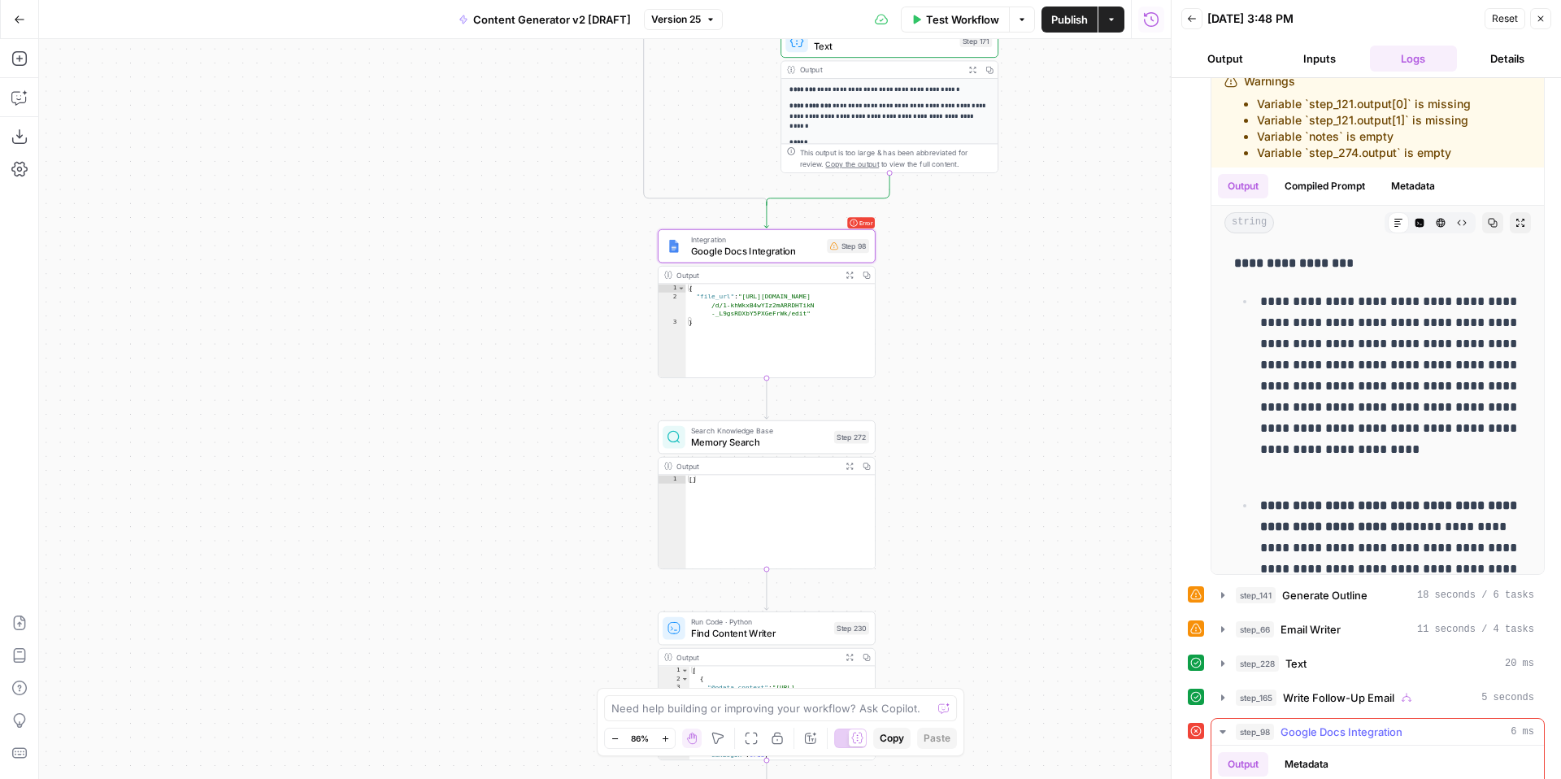
scroll to position [1356, 0]
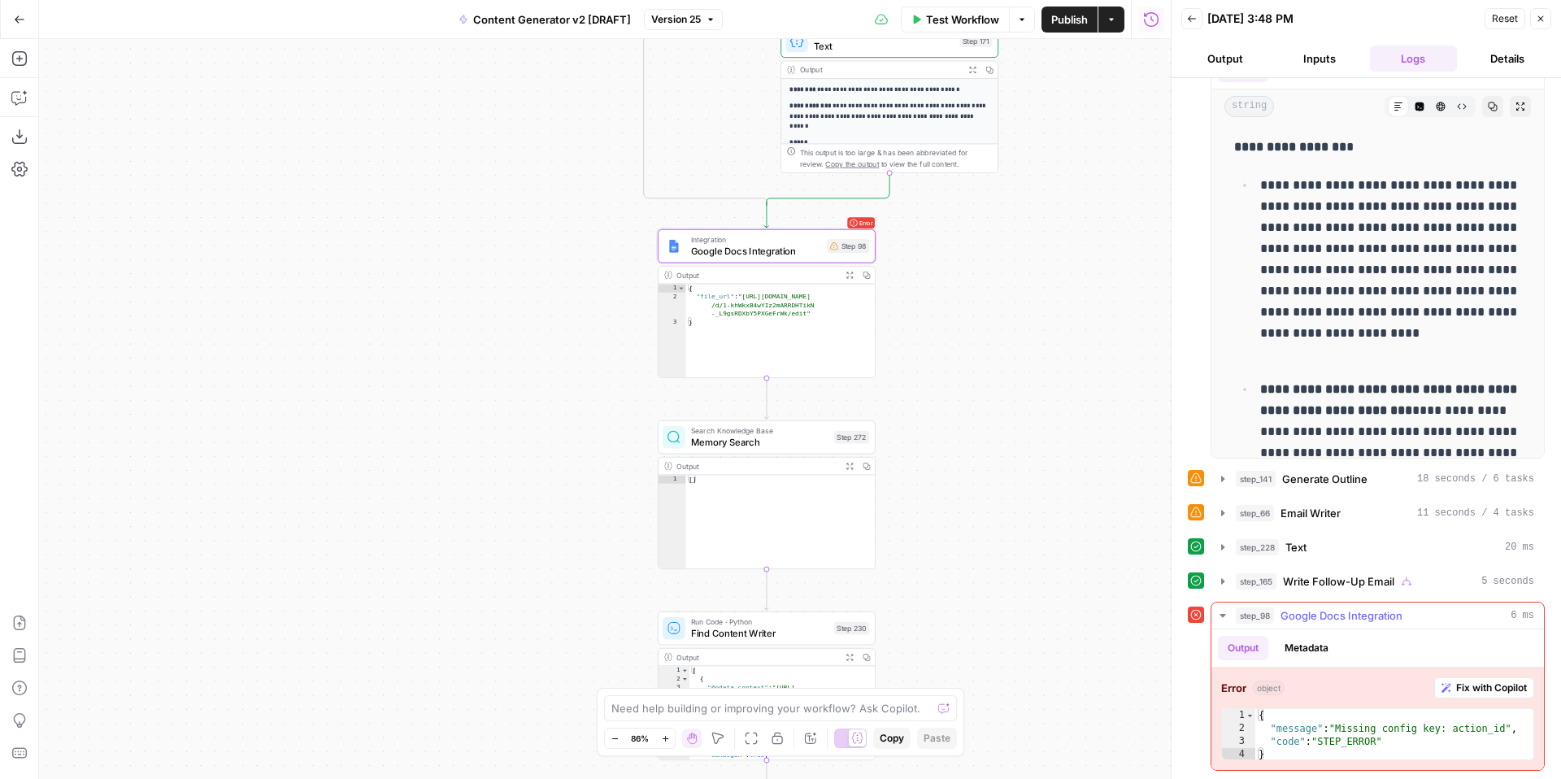
click at [1480, 688] on span "Fix with Copilot" at bounding box center [1491, 688] width 71 height 15
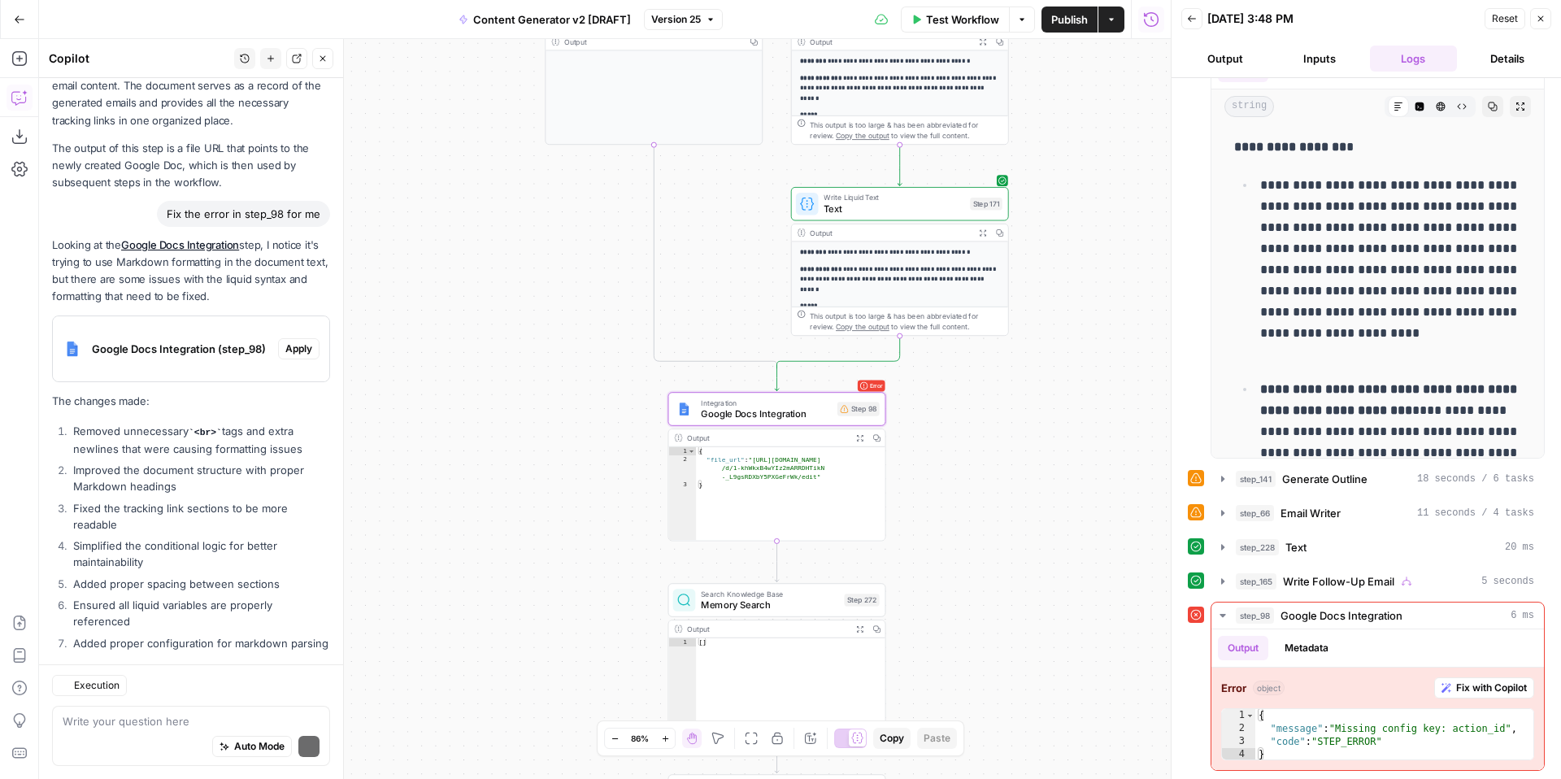
scroll to position [731, 0]
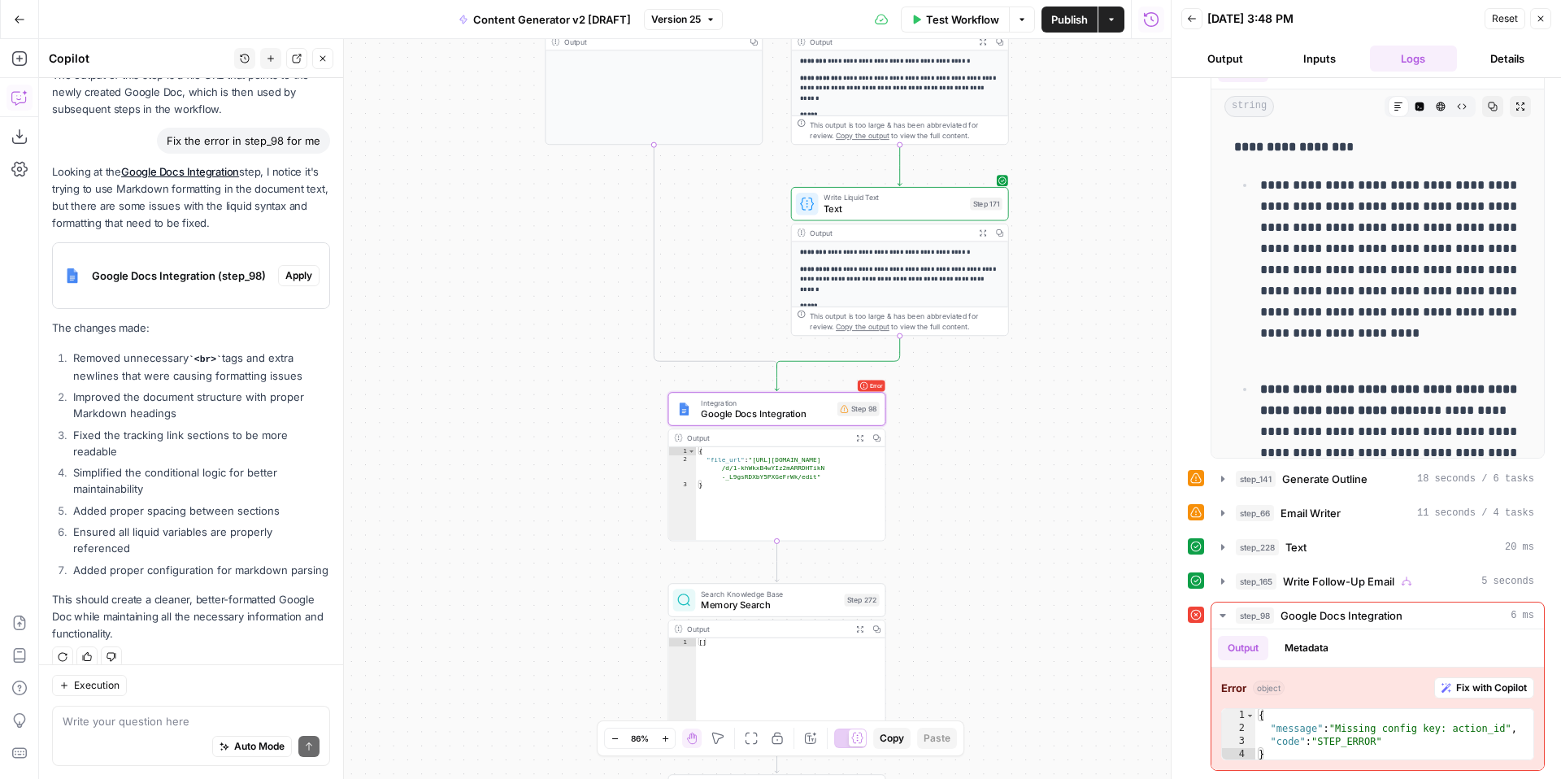
click at [208, 720] on textarea at bounding box center [191, 721] width 257 height 16
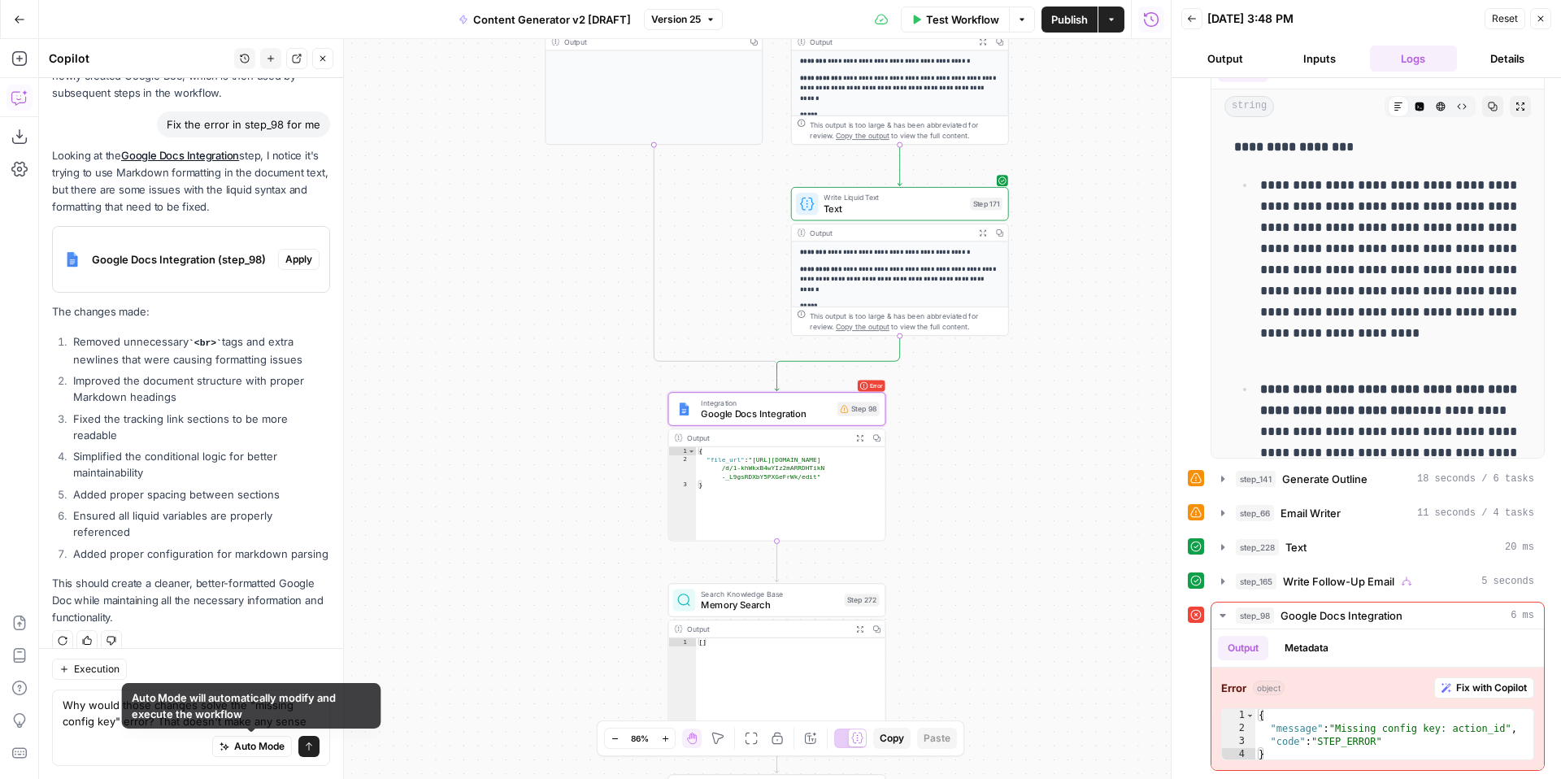
type textarea "Why would those changes solve the "missing config key" error? That doesn't make…"
click at [309, 749] on icon "submit" at bounding box center [309, 746] width 7 height 8
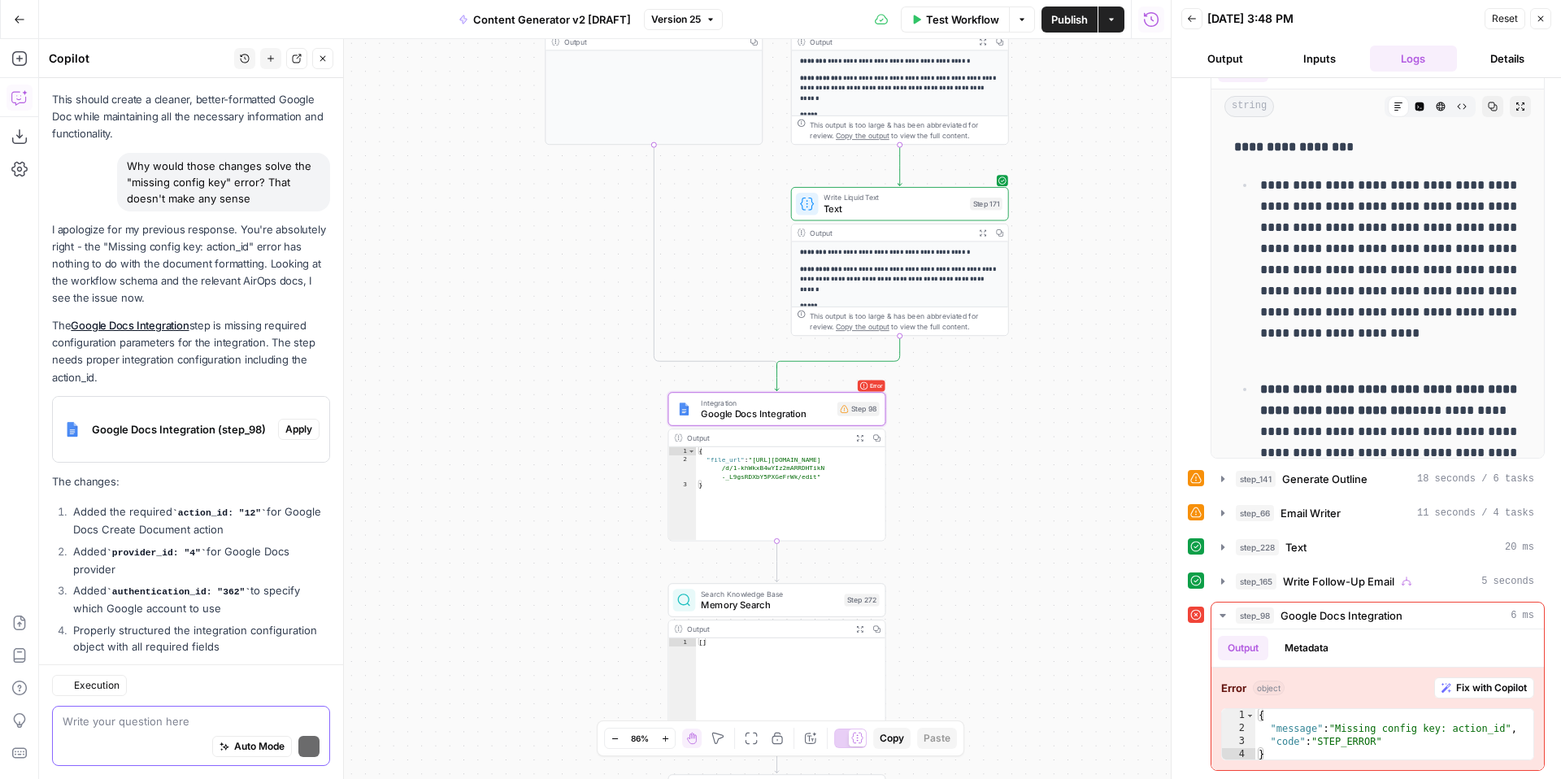
scroll to position [1304, 0]
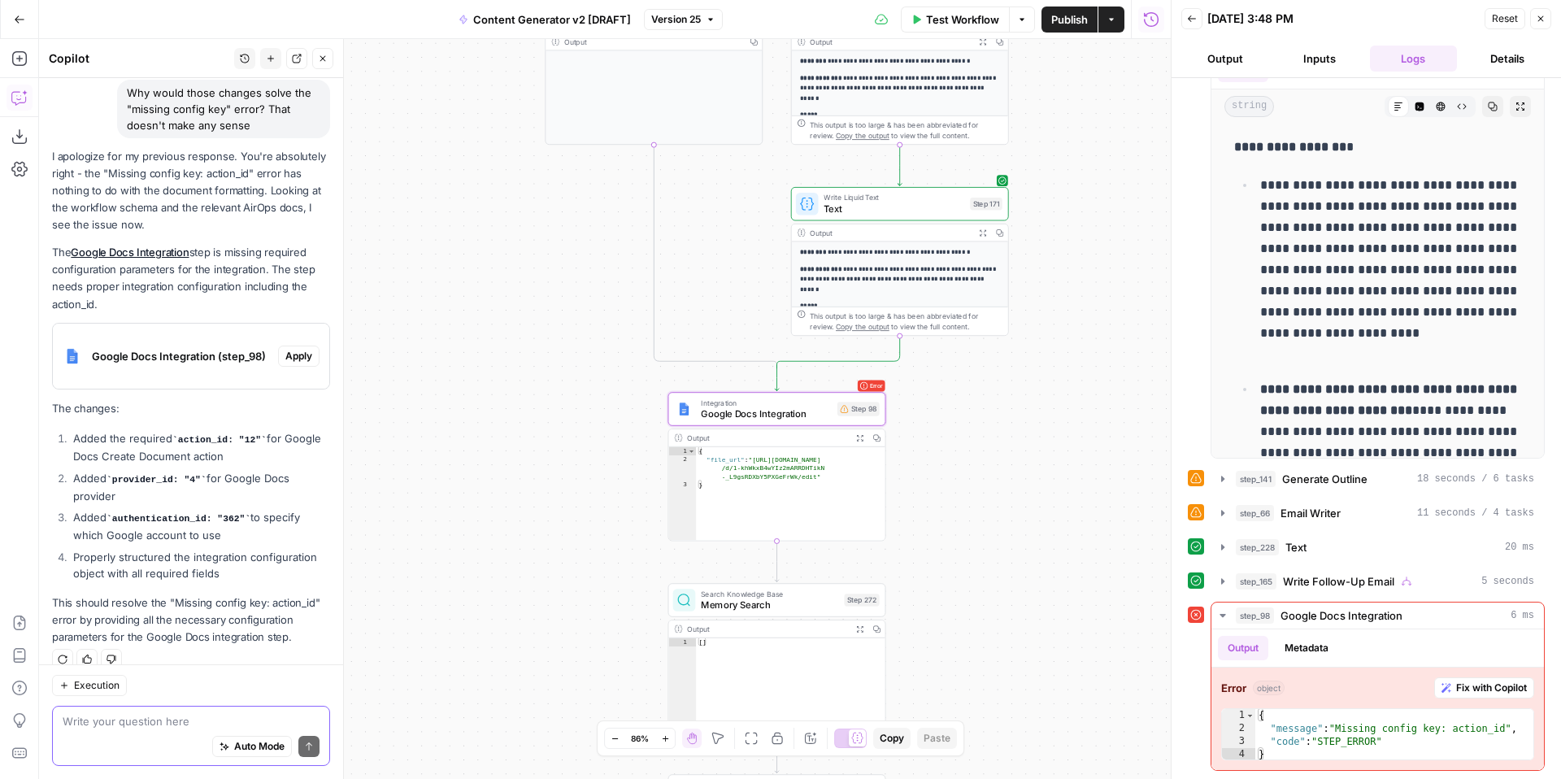
click at [224, 713] on textarea at bounding box center [191, 721] width 257 height 16
type textarea "Where do the values 12, 4, and 362 come from?"
click at [311, 746] on icon "submit" at bounding box center [309, 747] width 10 height 10
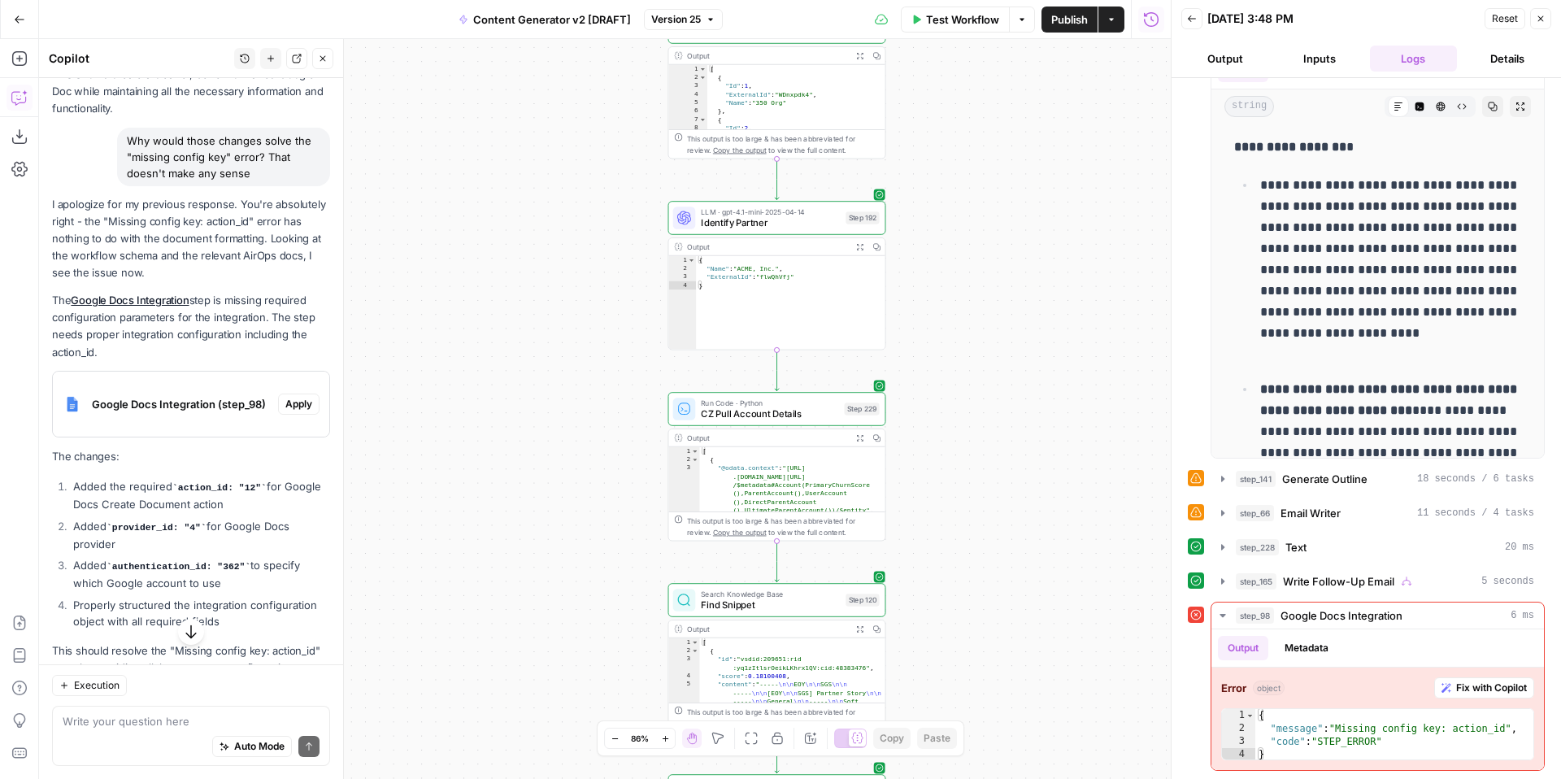
scroll to position [1261, 0]
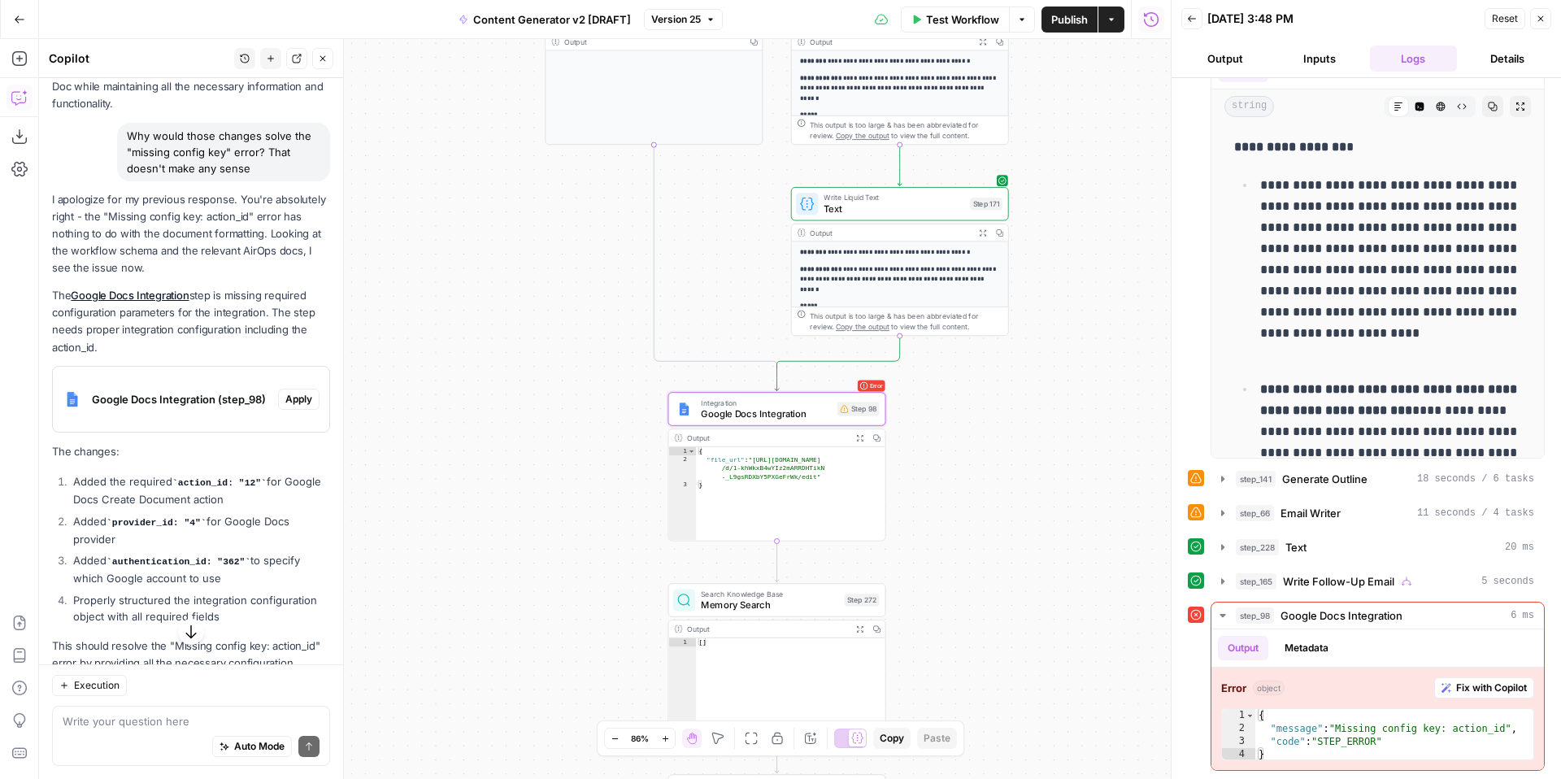
click at [298, 392] on span "Apply" at bounding box center [298, 399] width 27 height 15
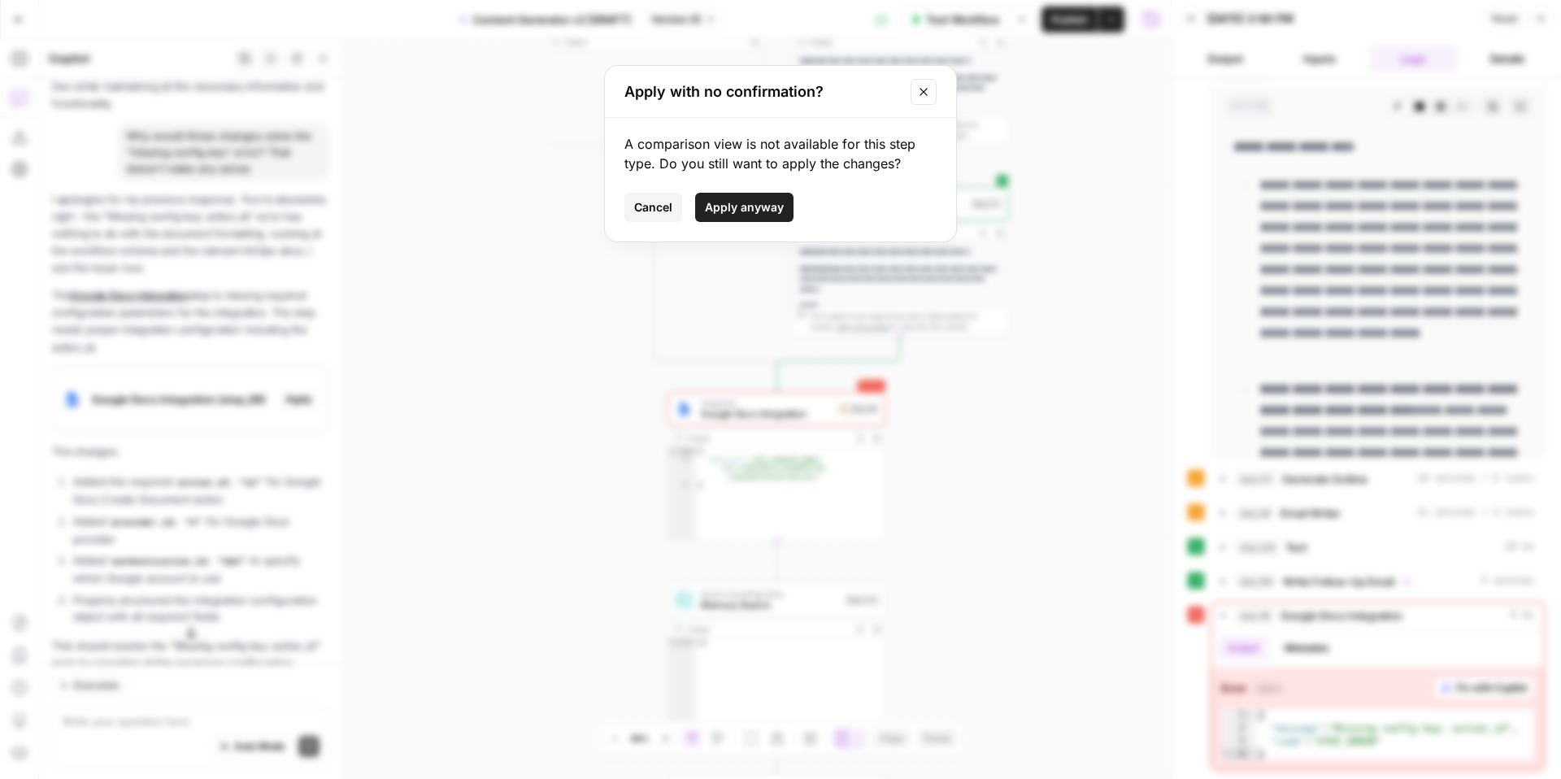
click at [642, 211] on span "Cancel" at bounding box center [653, 207] width 38 height 16
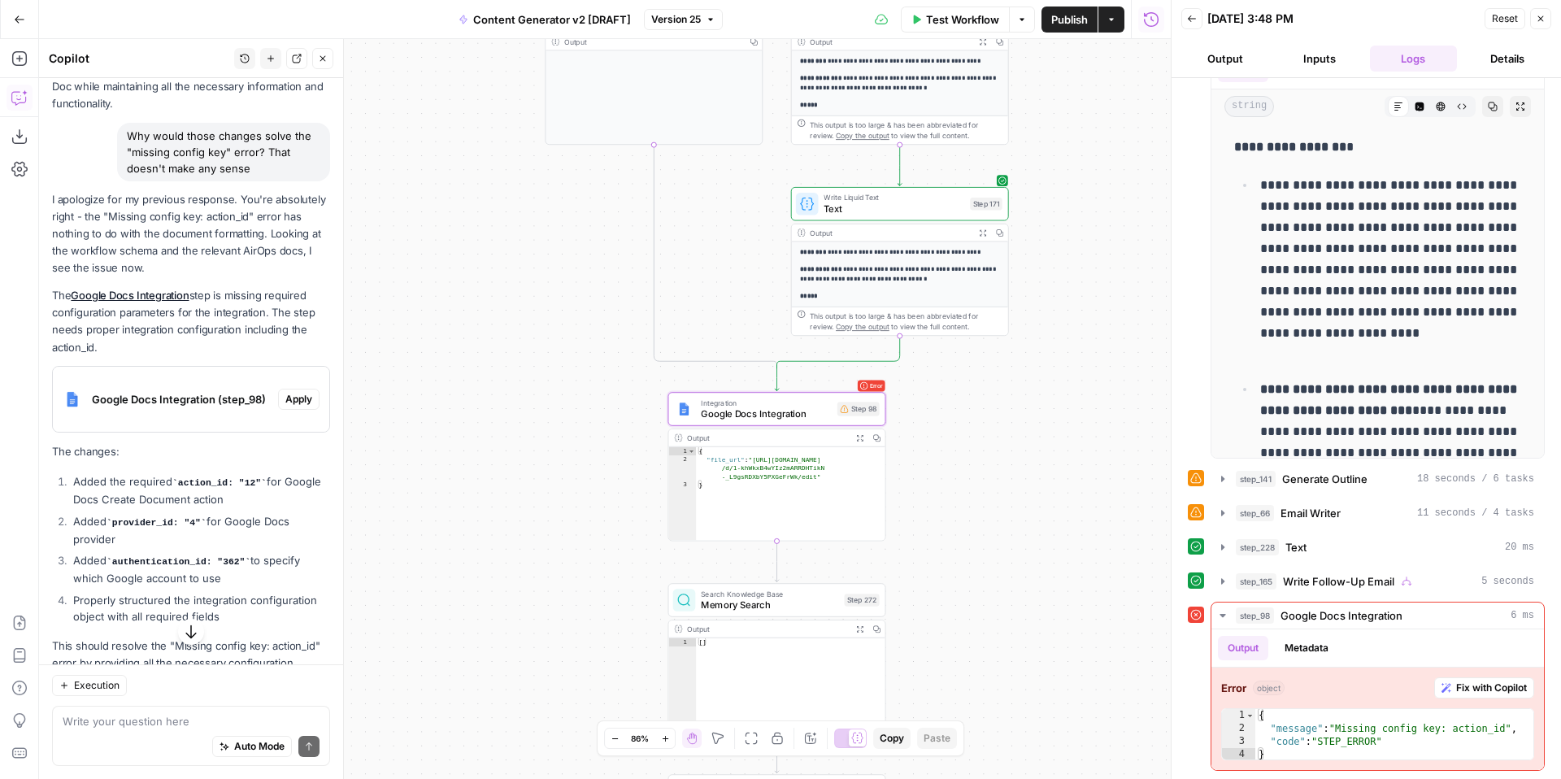
click at [200, 391] on span "Google Docs Integration (step_98)" at bounding box center [182, 399] width 180 height 16
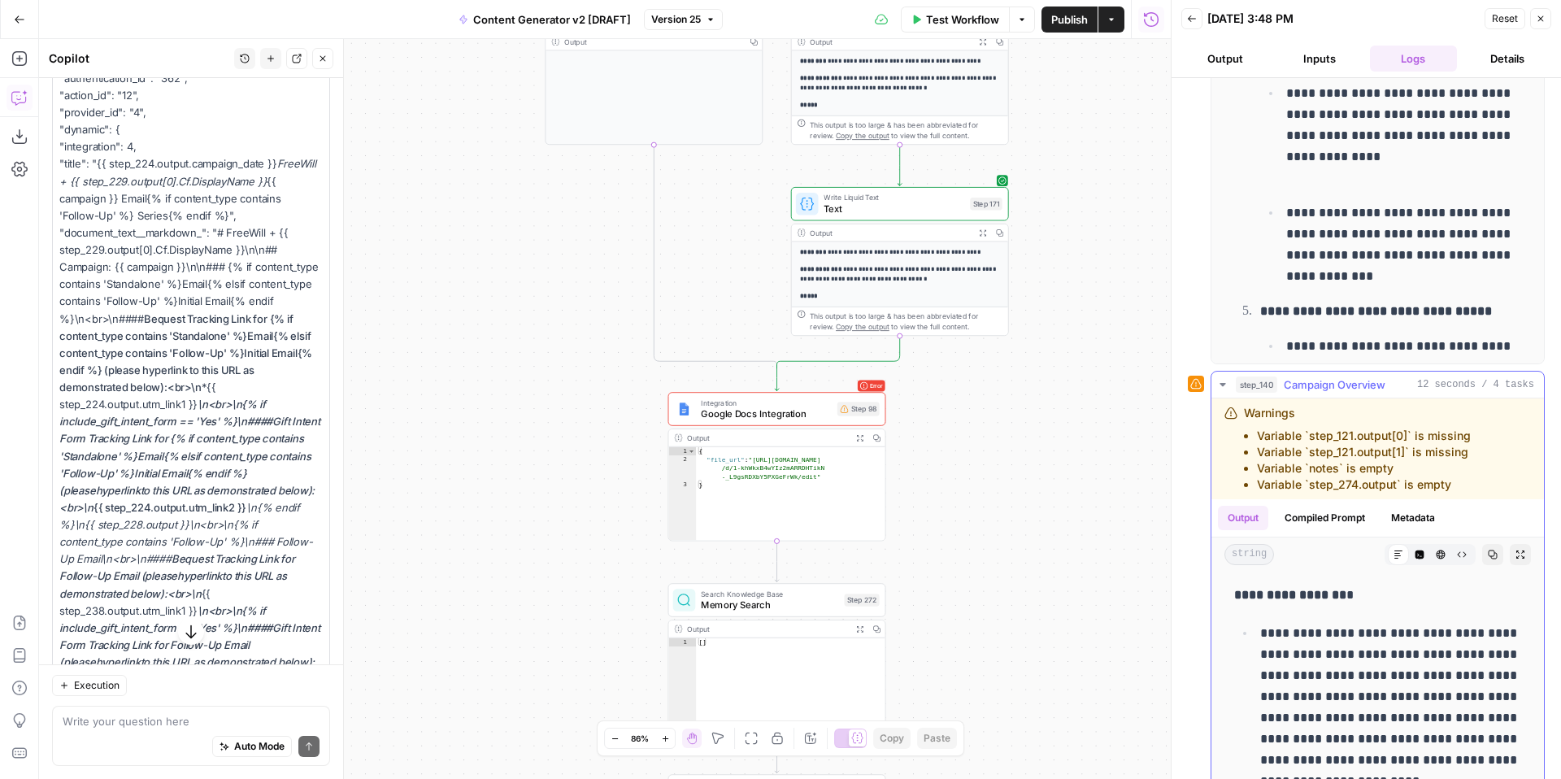
scroll to position [892, 0]
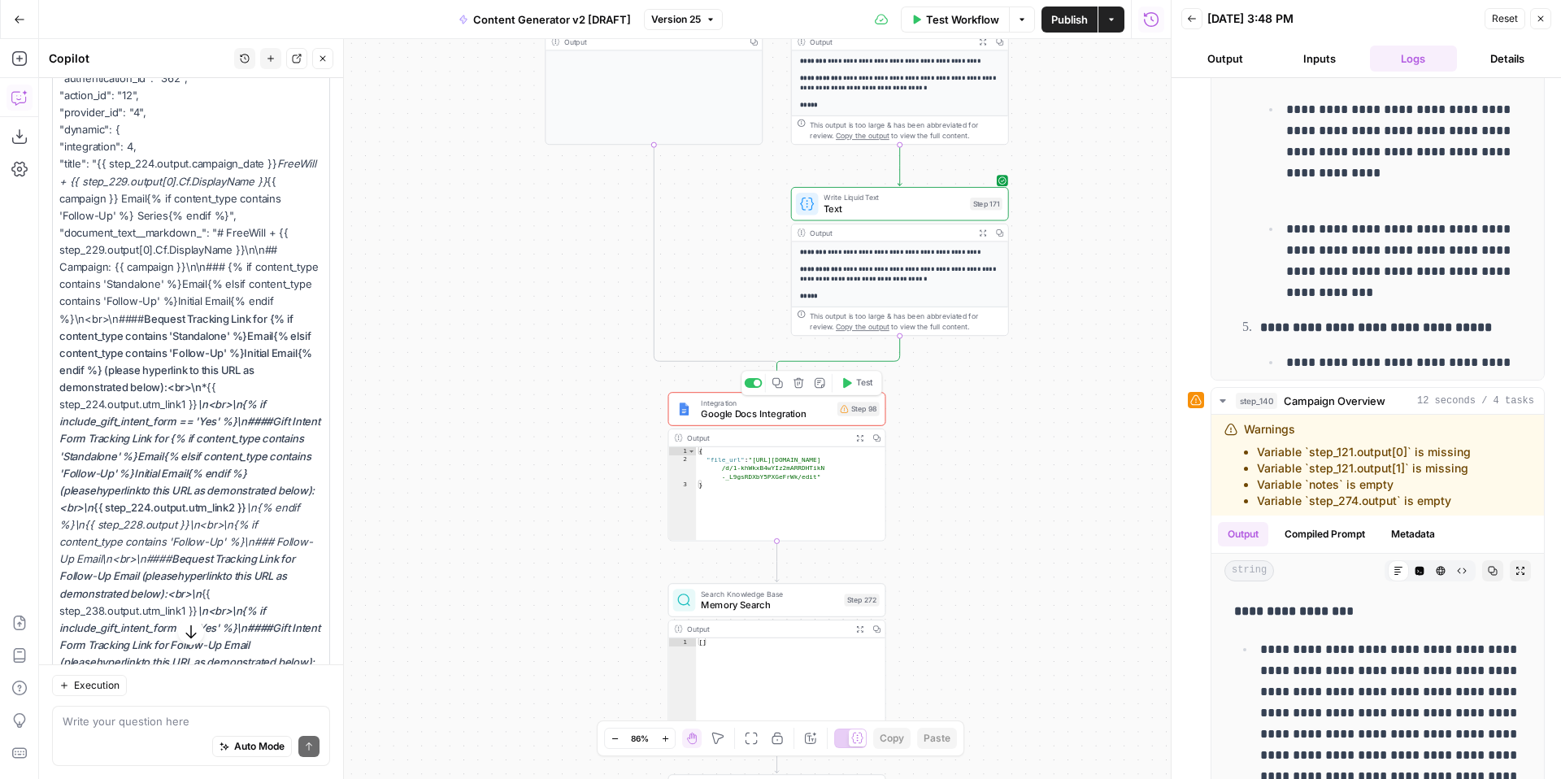
click at [766, 415] on span "Google Docs Integration" at bounding box center [766, 414] width 131 height 14
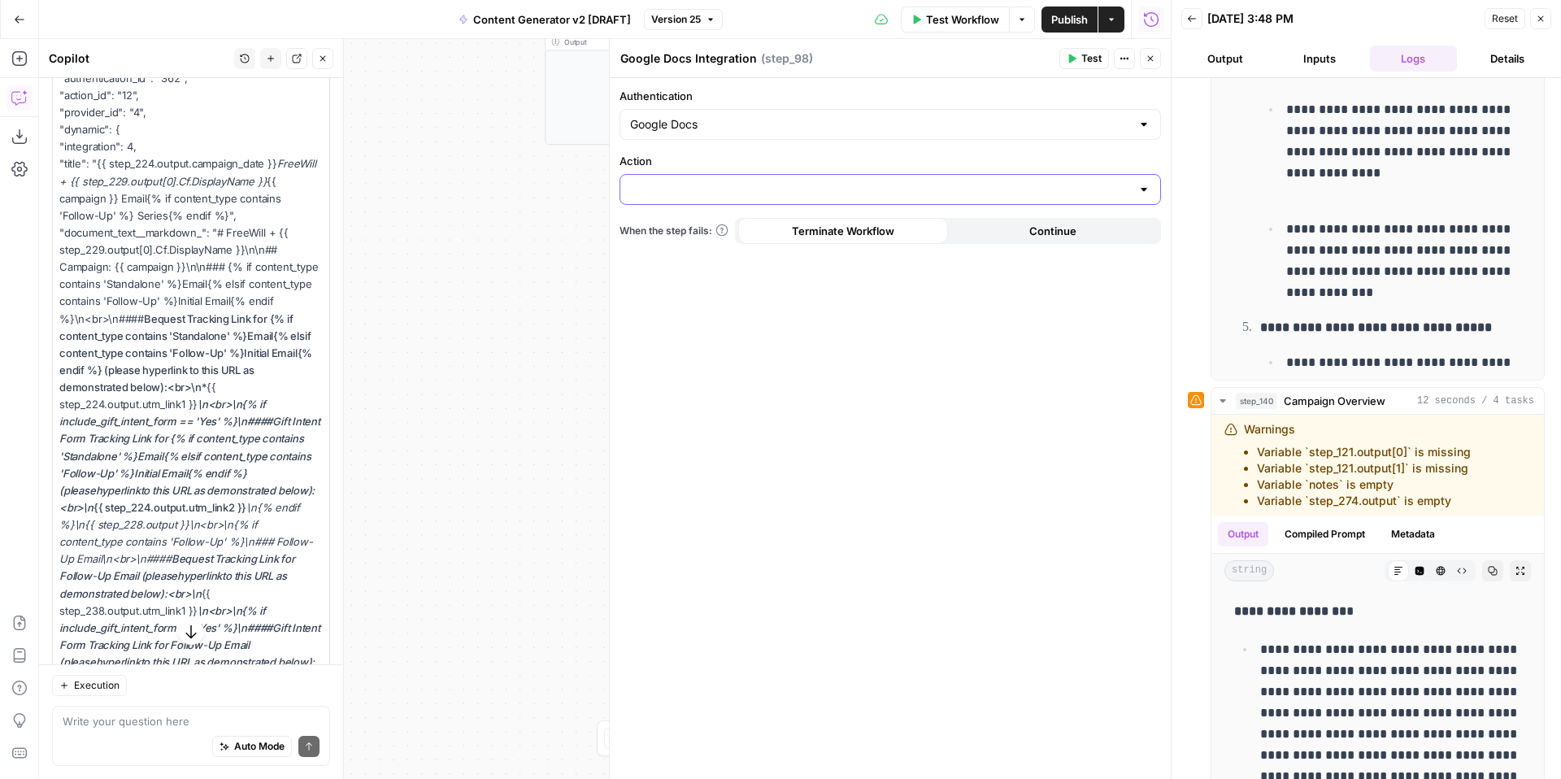
click at [898, 194] on input "Action" at bounding box center [880, 189] width 501 height 16
click at [866, 468] on div "Authentication Google Docs Action When the step fails: Terminate Workflow Conti…" at bounding box center [890, 428] width 561 height 701
click at [1156, 59] on button "Close" at bounding box center [1150, 58] width 21 height 21
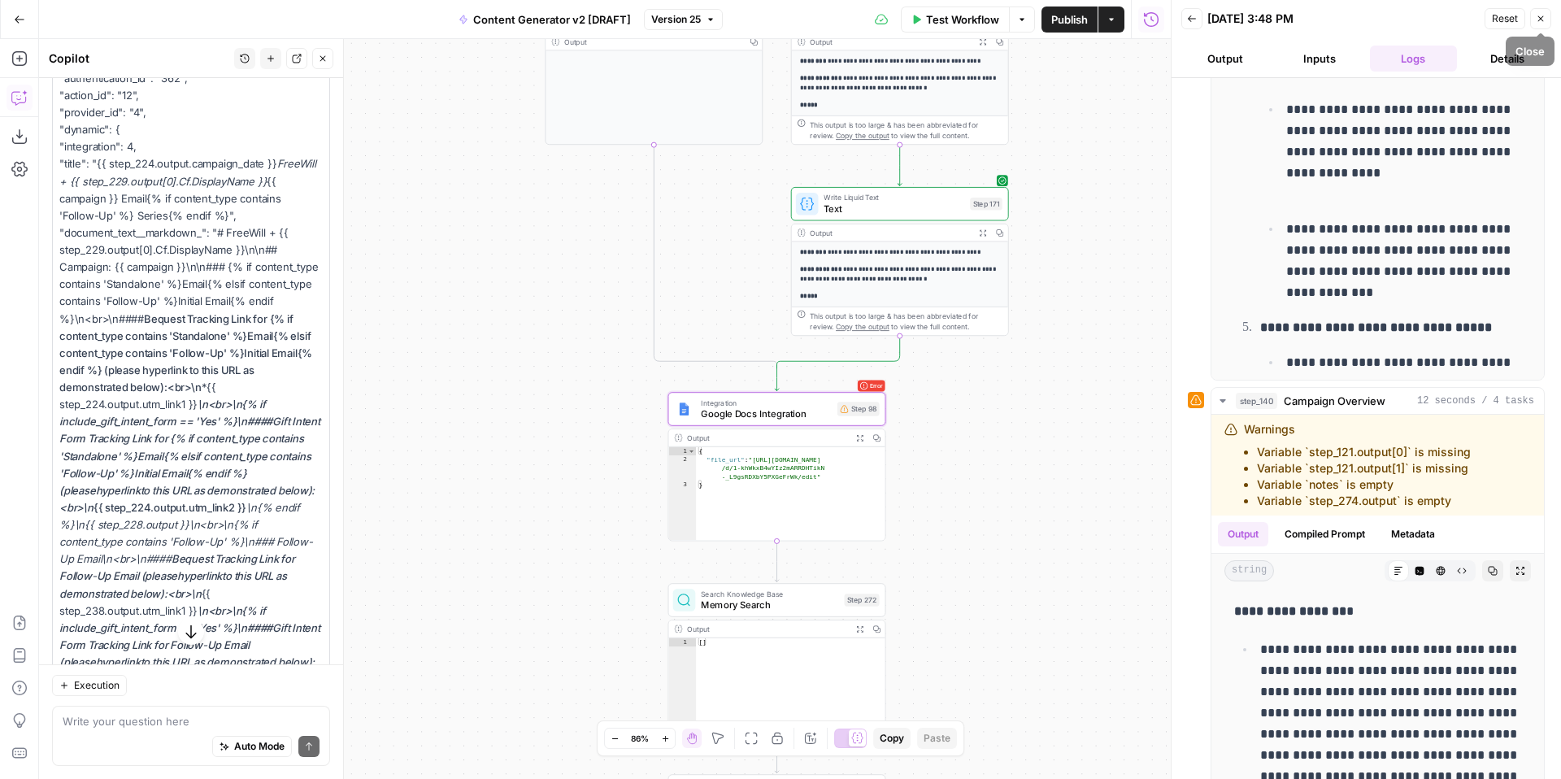
click at [1544, 20] on icon "button" at bounding box center [1541, 19] width 10 height 10
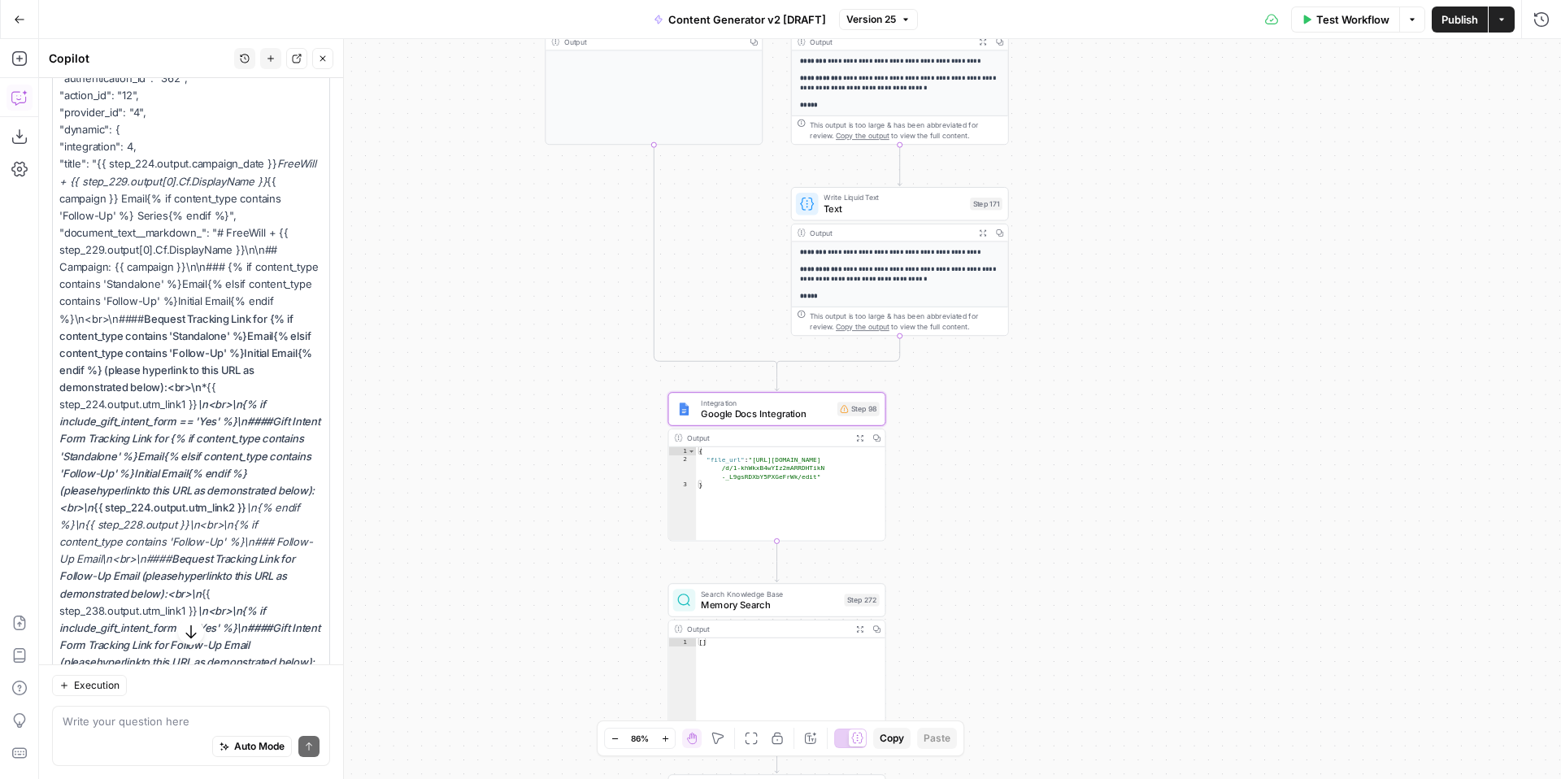
click at [791, 411] on span "Google Docs Integration" at bounding box center [766, 414] width 131 height 14
click at [1133, 135] on div "Google Docs" at bounding box center [1281, 124] width 542 height 31
click at [1120, 162] on span "Google Docs" at bounding box center [1270, 165] width 493 height 16
type input "Google Docs"
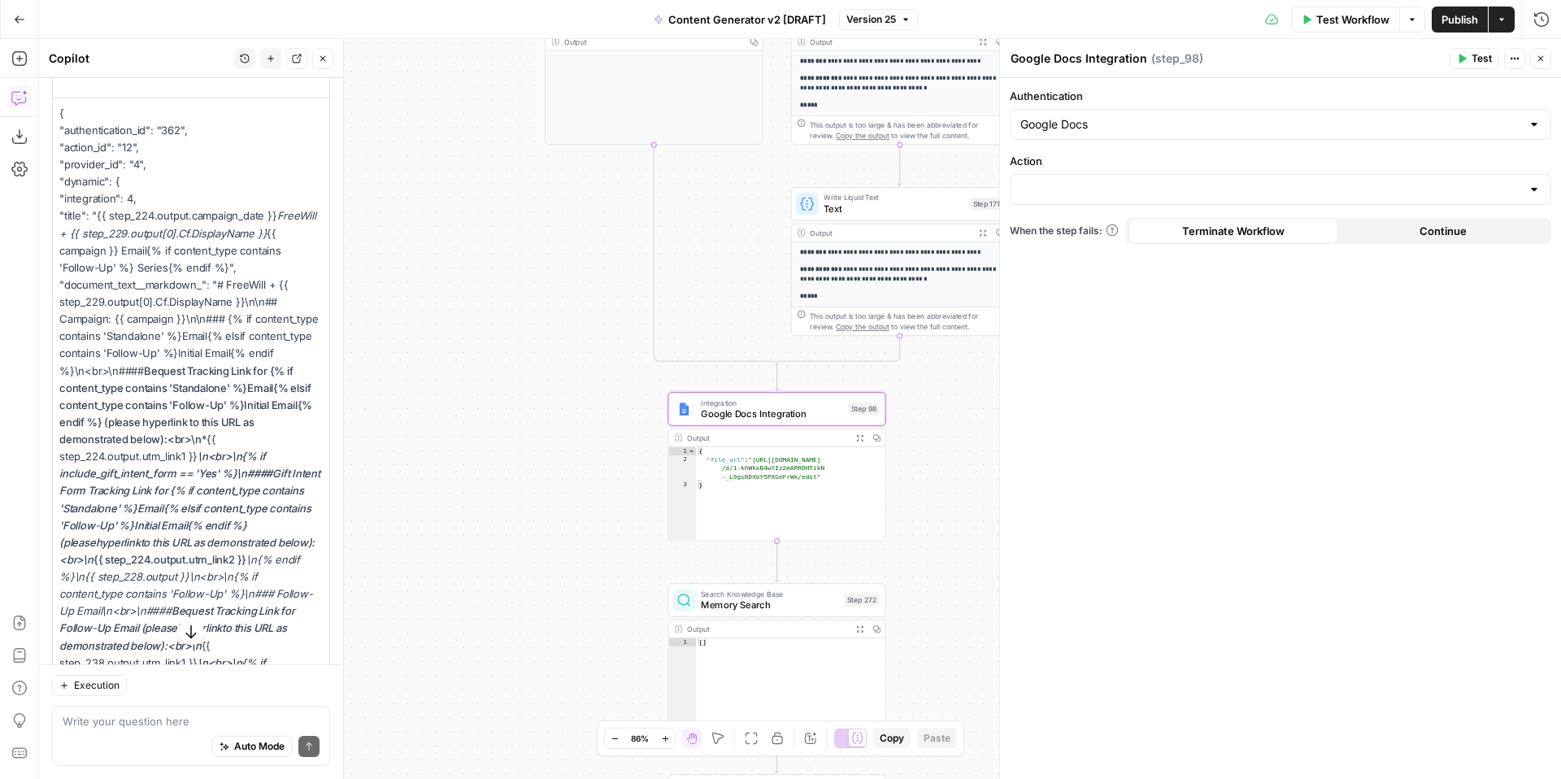
scroll to position [1699, 0]
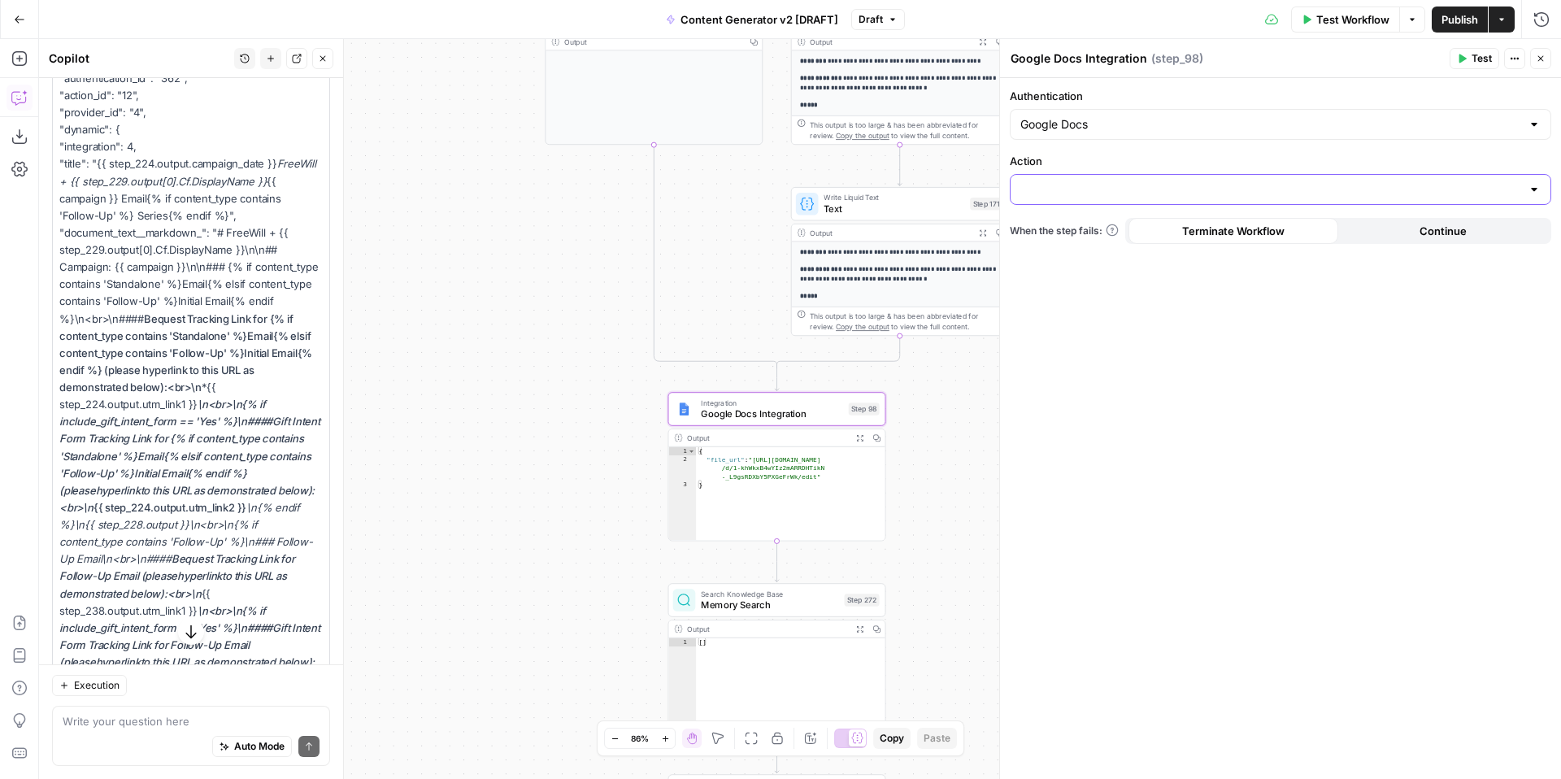
click at [1057, 183] on input "Action" at bounding box center [1270, 189] width 501 height 16
click at [1068, 229] on span "Create Document" at bounding box center [1277, 230] width 507 height 16
type input "Create Document"
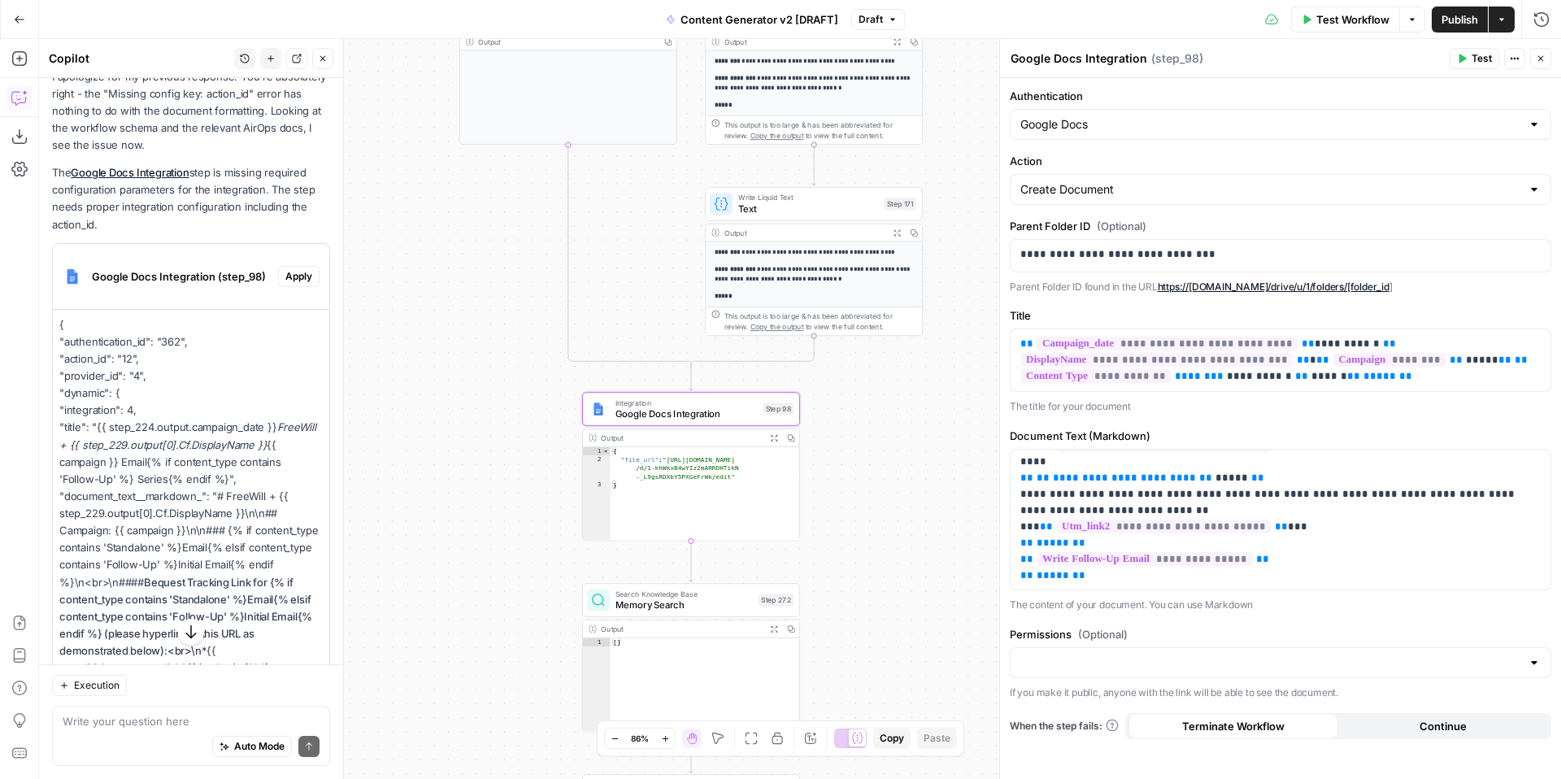
scroll to position [1429, 0]
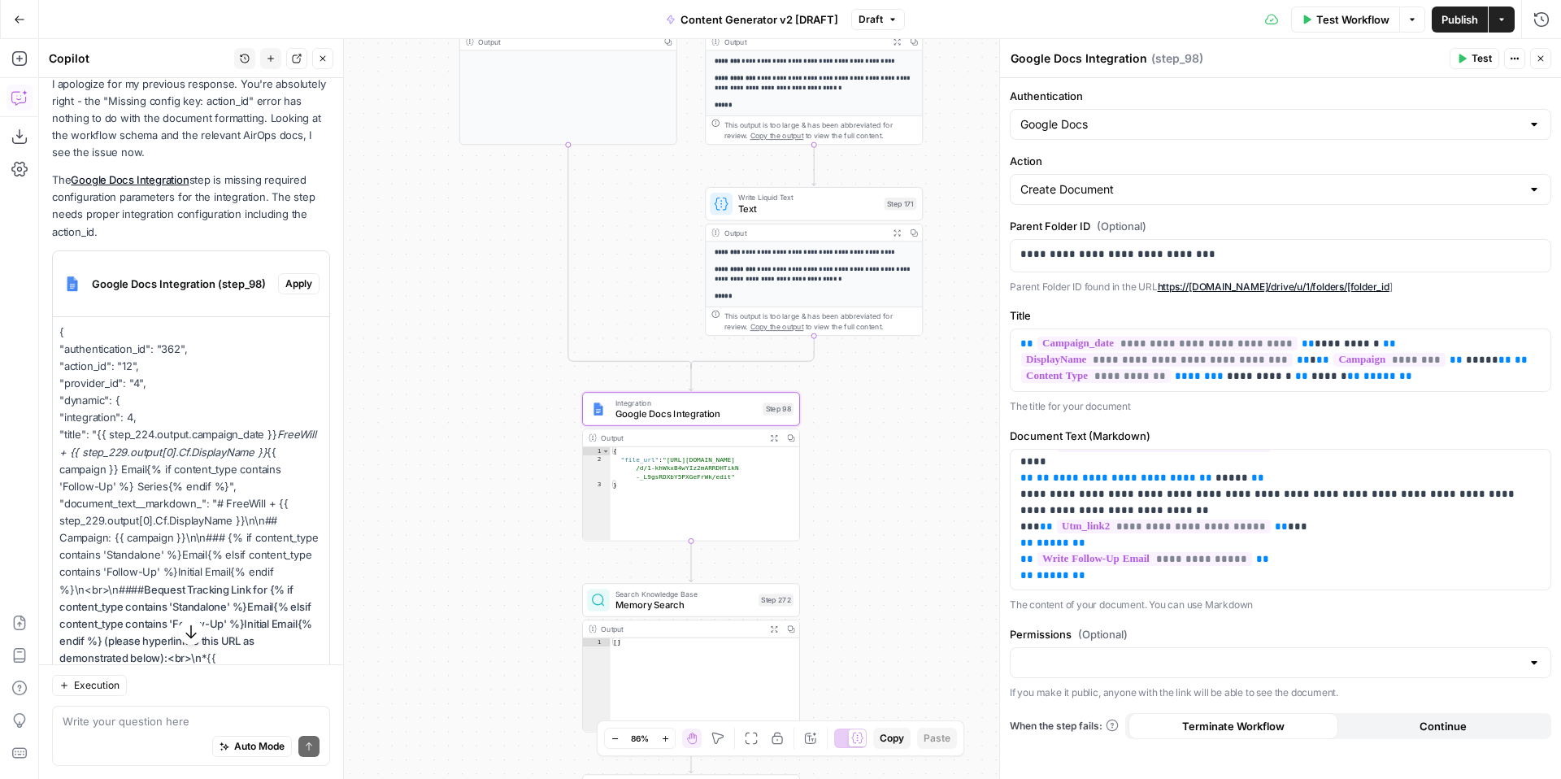
click at [301, 276] on span "Apply" at bounding box center [298, 283] width 27 height 15
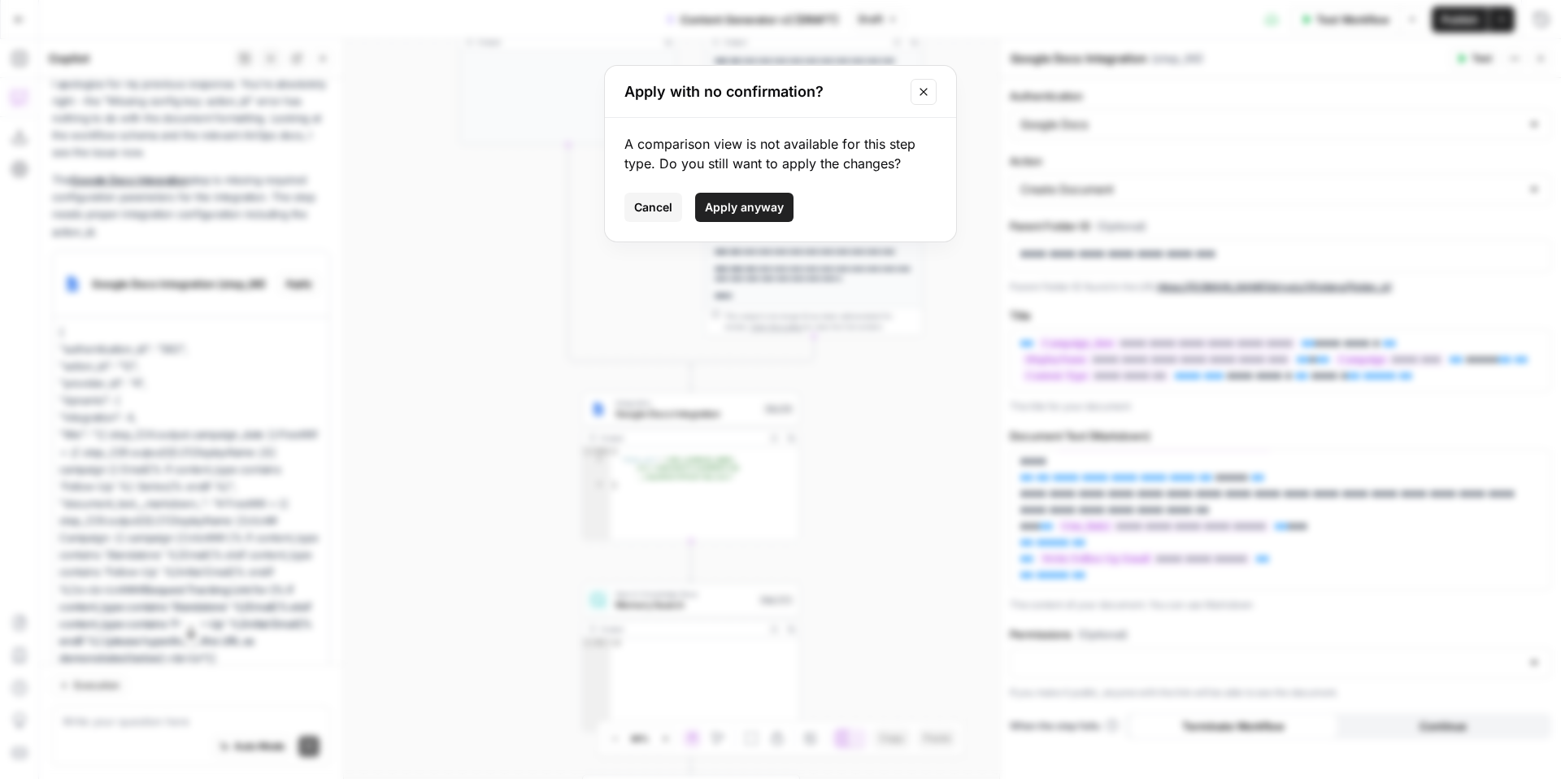
click at [727, 216] on button "Apply anyway" at bounding box center [744, 207] width 98 height 29
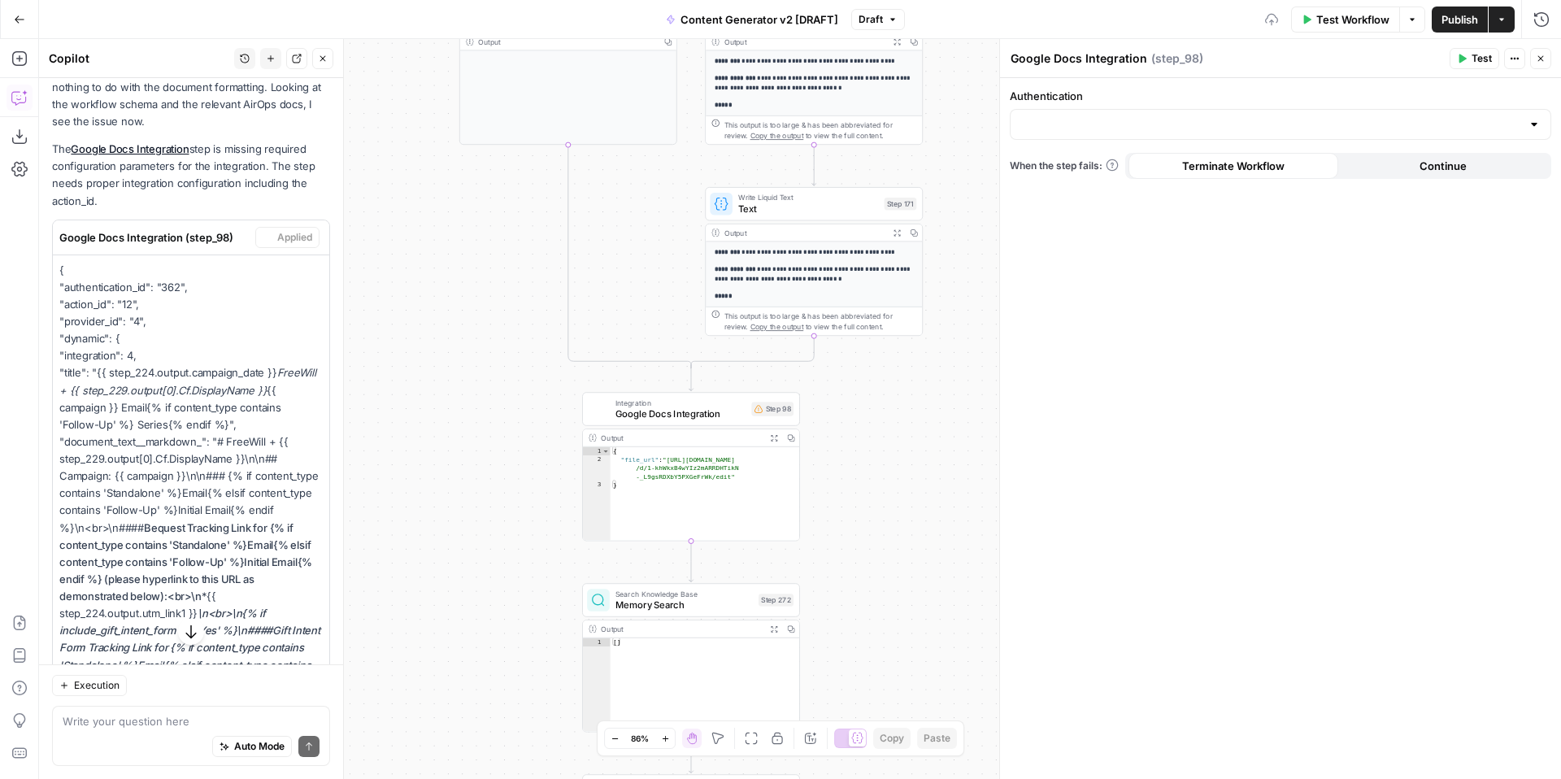
scroll to position [1398, 0]
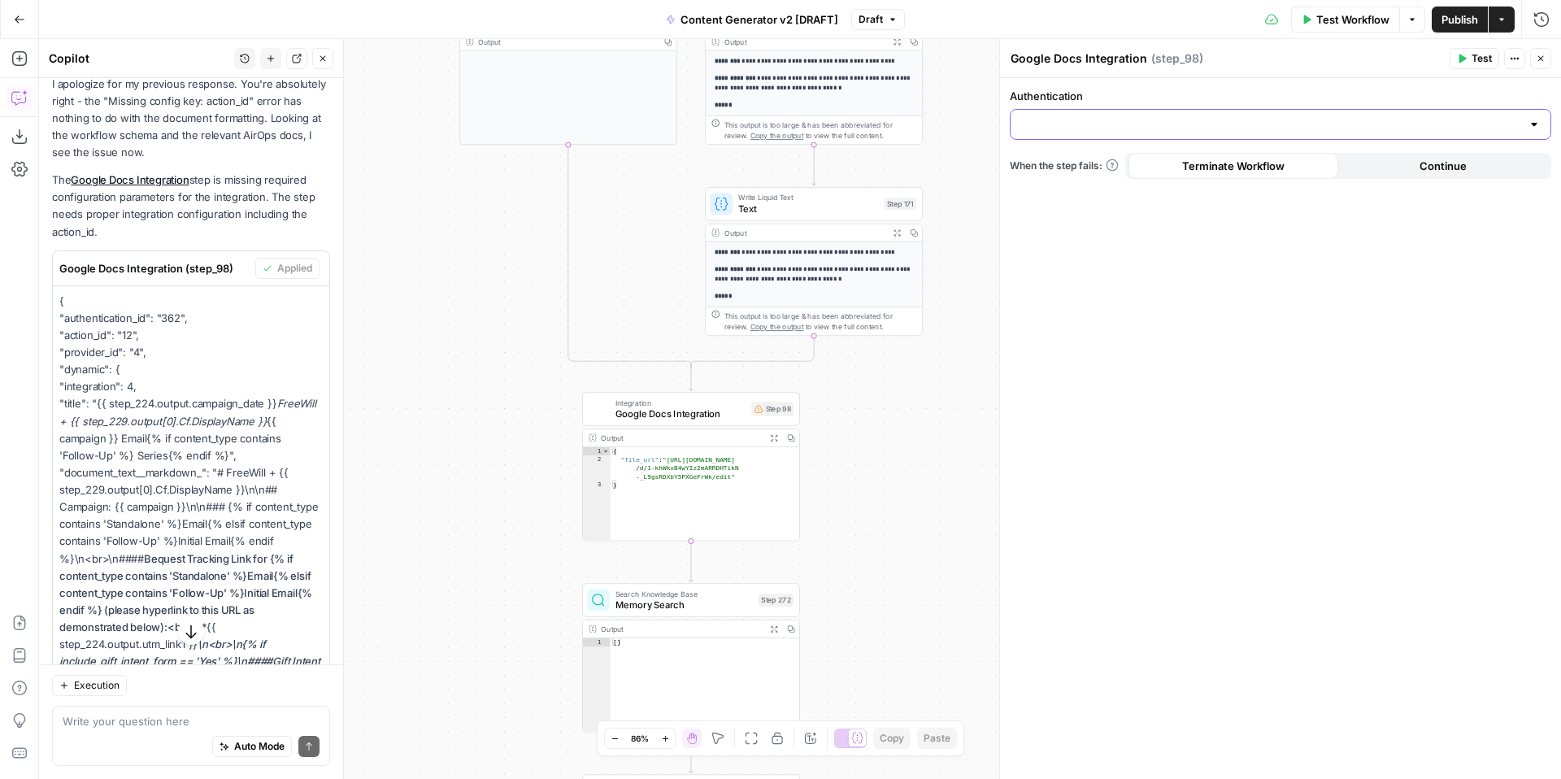
click at [1065, 125] on input "Authentication" at bounding box center [1270, 124] width 501 height 16
click at [1285, 365] on div "Authentication When the step fails: Terminate Workflow Continue" at bounding box center [1280, 428] width 561 height 701
click at [675, 416] on span "Google Docs Integration" at bounding box center [681, 414] width 131 height 14
click at [1544, 60] on icon "button" at bounding box center [1541, 59] width 10 height 10
click at [693, 411] on span "Google Docs Integration" at bounding box center [681, 414] width 131 height 14
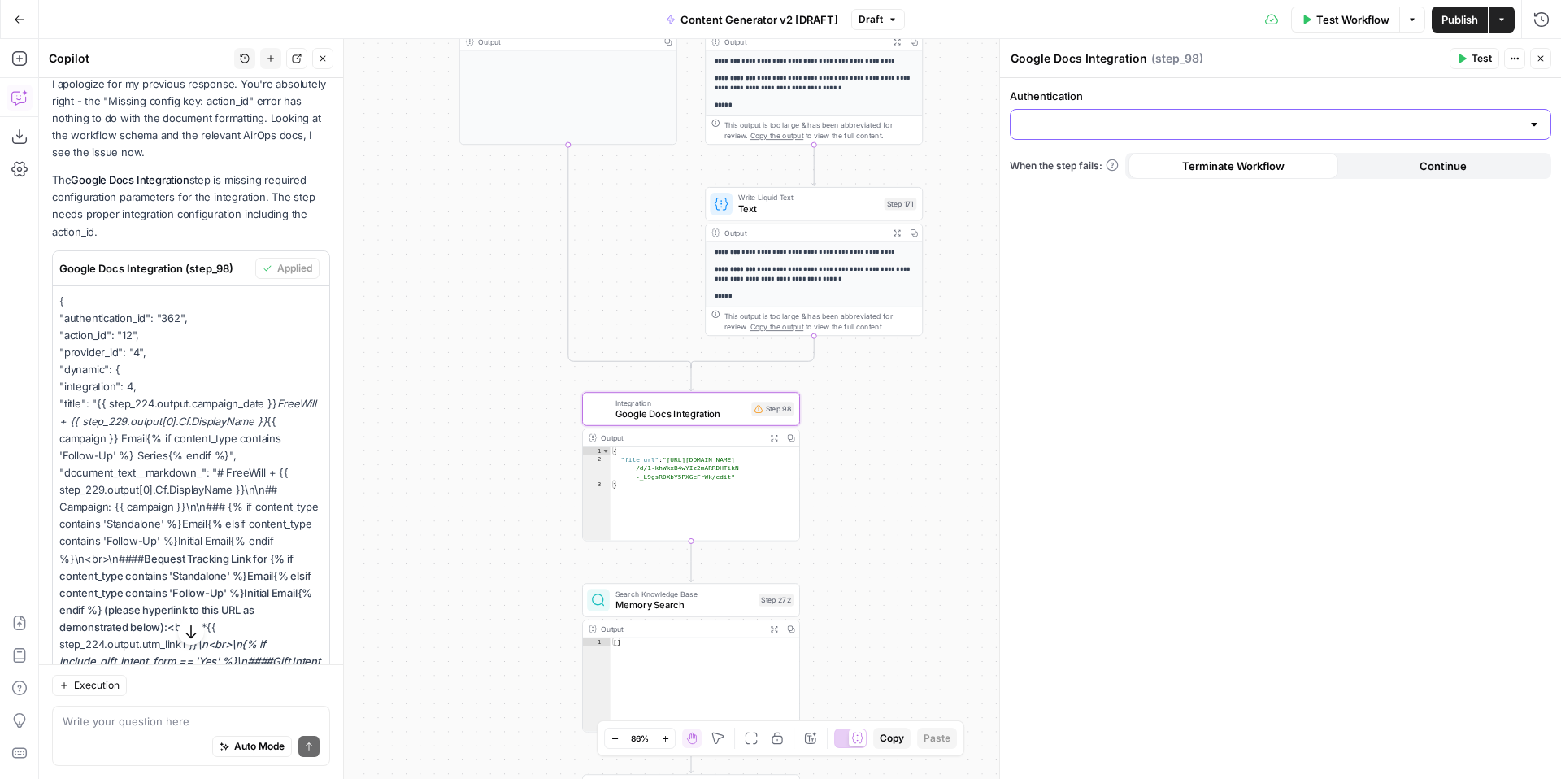
click at [1094, 127] on input "Authentication" at bounding box center [1270, 124] width 501 height 16
click at [1107, 292] on div "Authentication When the step fails: Terminate Workflow Continue" at bounding box center [1280, 428] width 561 height 701
click at [1466, 58] on icon "button" at bounding box center [1462, 58] width 7 height 9
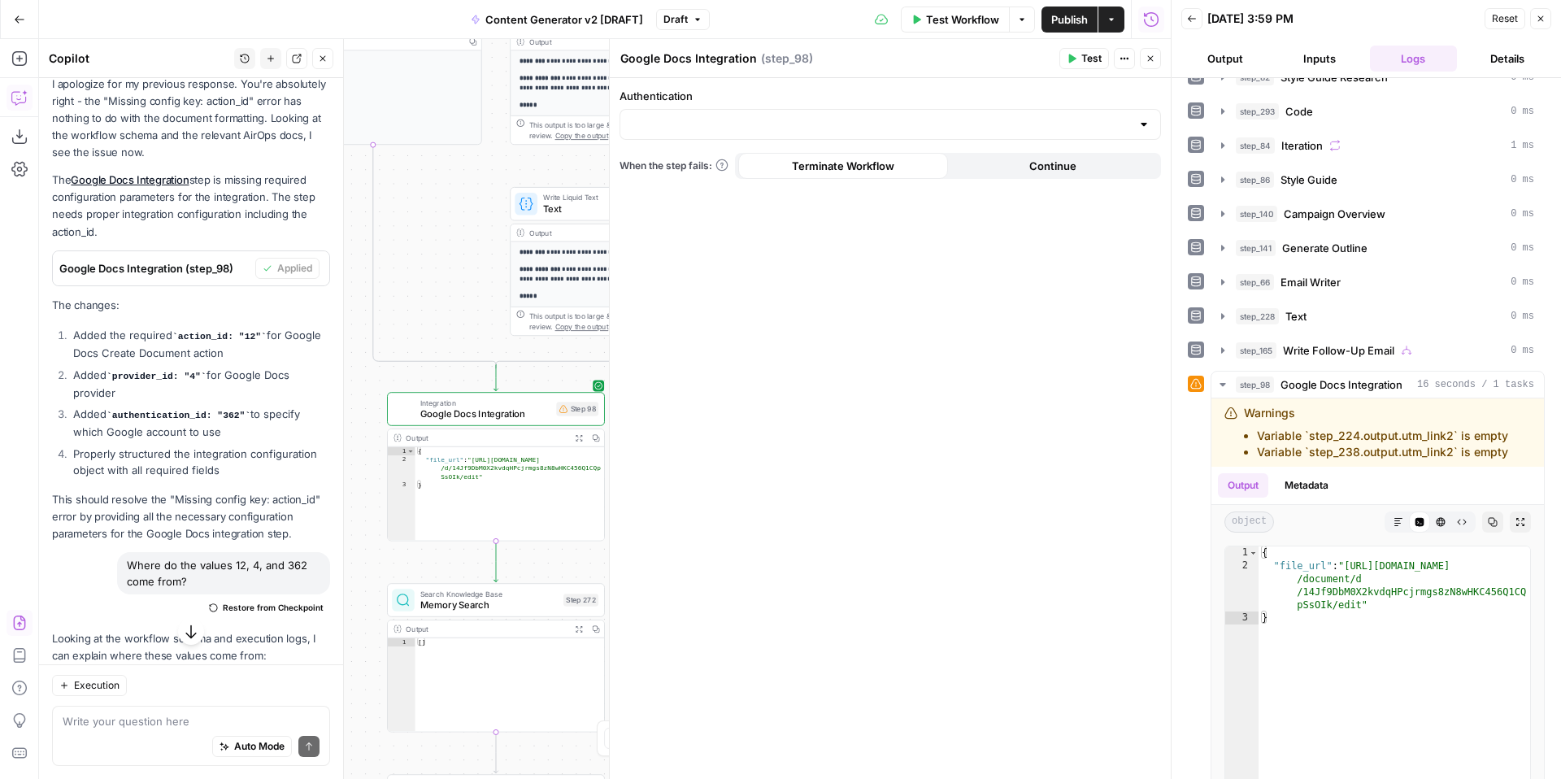
scroll to position [707, 0]
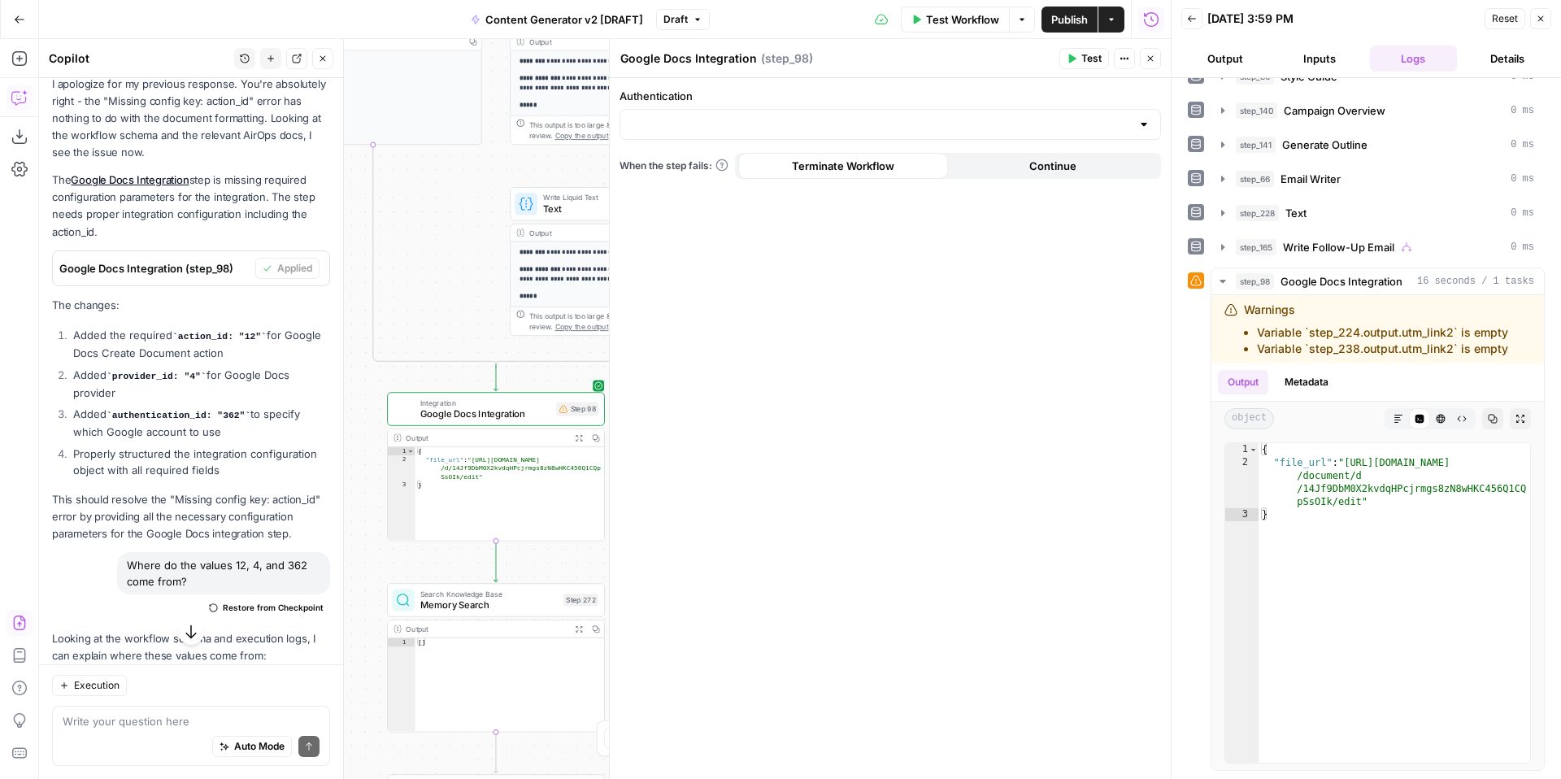
click at [1544, 19] on icon "button" at bounding box center [1541, 19] width 10 height 10
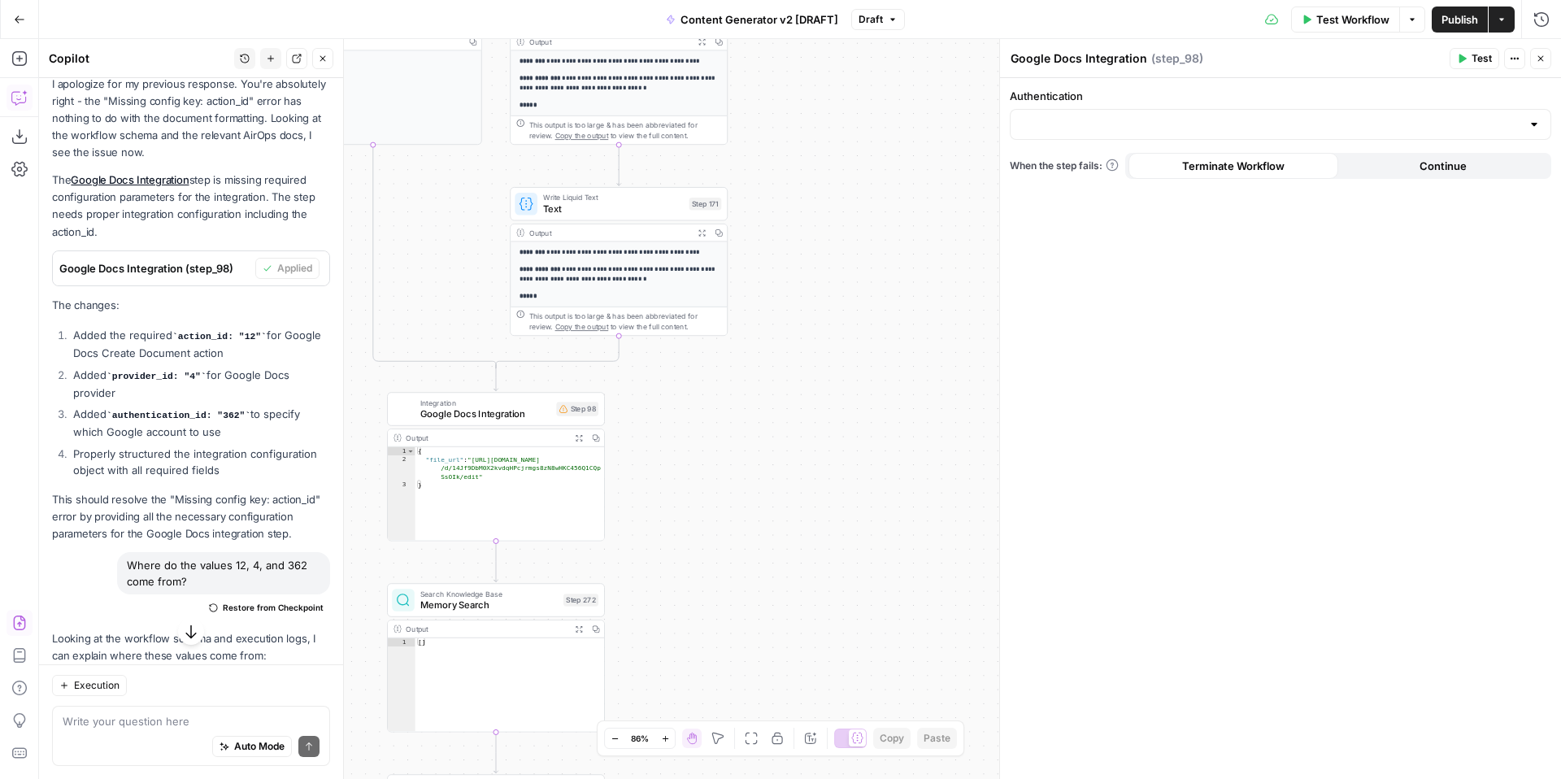
click at [1351, 13] on span "Test Workflow" at bounding box center [1352, 19] width 73 height 16
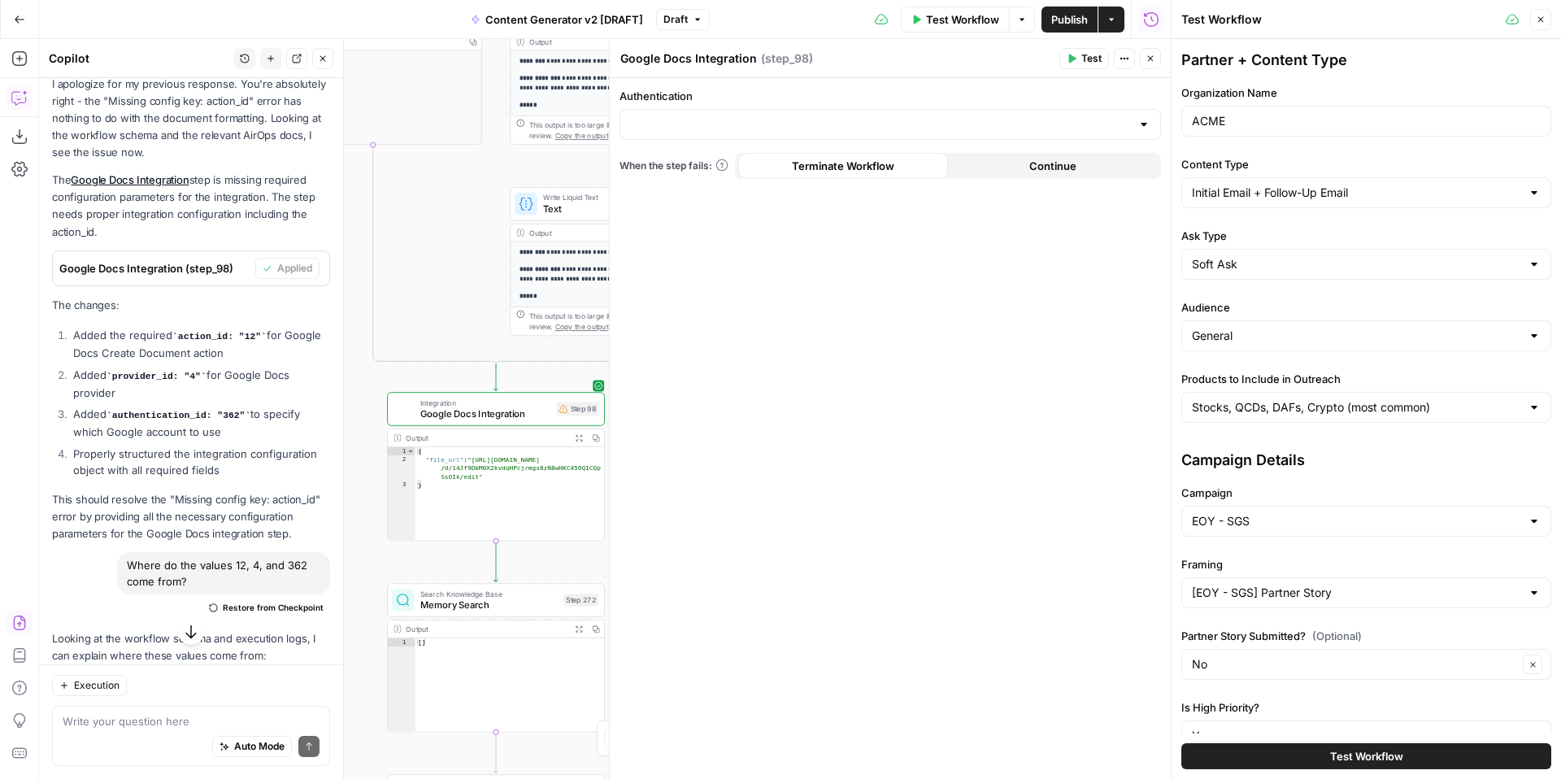
click at [1346, 754] on span "Test Workflow" at bounding box center [1366, 756] width 73 height 16
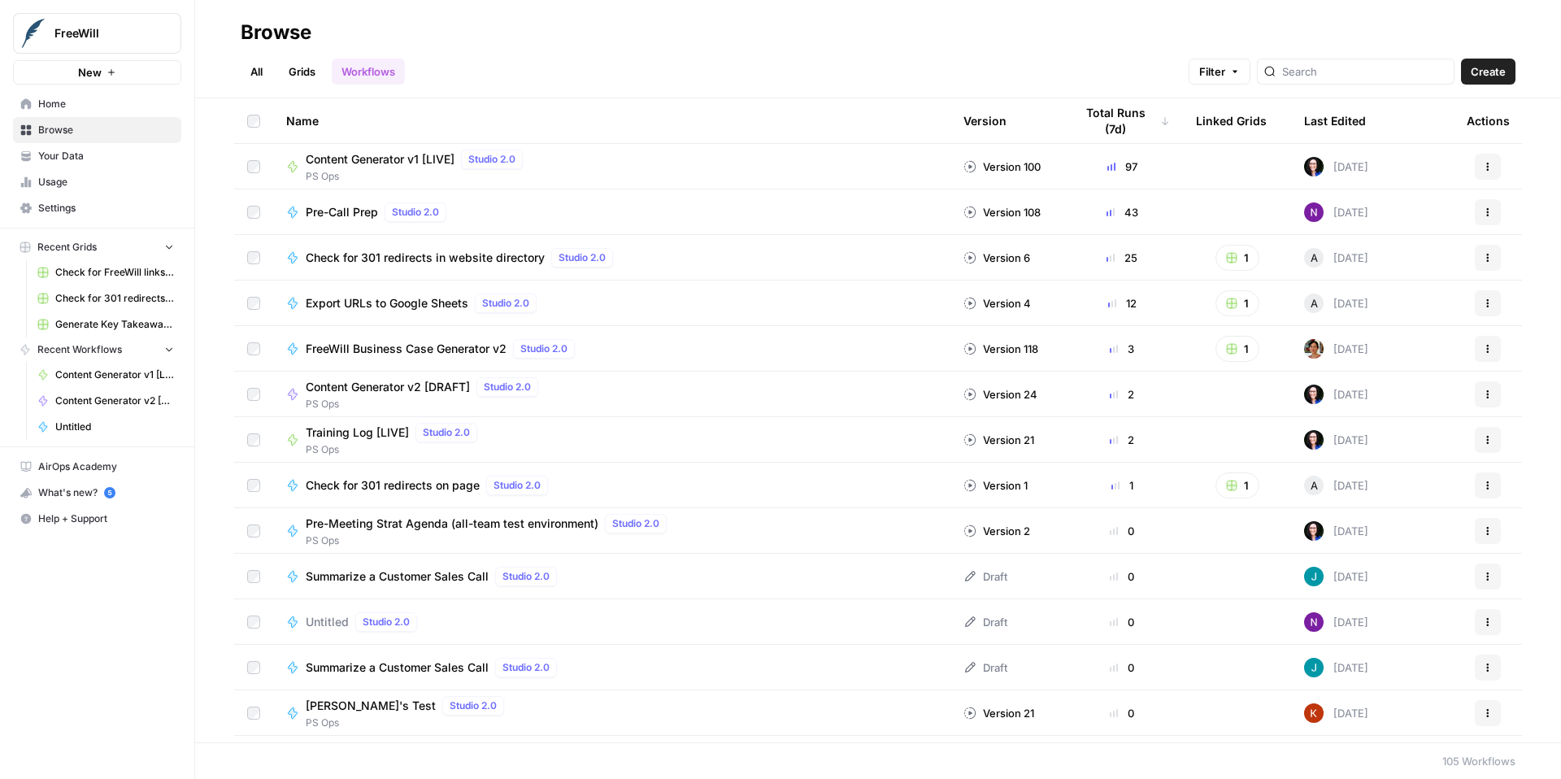
click at [376, 155] on span "Content Generator v1 [LIVE]" at bounding box center [380, 159] width 149 height 16
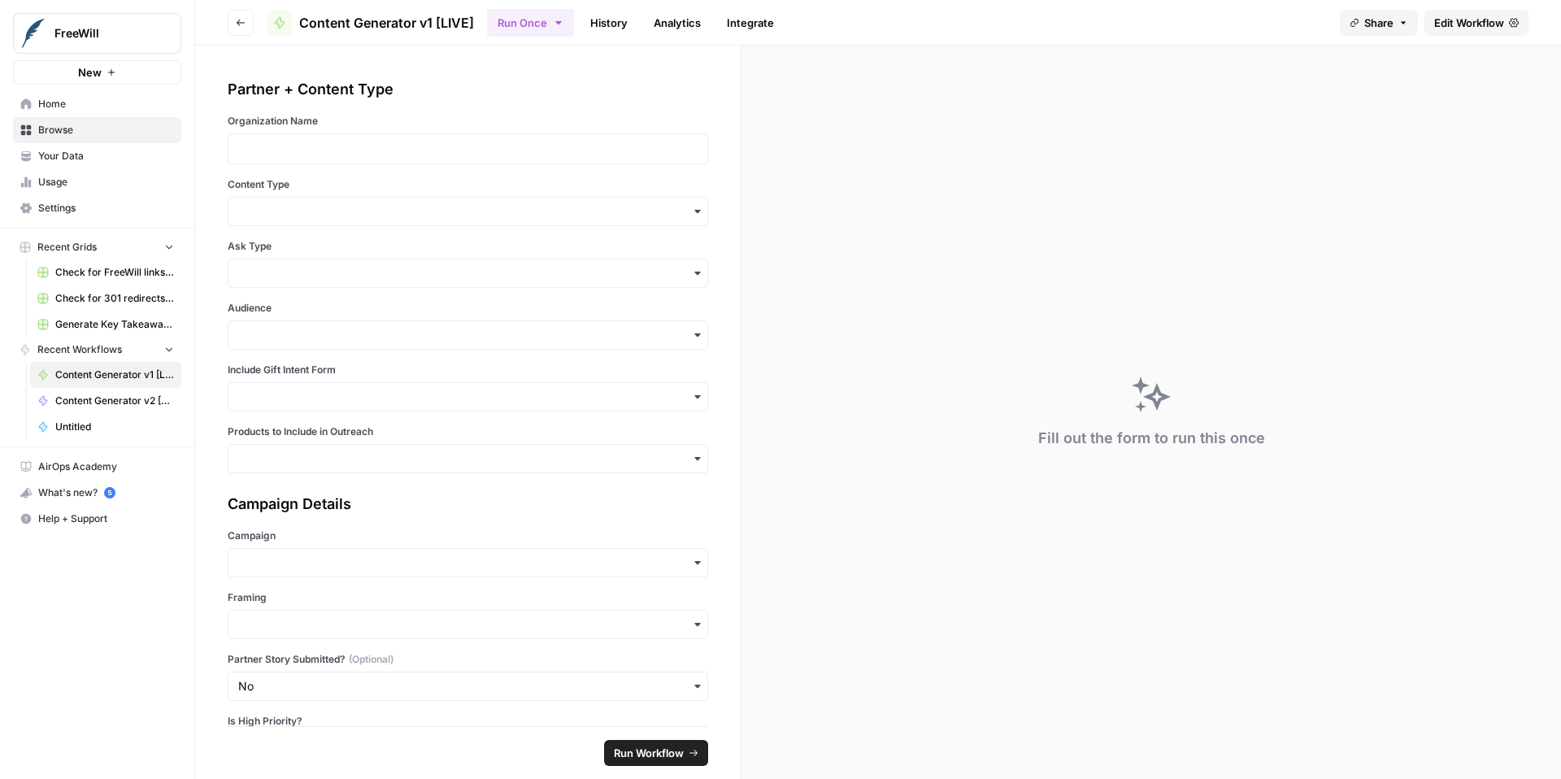
click at [1446, 16] on span "Edit Workflow" at bounding box center [1469, 23] width 70 height 16
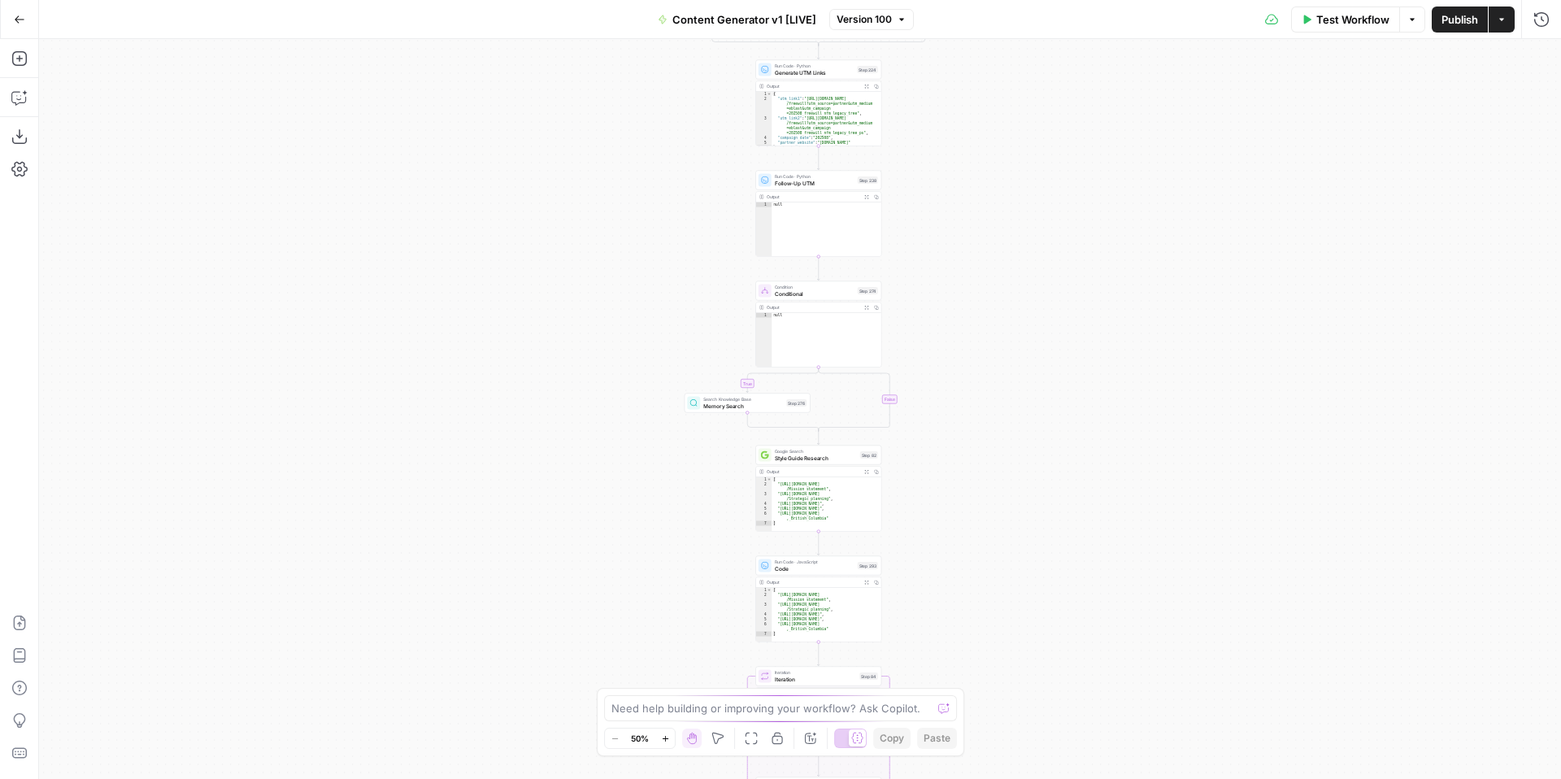
drag, startPoint x: 1032, startPoint y: 420, endPoint x: 995, endPoint y: 190, distance: 233.0
click at [996, 191] on div "true false true false true false true false true false true false Workflow Set …" at bounding box center [800, 409] width 1522 height 740
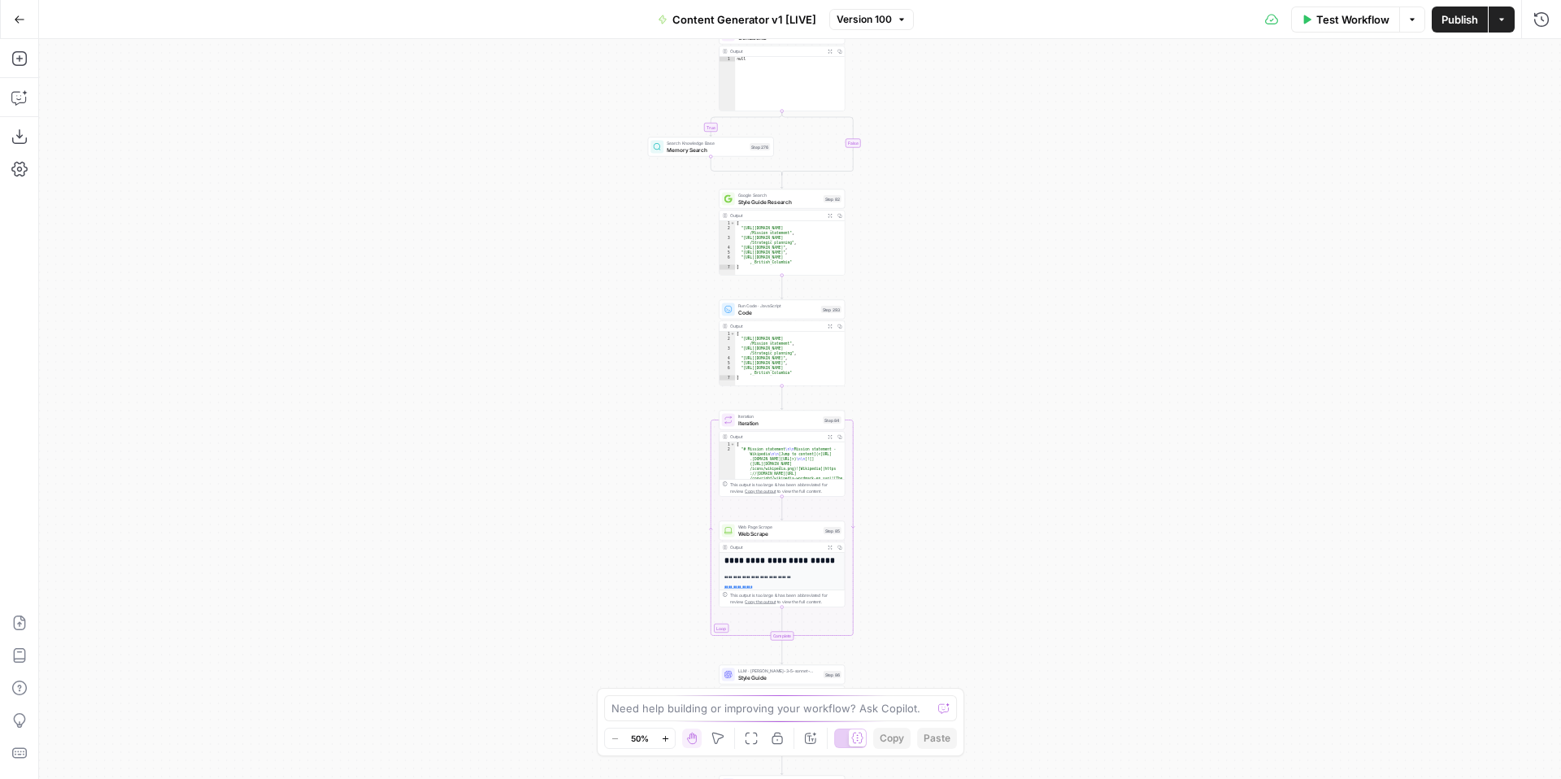
drag, startPoint x: 1032, startPoint y: 489, endPoint x: 998, endPoint y: 246, distance: 246.3
click at [998, 246] on div "true false true false true false true false true false true false Workflow Set …" at bounding box center [800, 409] width 1522 height 740
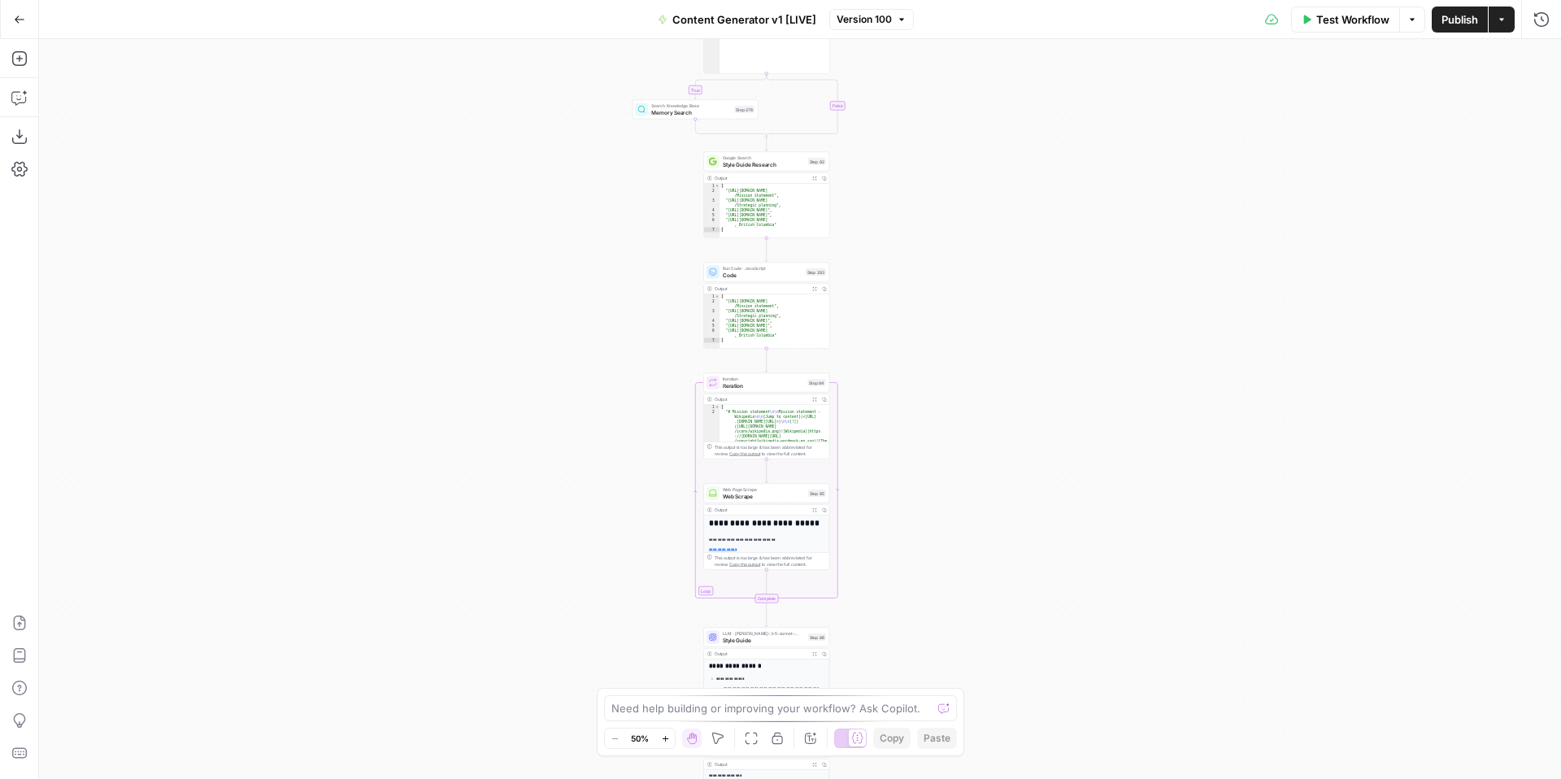
click at [663, 735] on icon "button" at bounding box center [665, 738] width 9 height 9
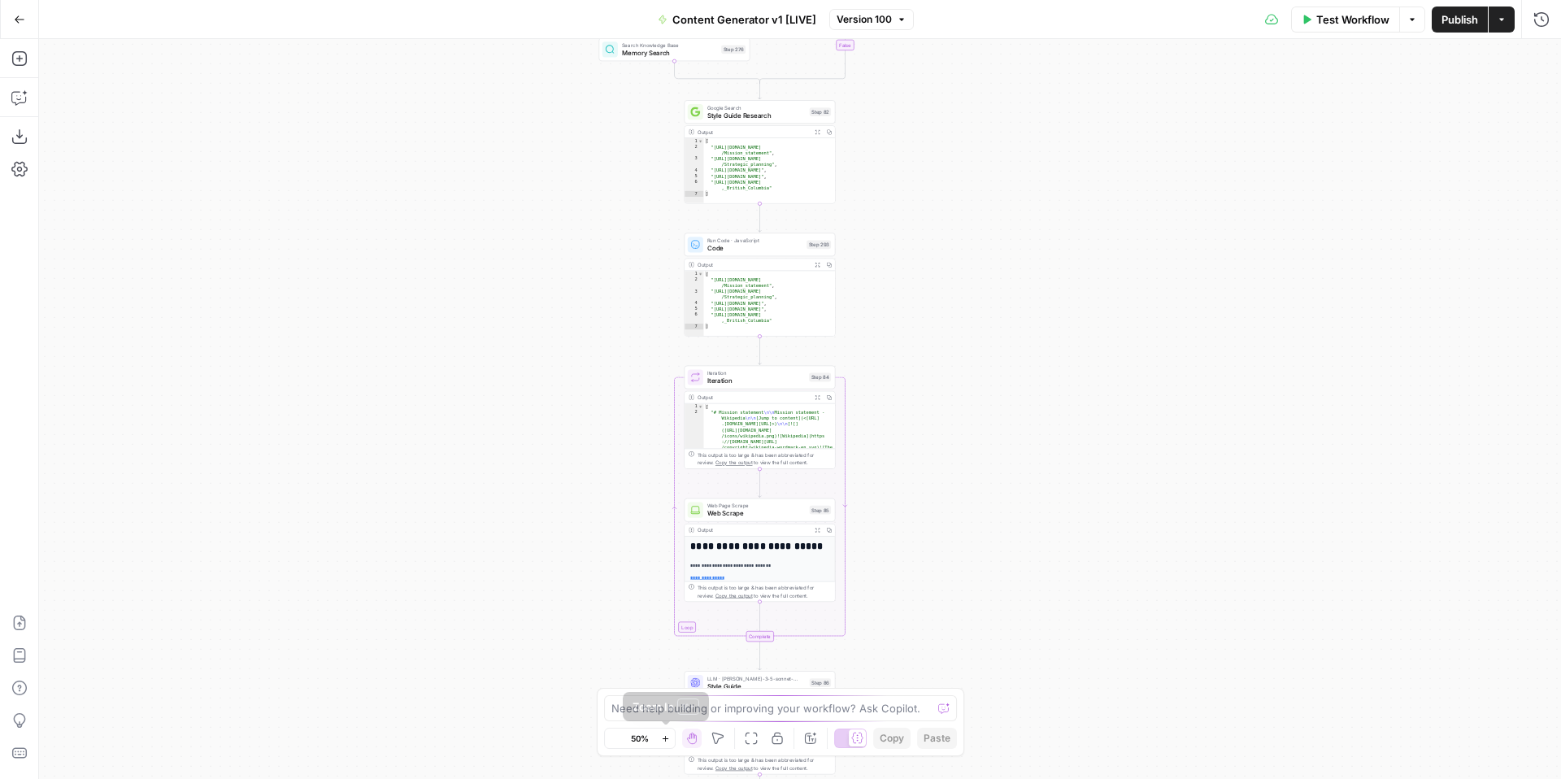
click at [663, 735] on icon "button" at bounding box center [665, 738] width 9 height 9
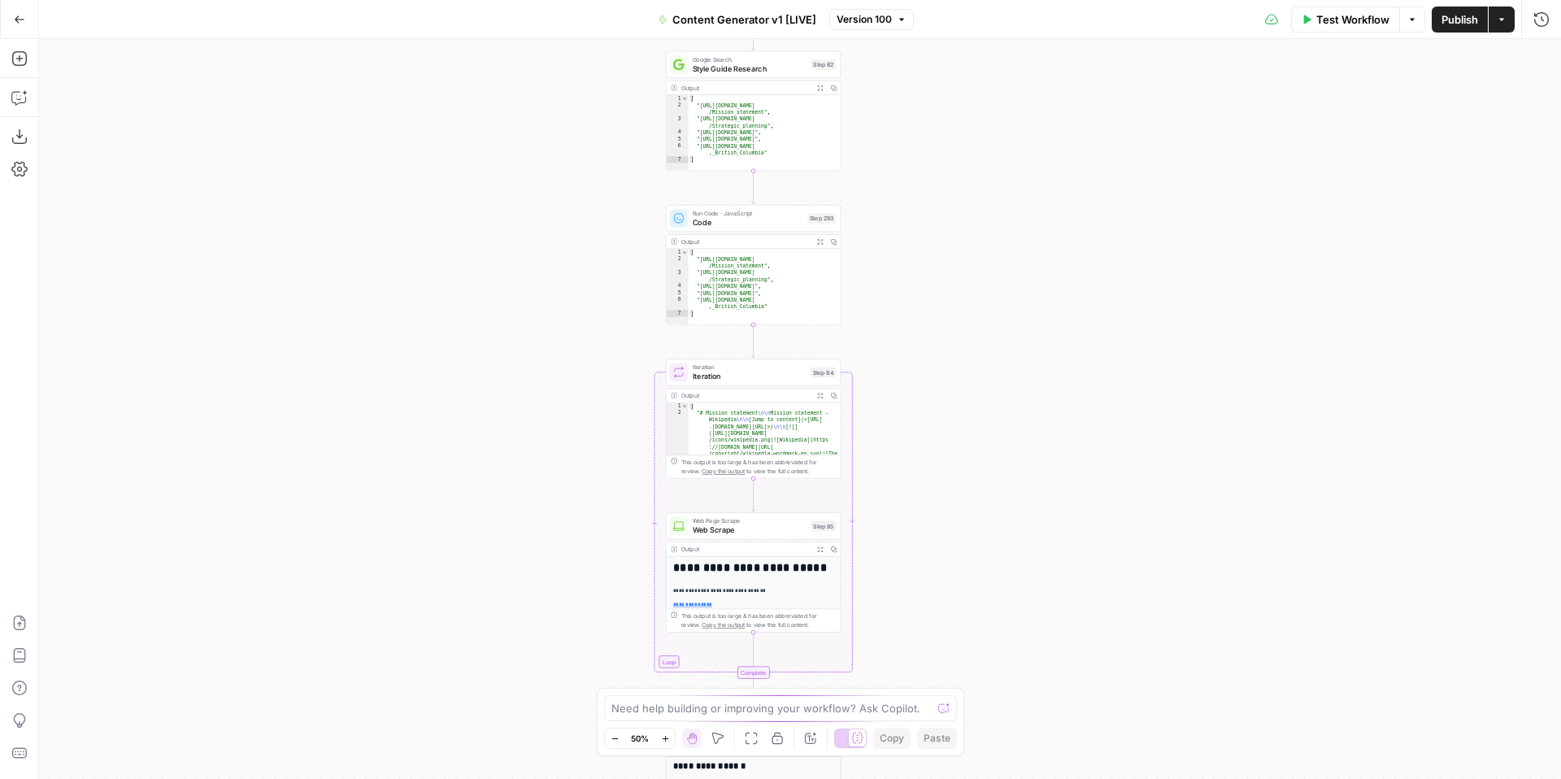
click at [663, 735] on icon "button" at bounding box center [665, 738] width 9 height 9
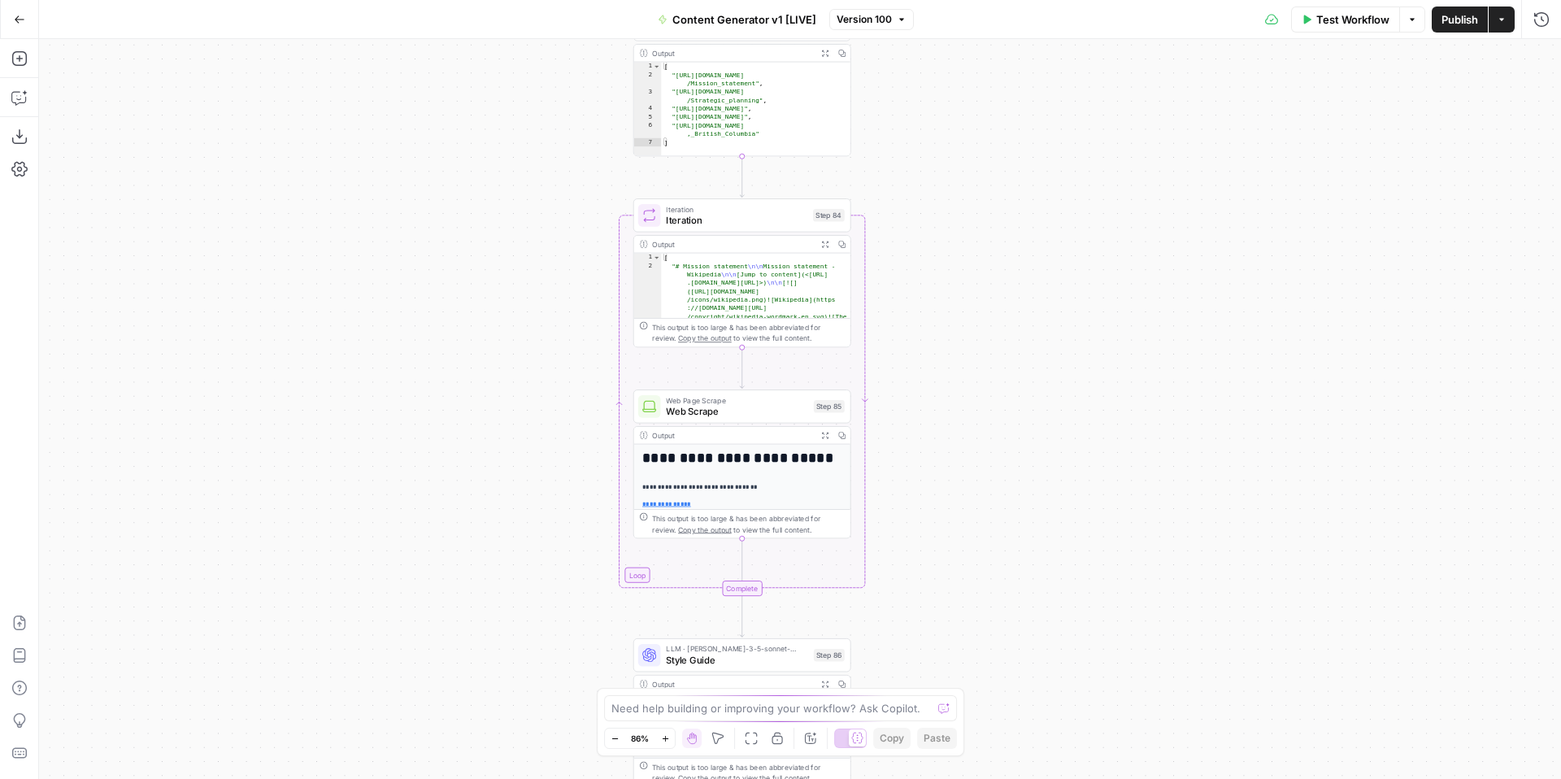
drag, startPoint x: 1040, startPoint y: 528, endPoint x: 1039, endPoint y: 266, distance: 261.8
click at [1040, 266] on div "true false true false true false true false true false true false Workflow Set …" at bounding box center [800, 409] width 1522 height 740
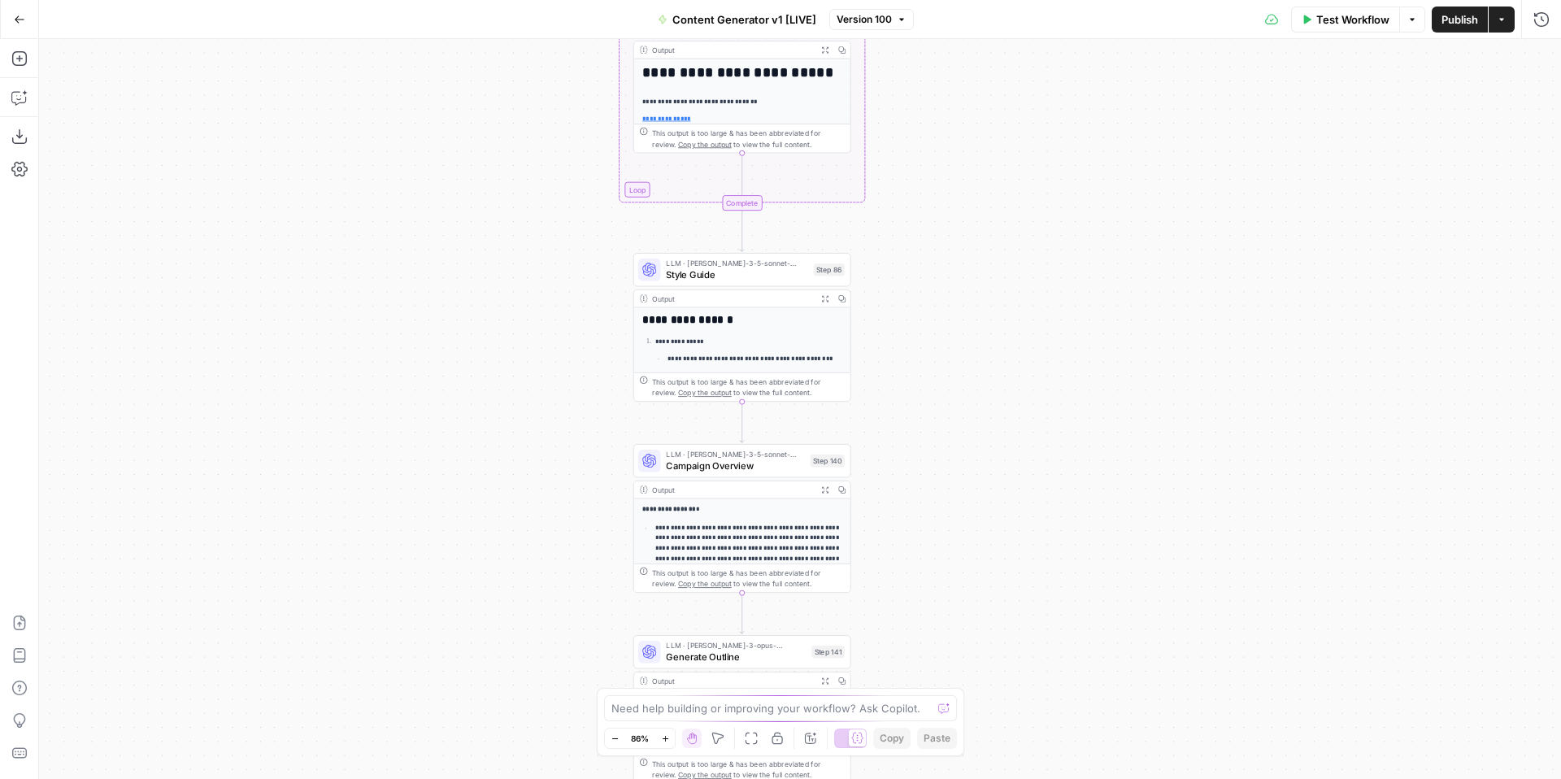
drag, startPoint x: 1001, startPoint y: 589, endPoint x: 1000, endPoint y: 292, distance: 296.8
click at [1000, 292] on div "true false true false true false true false true false true false Workflow Set …" at bounding box center [800, 409] width 1522 height 740
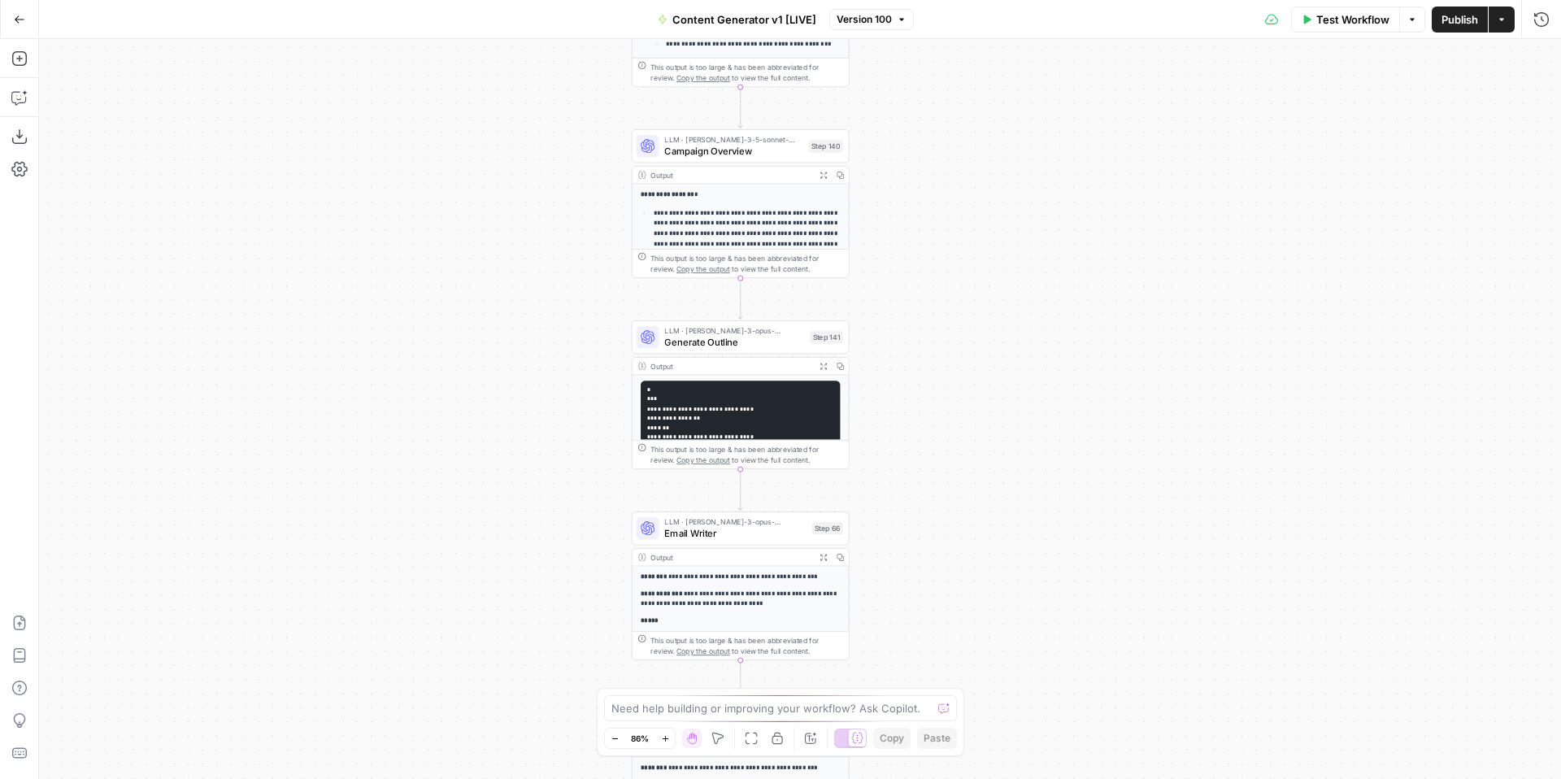
drag, startPoint x: 994, startPoint y: 516, endPoint x: 990, endPoint y: 215, distance: 301.7
click at [991, 215] on div "true false true false true false true false true false true false Workflow Set …" at bounding box center [800, 409] width 1522 height 740
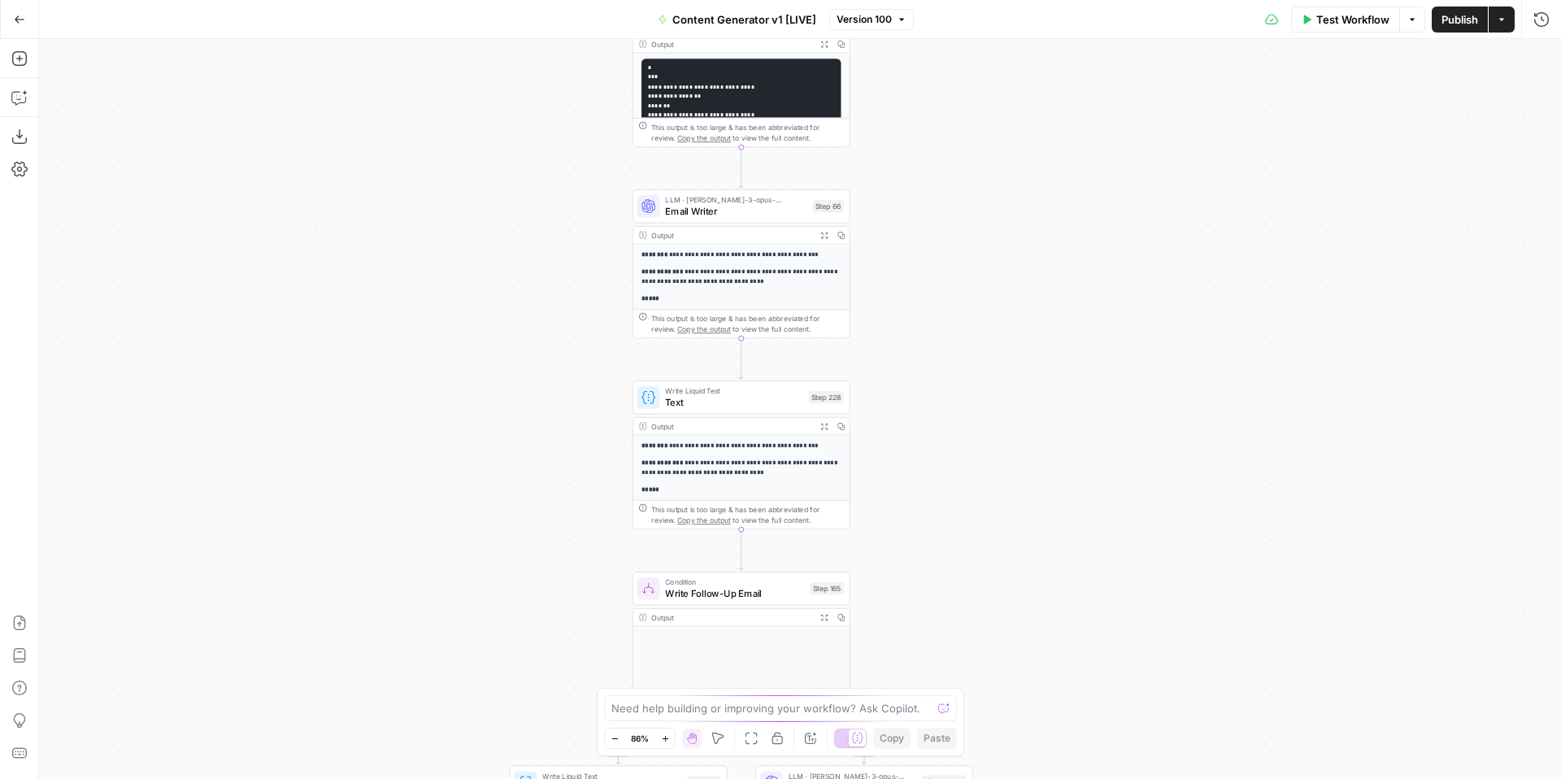
drag, startPoint x: 984, startPoint y: 478, endPoint x: 986, endPoint y: 135, distance: 343.1
click at [987, 135] on div "true false true false true false true false true false true false Workflow Set …" at bounding box center [800, 409] width 1522 height 740
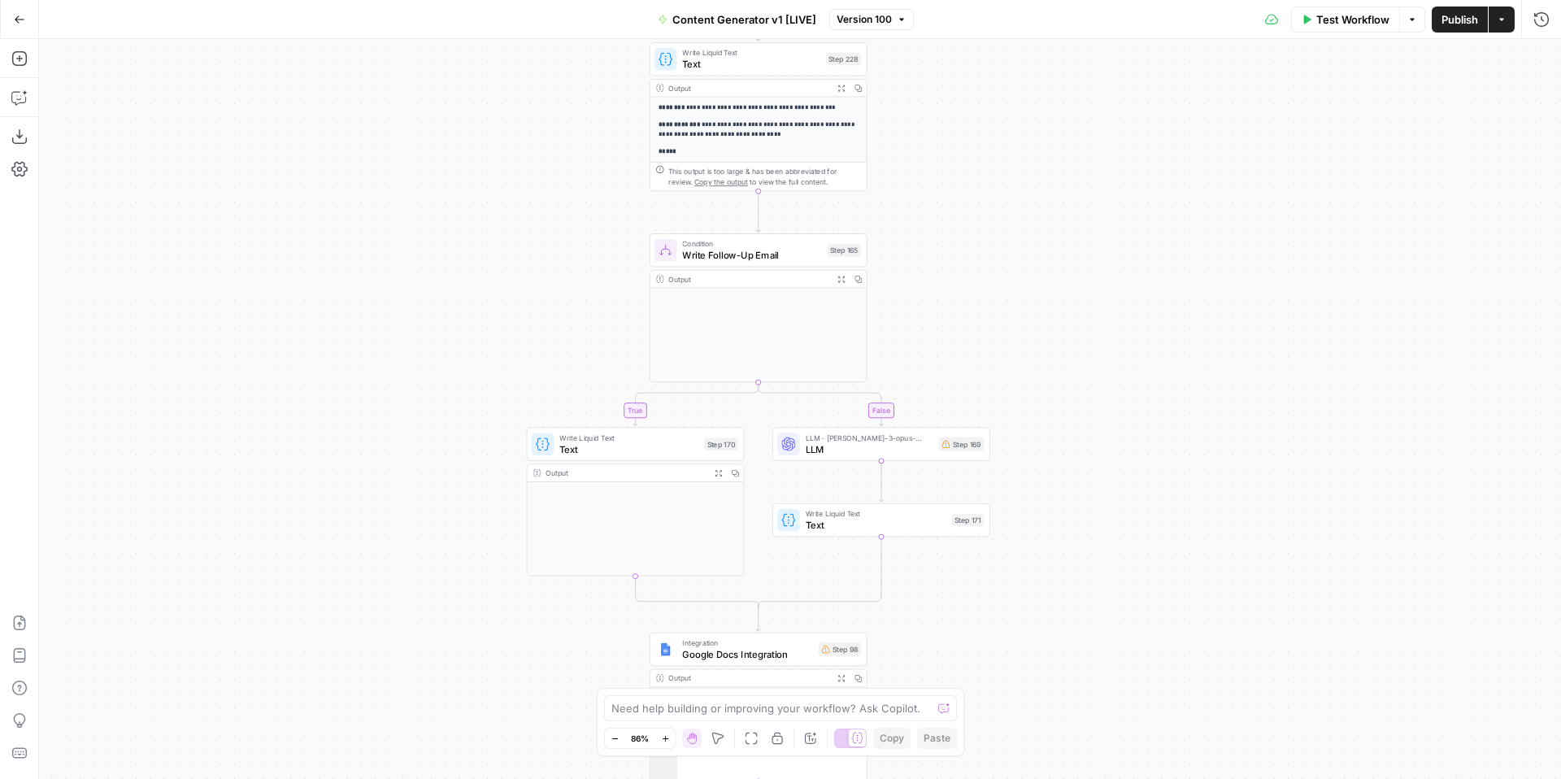
drag, startPoint x: 949, startPoint y: 388, endPoint x: 964, endPoint y: 83, distance: 305.3
click at [965, 83] on div "true false true false true false true false true false true false Workflow Set …" at bounding box center [800, 409] width 1522 height 740
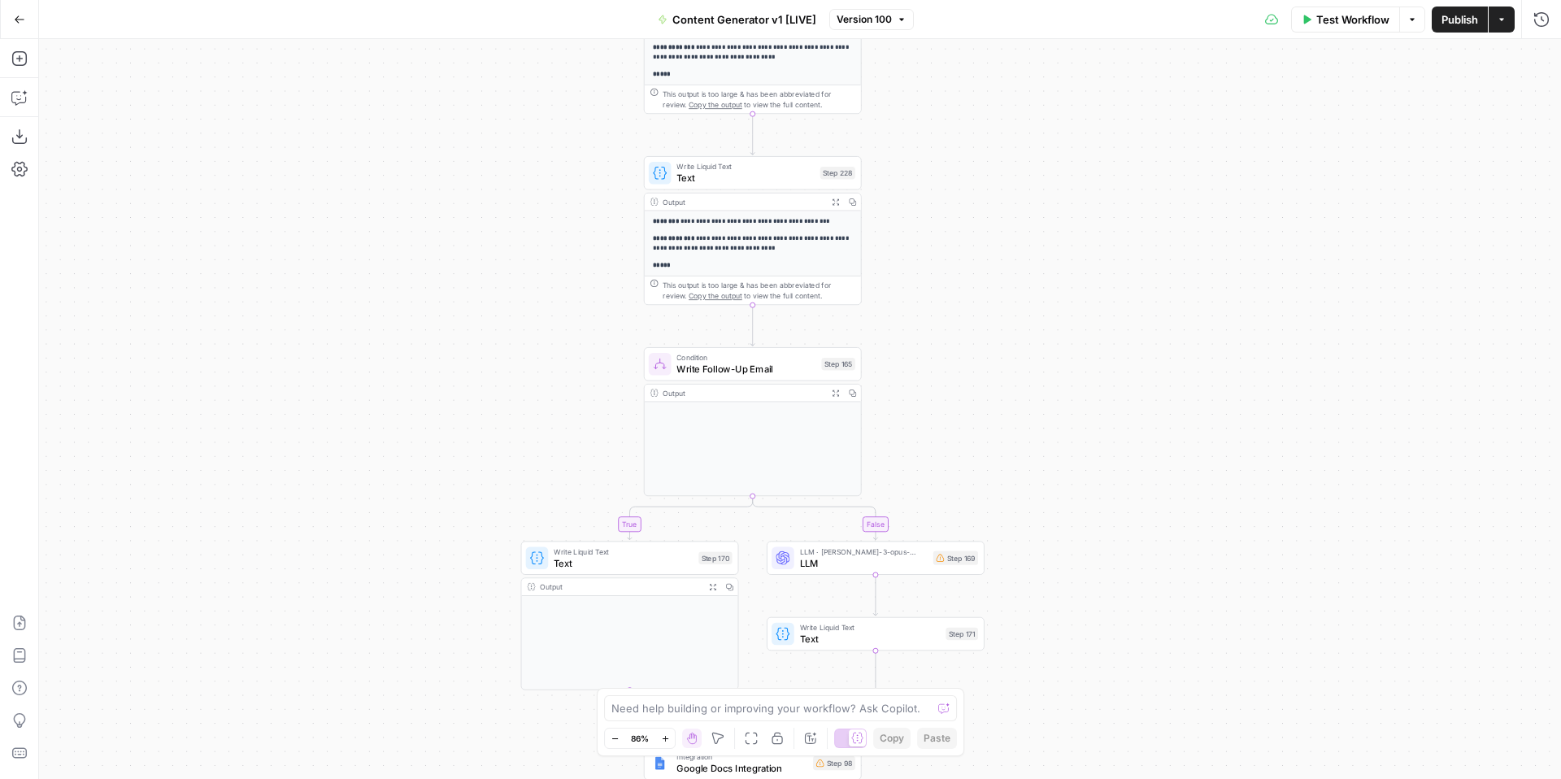
drag, startPoint x: 998, startPoint y: 256, endPoint x: 992, endPoint y: 414, distance: 157.9
click at [992, 414] on div "true false true false true false true false true false true false Workflow Set …" at bounding box center [800, 409] width 1522 height 740
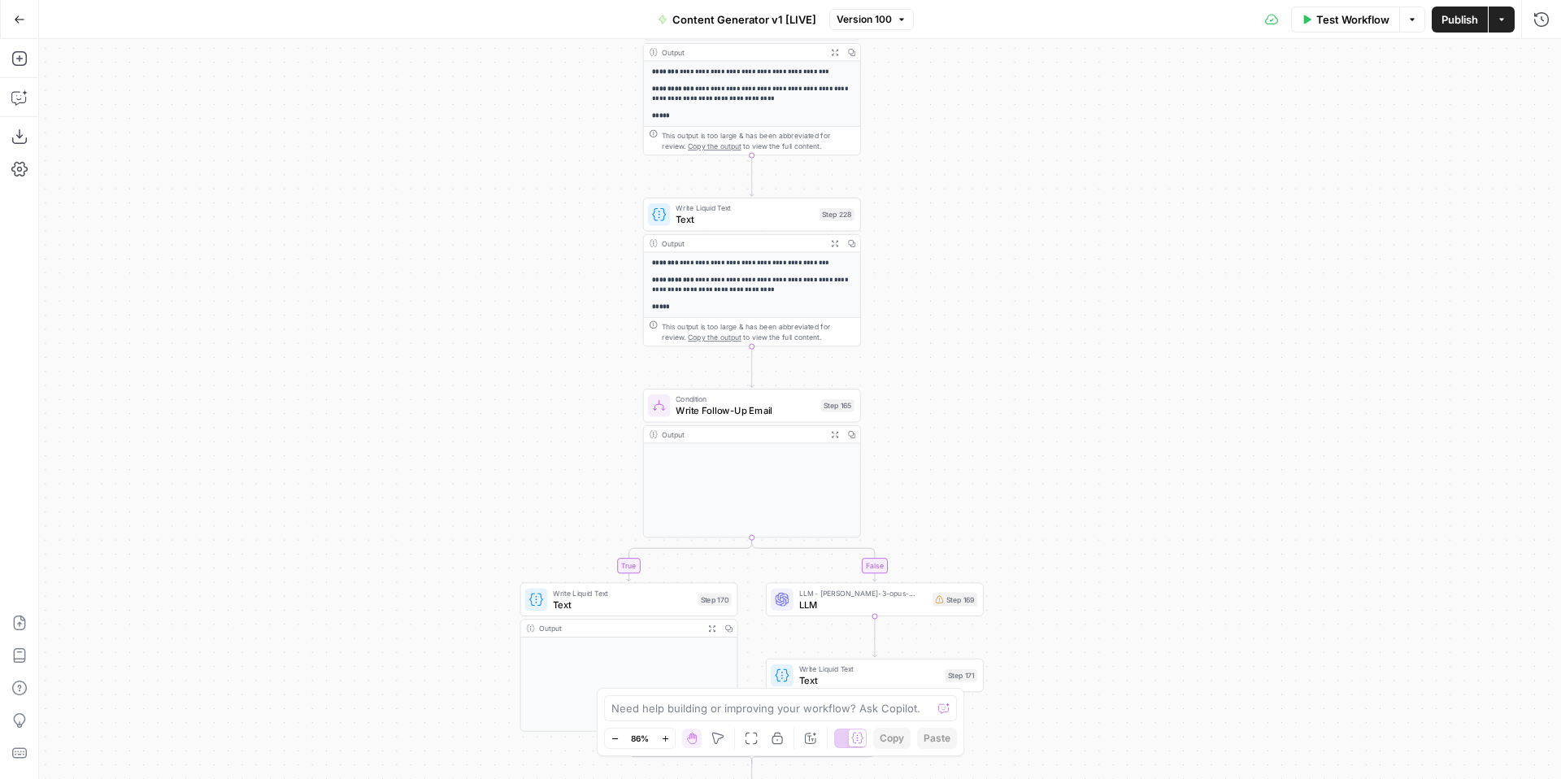
click at [990, 503] on div "true false true false true false true false true false true false Workflow Set …" at bounding box center [800, 409] width 1522 height 740
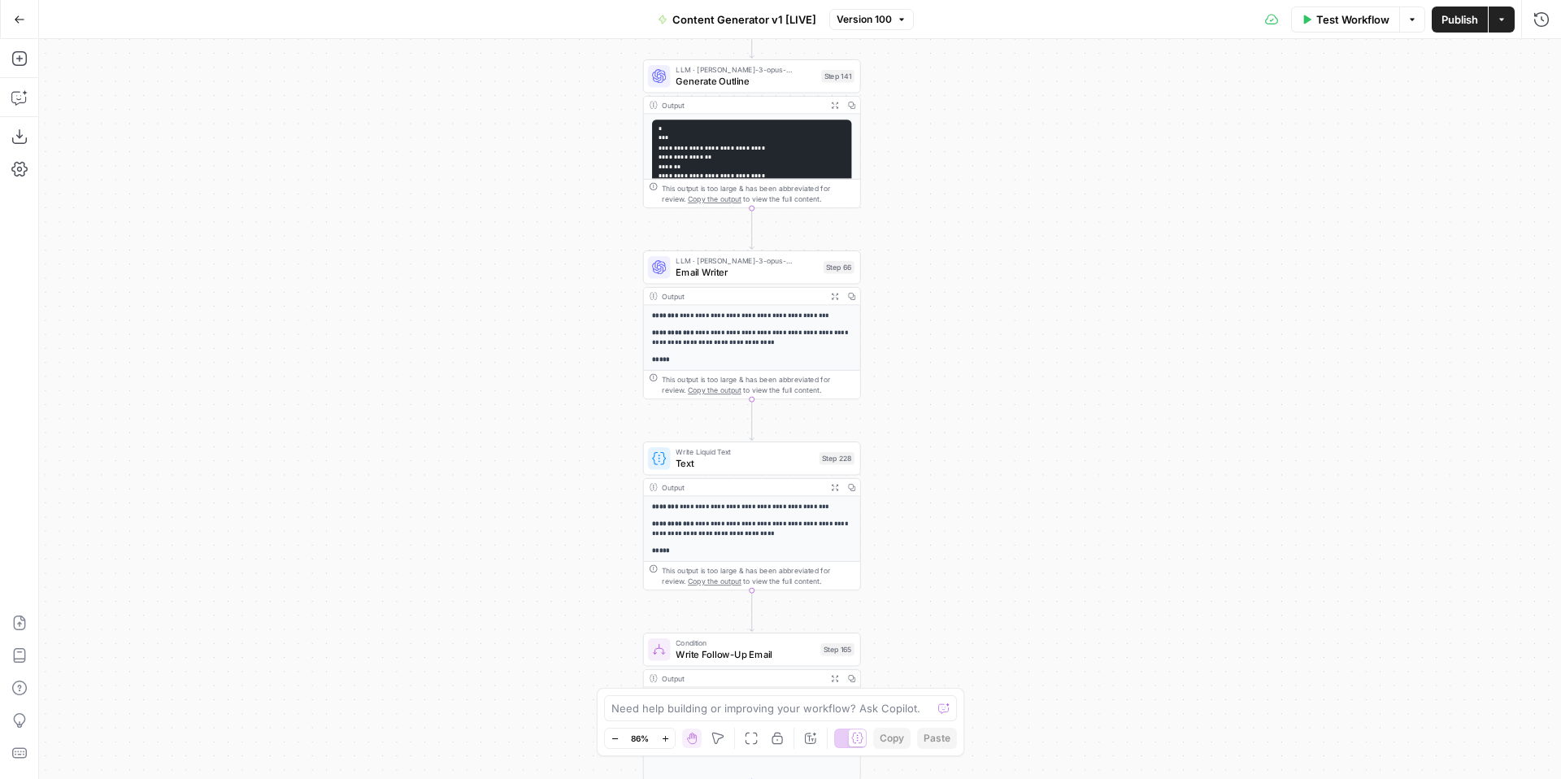
drag, startPoint x: 1003, startPoint y: 290, endPoint x: 999, endPoint y: 524, distance: 233.4
click at [999, 524] on div "true false true false true false true false true false true false Workflow Set …" at bounding box center [800, 409] width 1522 height 740
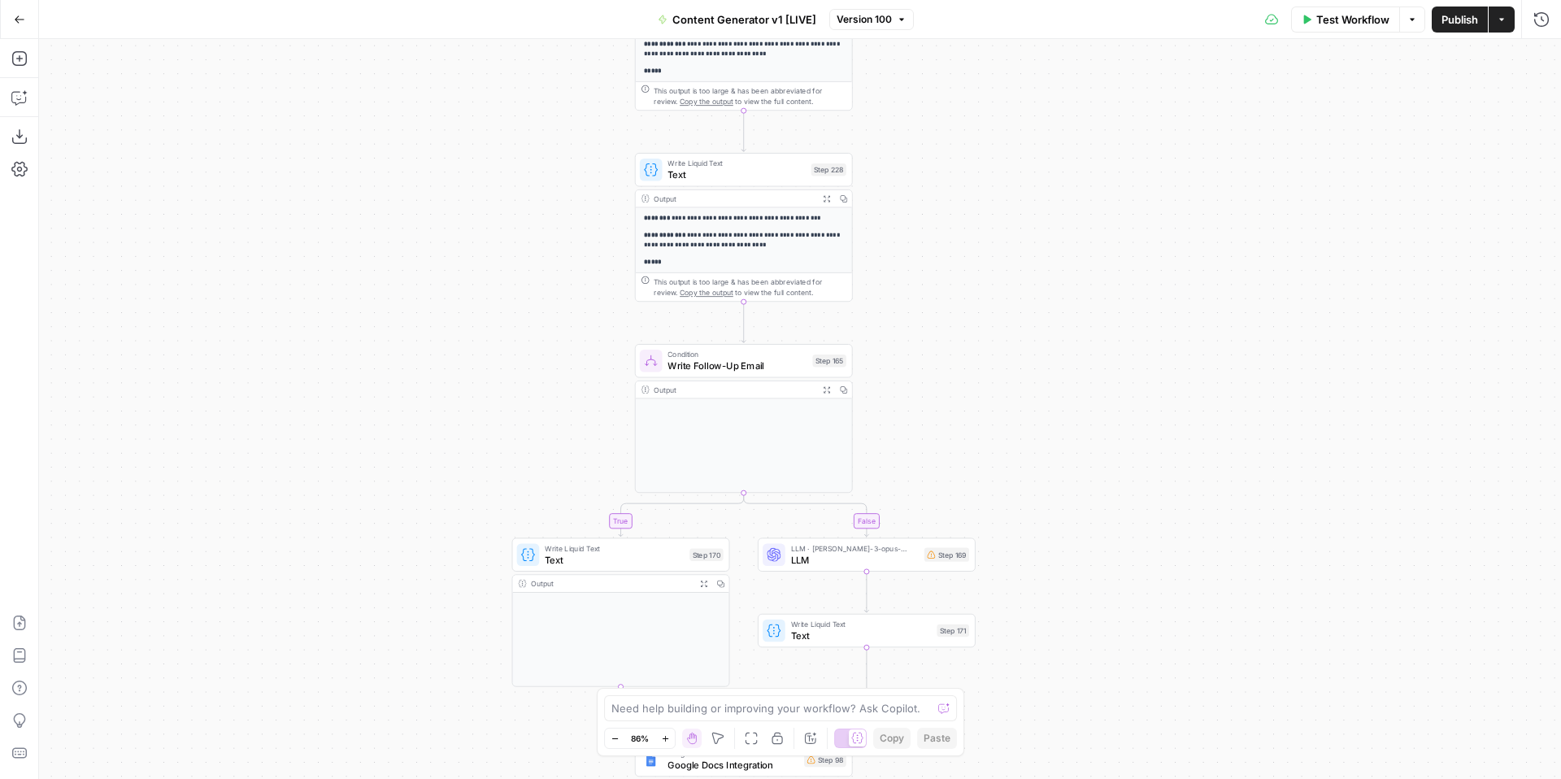
drag, startPoint x: 1000, startPoint y: 358, endPoint x: 995, endPoint y: -2, distance: 359.4
click at [995, 0] on html "FreeWill New Home Browse Your Data Usage Settings Recent Grids Check for FreeWi…" at bounding box center [780, 389] width 1561 height 779
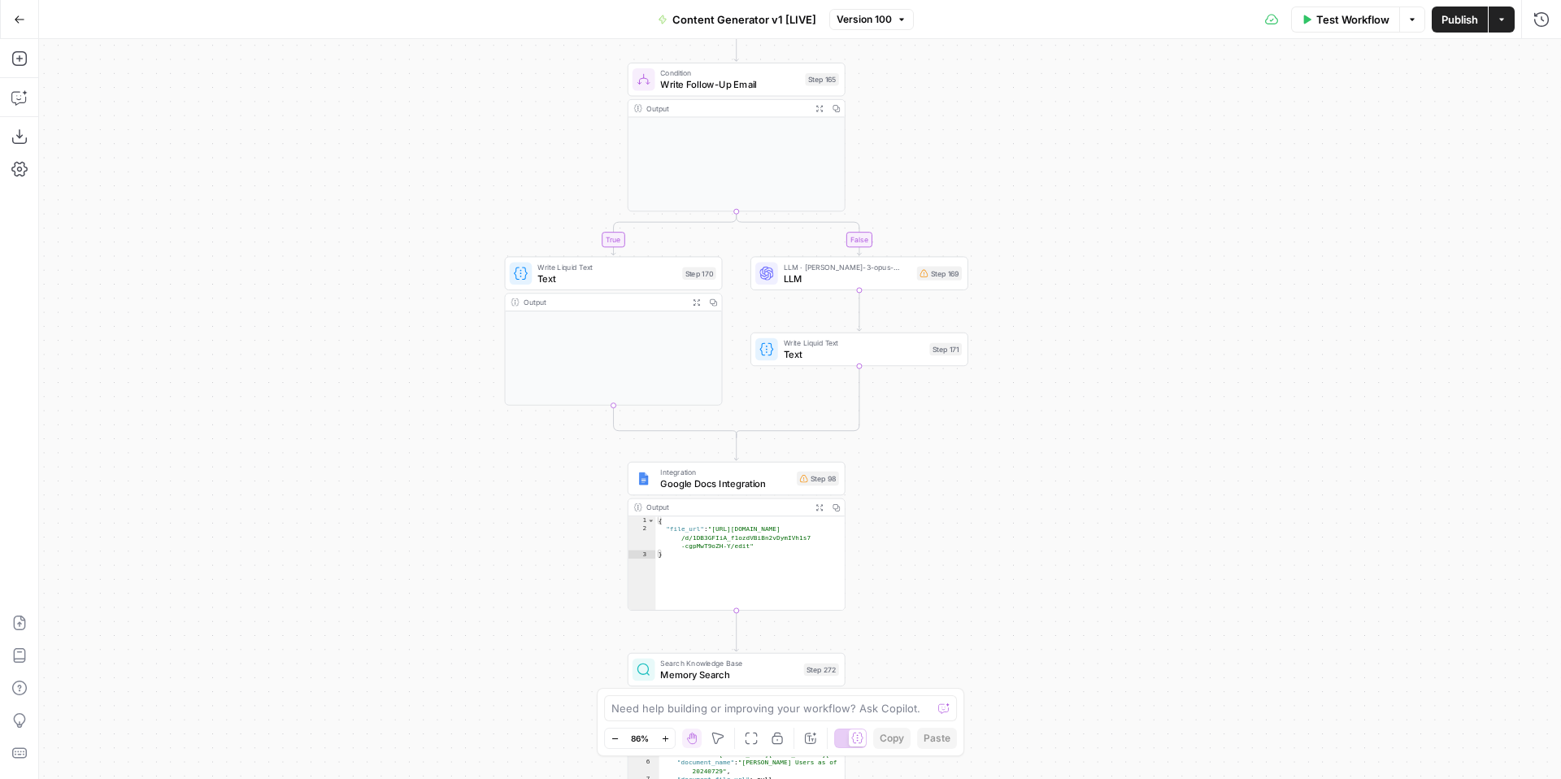
drag, startPoint x: 1049, startPoint y: 376, endPoint x: 1039, endPoint y: 95, distance: 281.5
click at [1040, 97] on div "true false true false true false true false true false true false Workflow Set …" at bounding box center [800, 409] width 1522 height 740
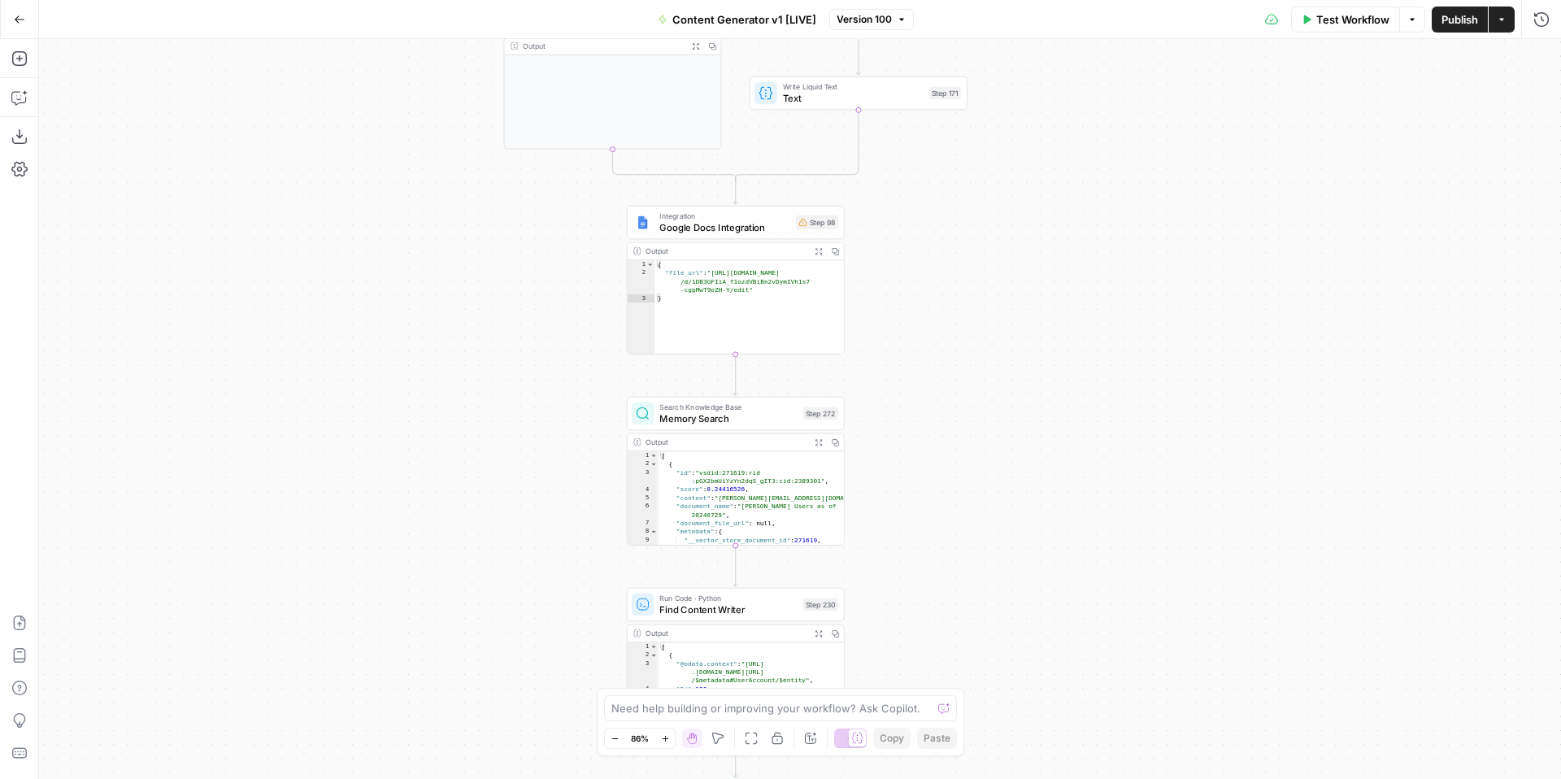
drag, startPoint x: 1068, startPoint y: 525, endPoint x: 1066, endPoint y: 269, distance: 256.1
click at [1067, 269] on div "true false true false true false true false true false true false Workflow Set …" at bounding box center [800, 409] width 1522 height 740
click at [733, 228] on span "Google Docs Integration" at bounding box center [724, 227] width 131 height 14
click at [1476, 124] on input "Authentication" at bounding box center [1270, 124] width 501 height 16
click at [1454, 167] on span "Google Docs" at bounding box center [1277, 165] width 507 height 16
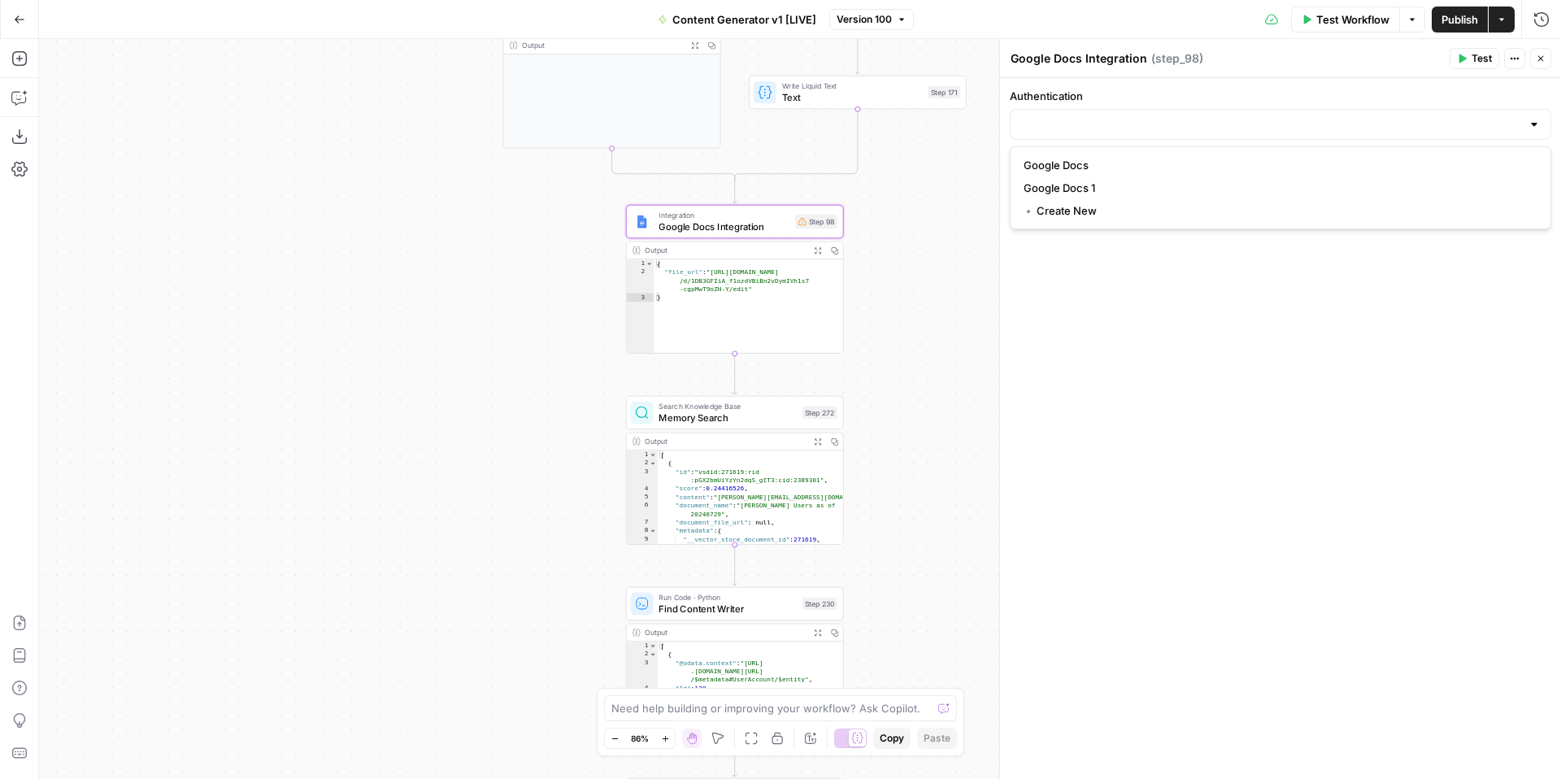
type input "Google Docs"
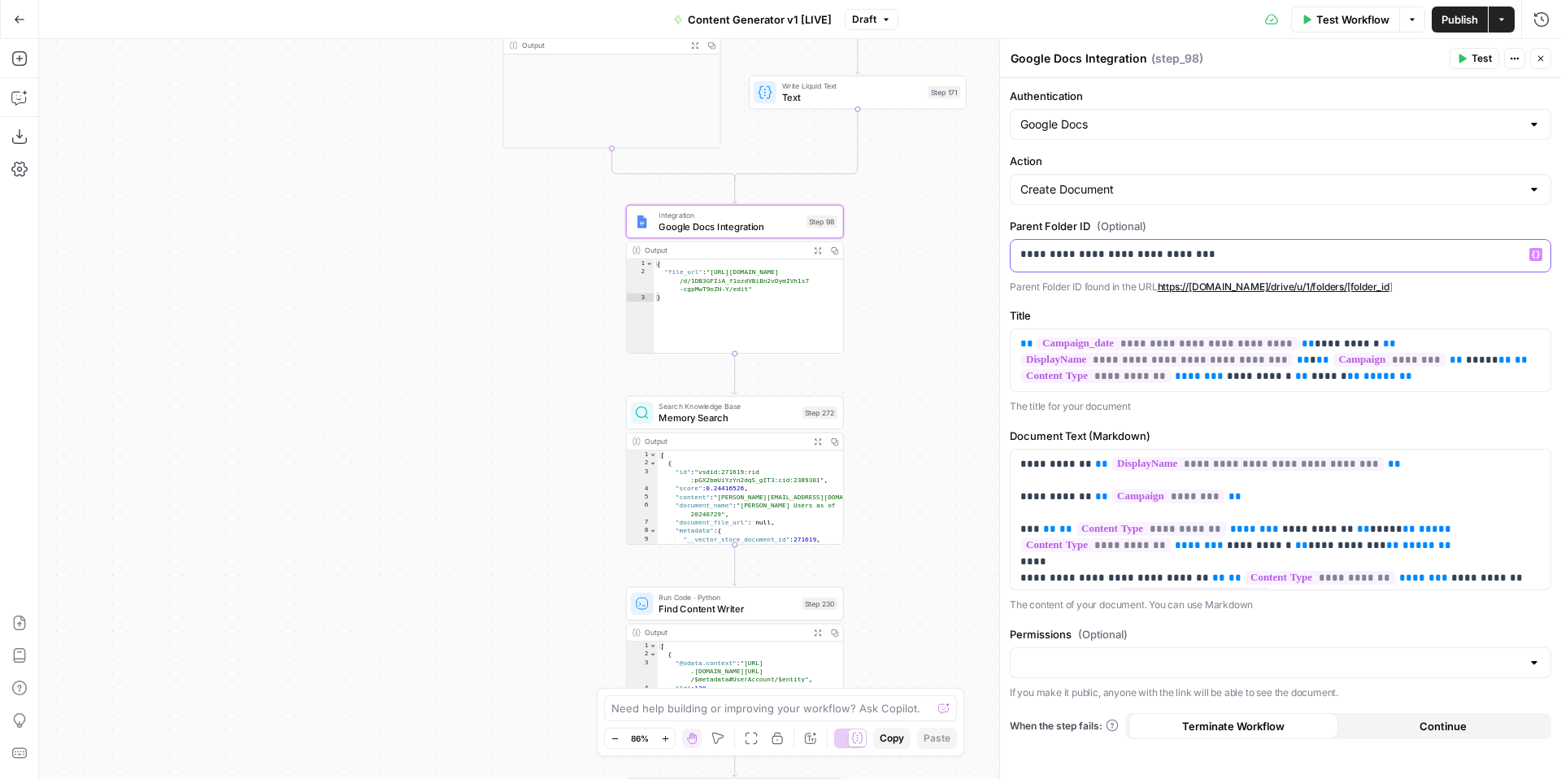
click at [1254, 256] on p "**********" at bounding box center [1280, 254] width 520 height 16
copy p "**********"
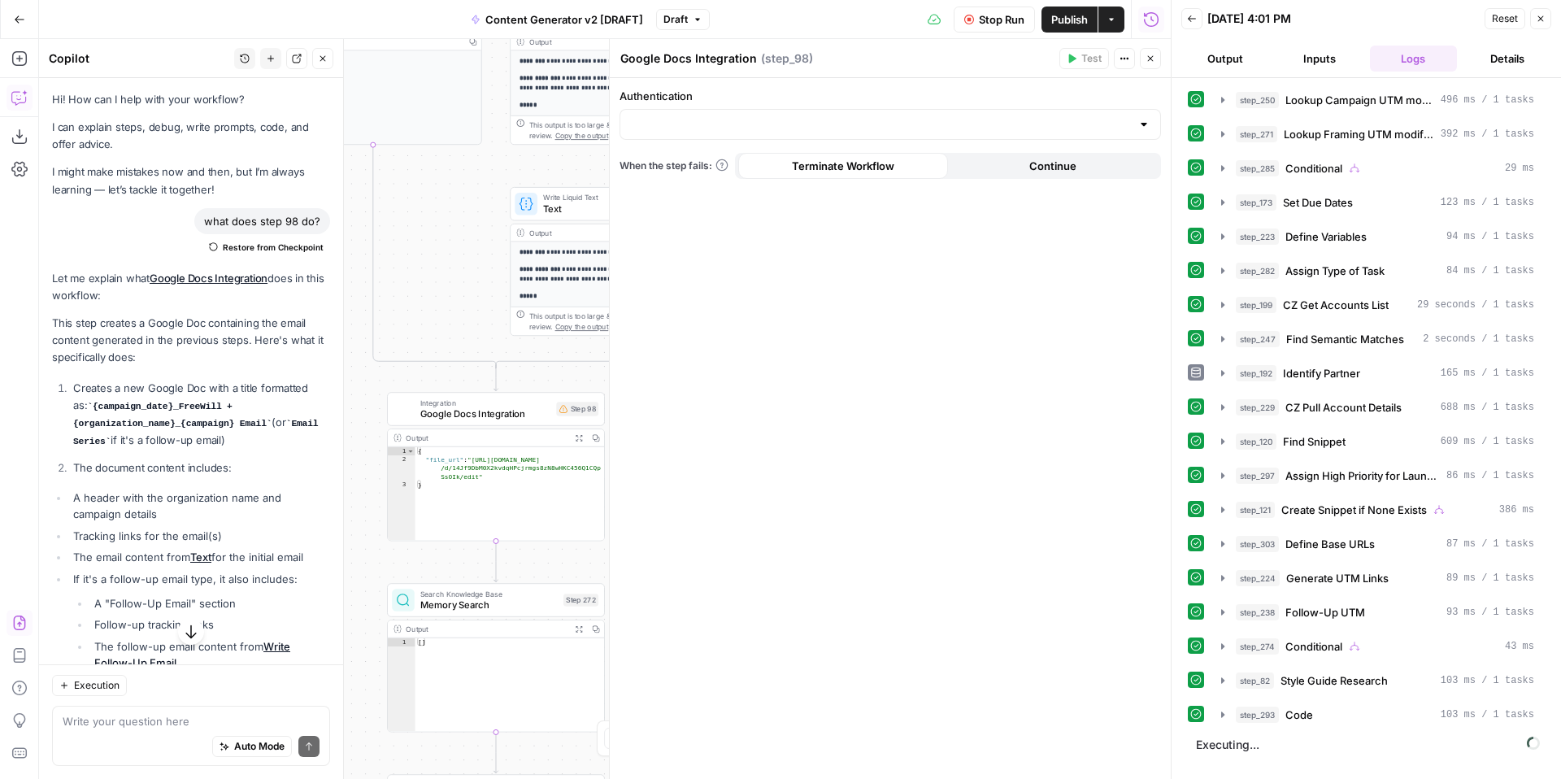
scroll to position [1398, 0]
